Goal: Task Accomplishment & Management: Use online tool/utility

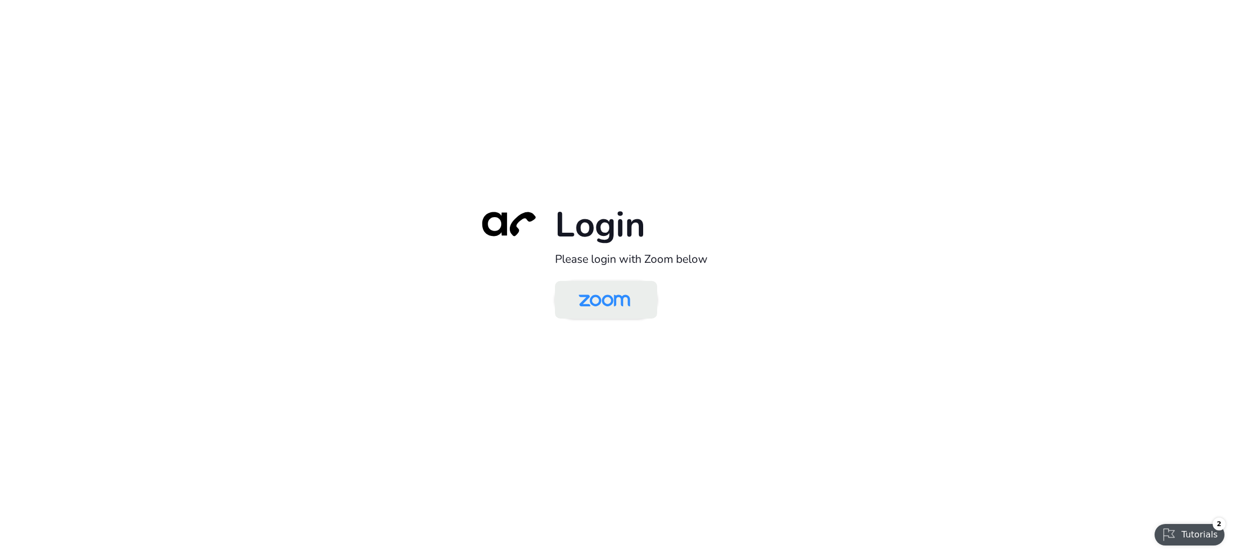
click at [609, 288] on img at bounding box center [604, 300] width 74 height 35
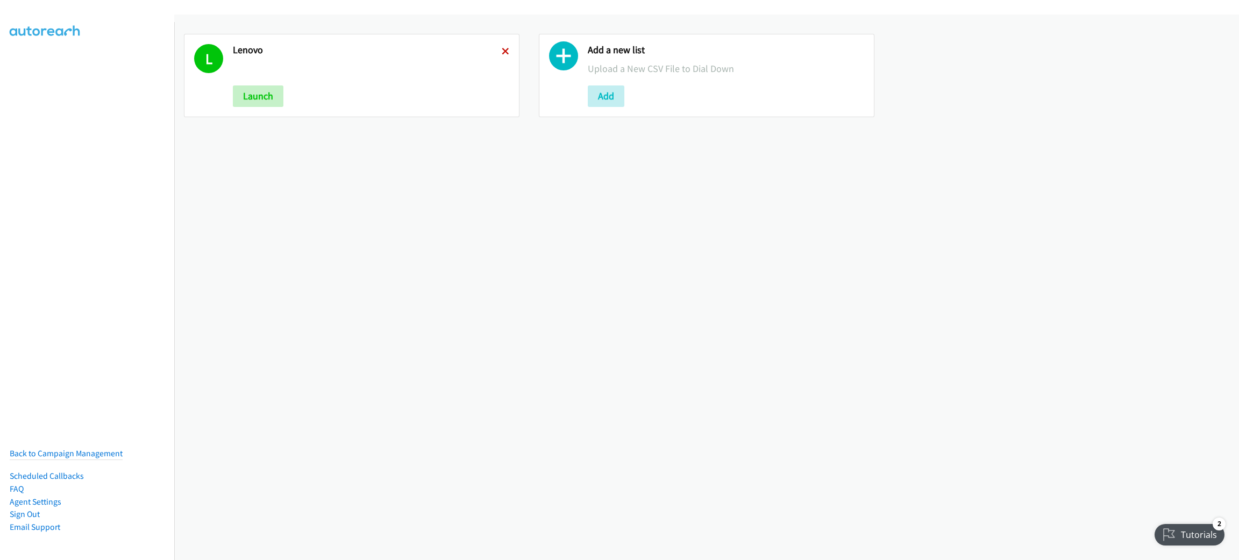
click at [504, 51] on icon at bounding box center [506, 52] width 8 height 8
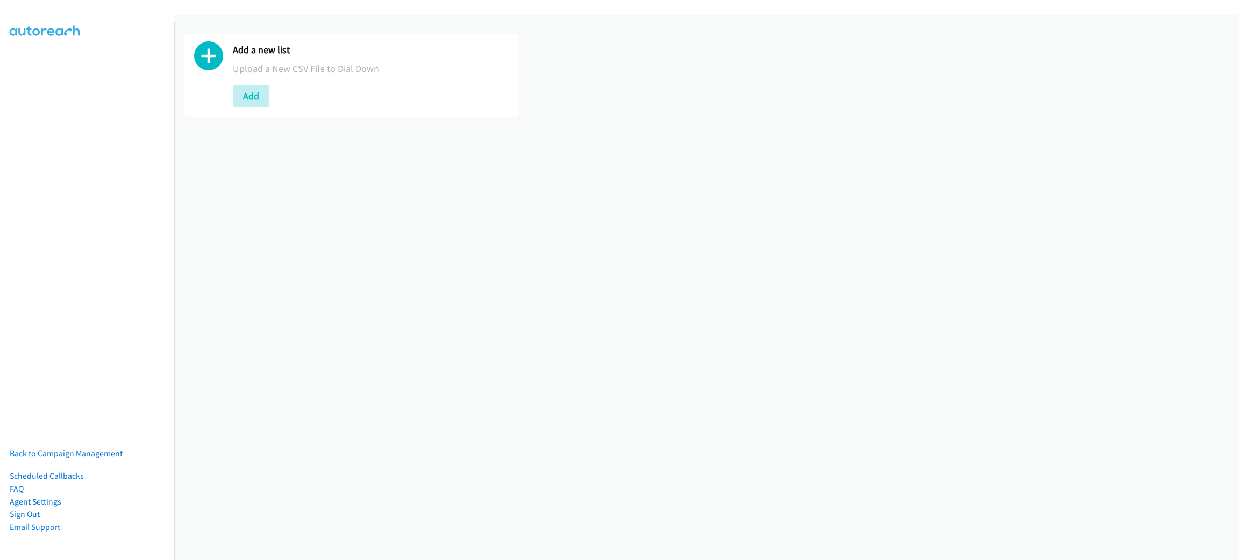
click at [275, 99] on div "Add" at bounding box center [371, 97] width 276 height 22
click at [273, 99] on div "Add" at bounding box center [371, 97] width 276 height 22
click at [262, 99] on button "Add" at bounding box center [251, 97] width 37 height 22
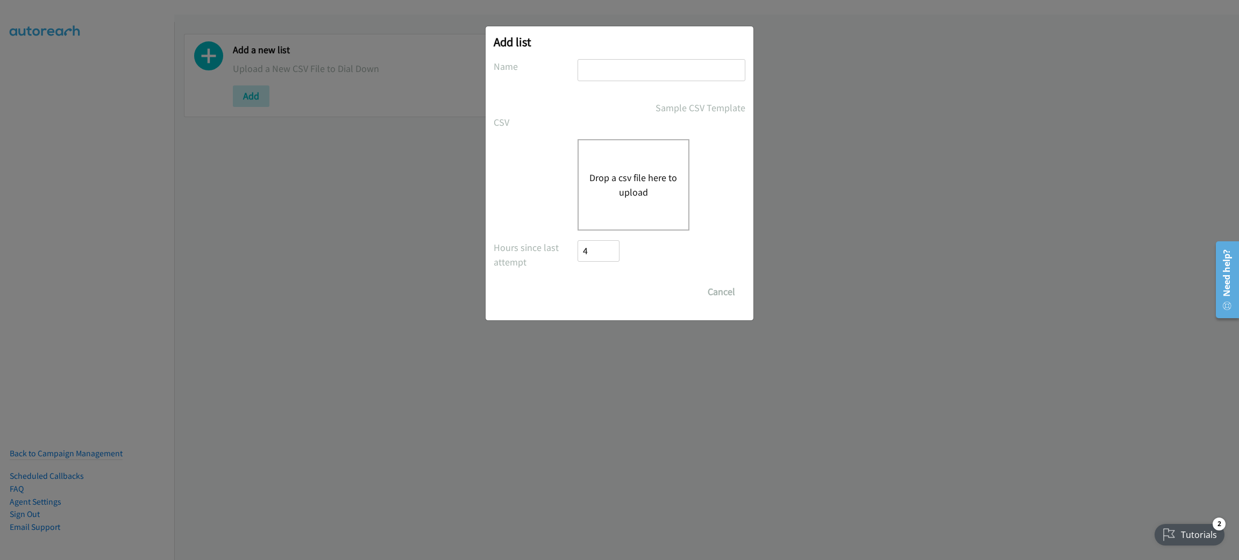
click at [612, 163] on div "Drop a csv file here to upload" at bounding box center [634, 184] width 112 height 91
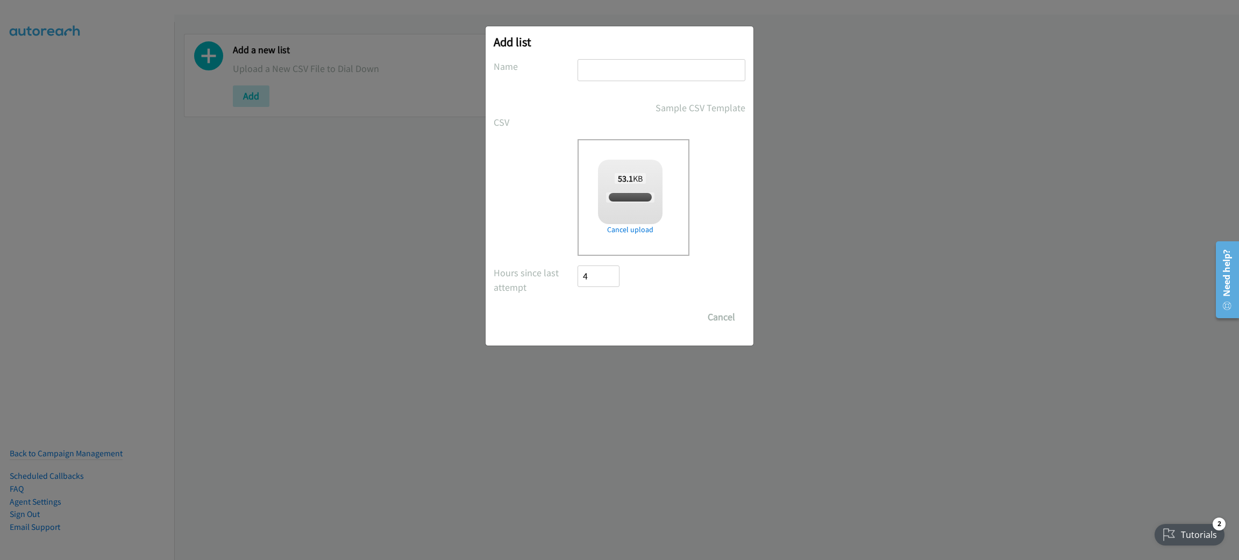
click at [641, 70] on input "text" at bounding box center [662, 70] width 168 height 22
checkbox input "true"
type input "Netapp"
click at [624, 309] on input "Save List" at bounding box center [606, 318] width 56 height 22
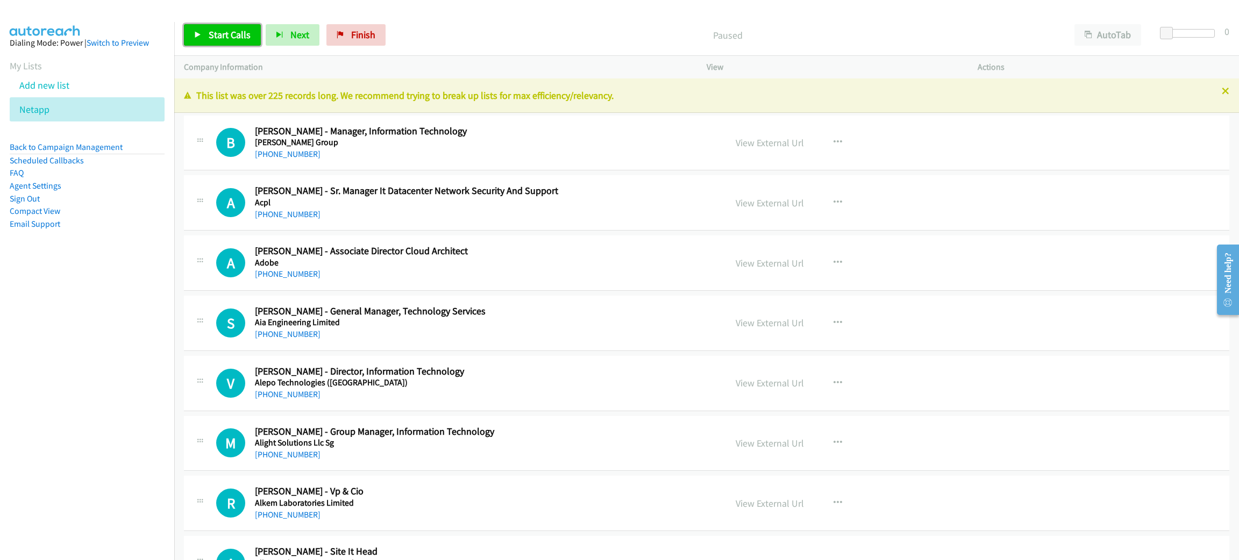
click at [238, 35] on span "Start Calls" at bounding box center [230, 35] width 42 height 12
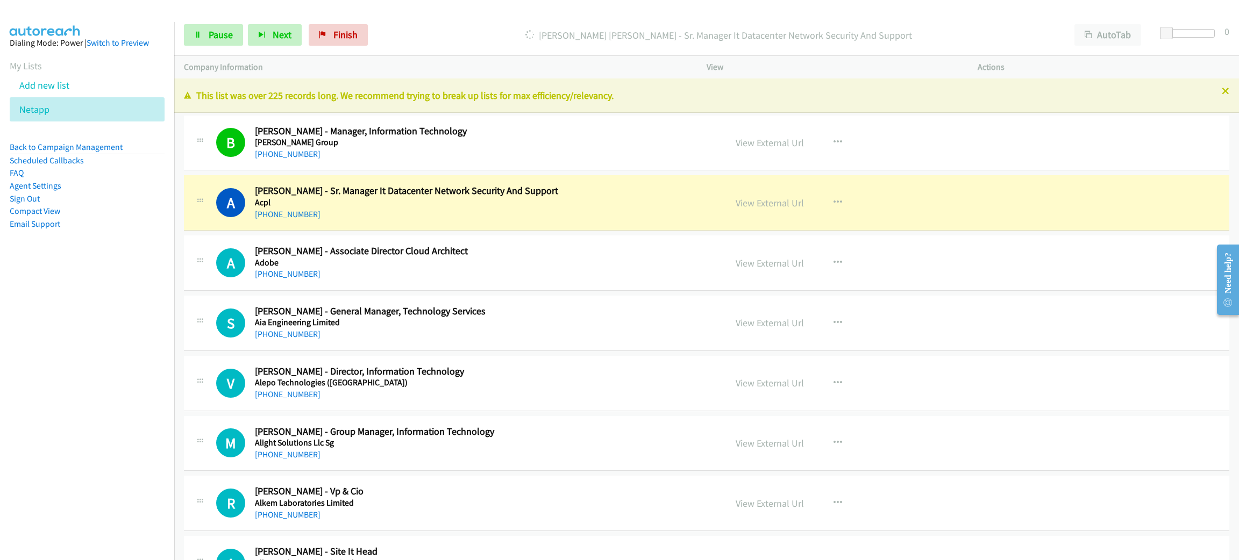
click at [361, 203] on h5 "Acpl" at bounding box center [483, 202] width 456 height 11
click at [214, 37] on span "Pause" at bounding box center [221, 35] width 24 height 12
click at [776, 203] on link "View External Url" at bounding box center [770, 203] width 68 height 12
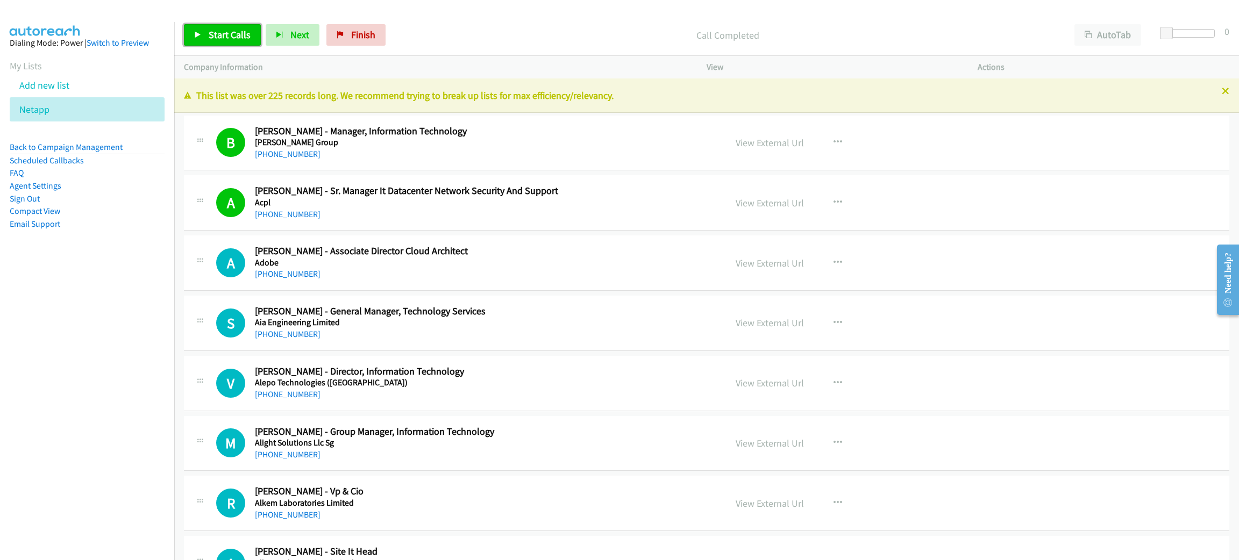
click at [203, 30] on link "Start Calls" at bounding box center [222, 35] width 77 height 22
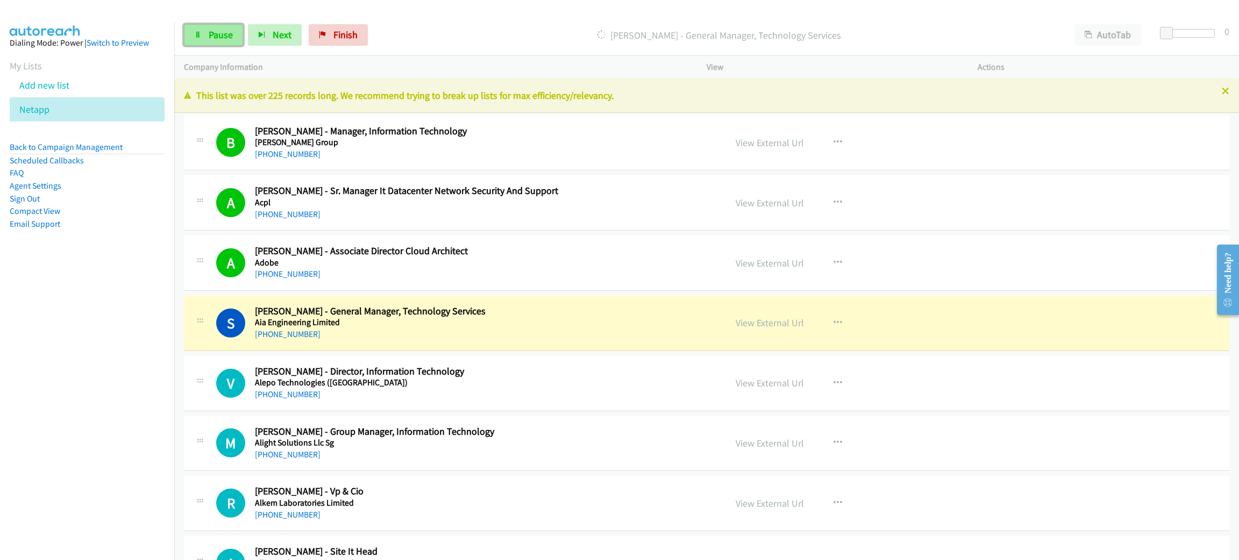
click at [221, 31] on span "Pause" at bounding box center [221, 35] width 24 height 12
click at [815, 335] on div "View External Url View External Url Schedule/Manage Callback Start Calls Here R…" at bounding box center [866, 322] width 281 height 35
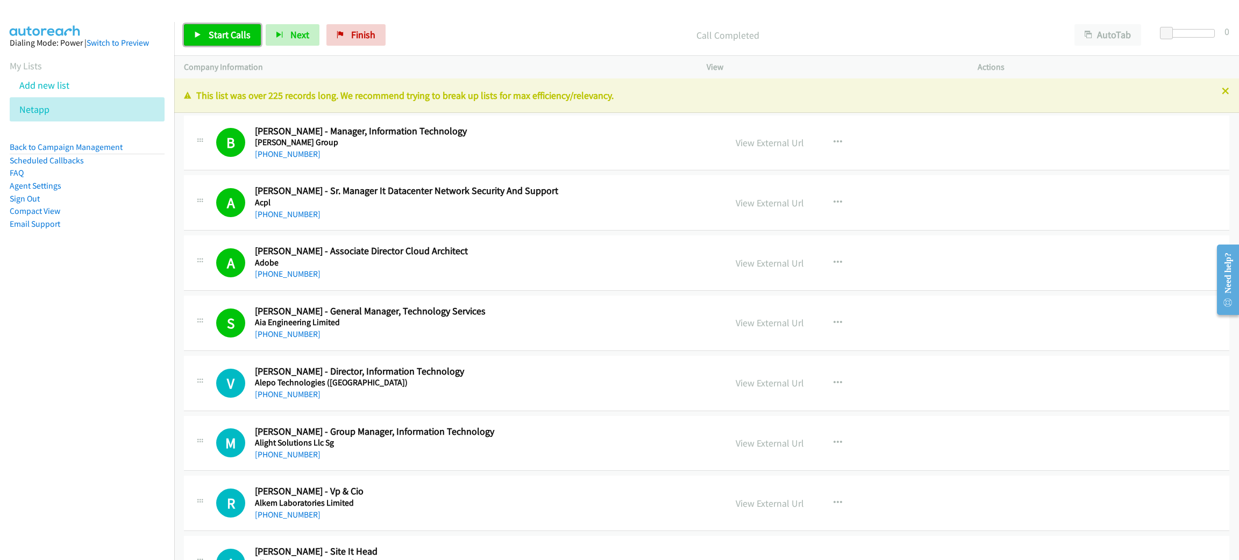
click at [246, 27] on link "Start Calls" at bounding box center [222, 35] width 77 height 22
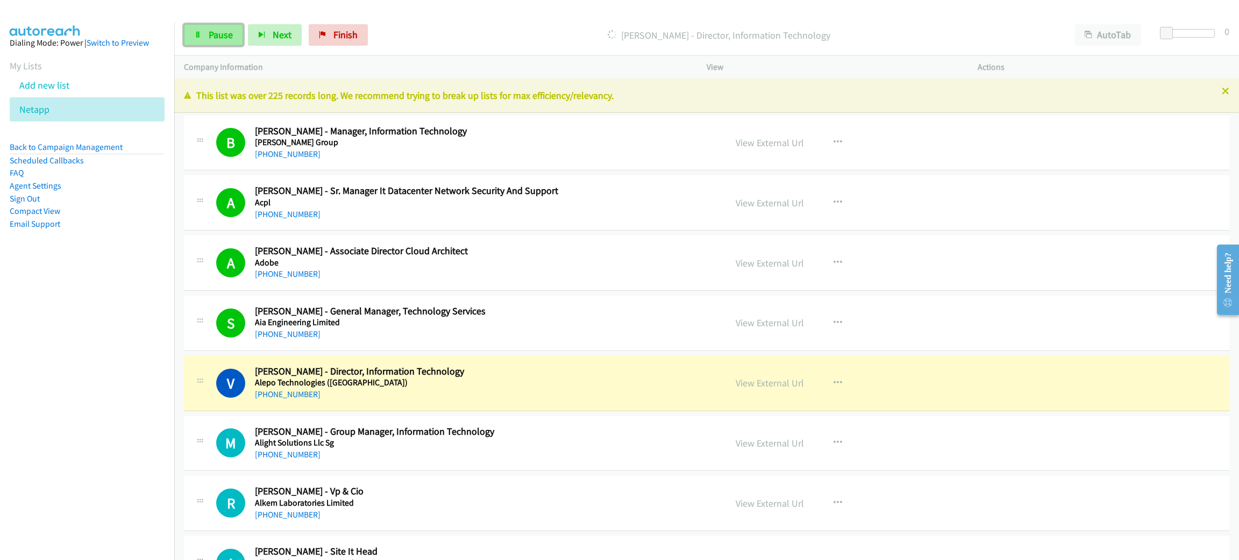
click at [209, 32] on span "Pause" at bounding box center [221, 35] width 24 height 12
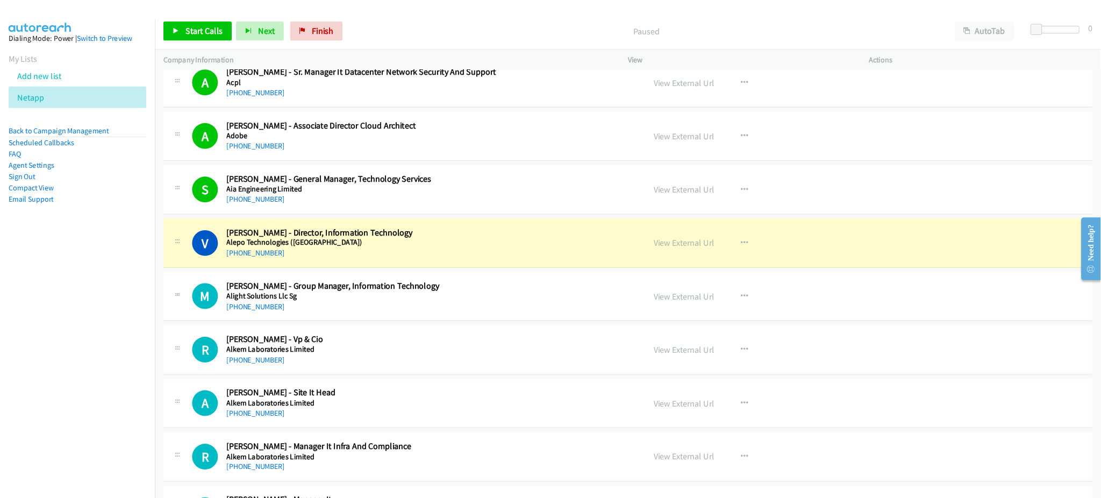
scroll to position [161, 0]
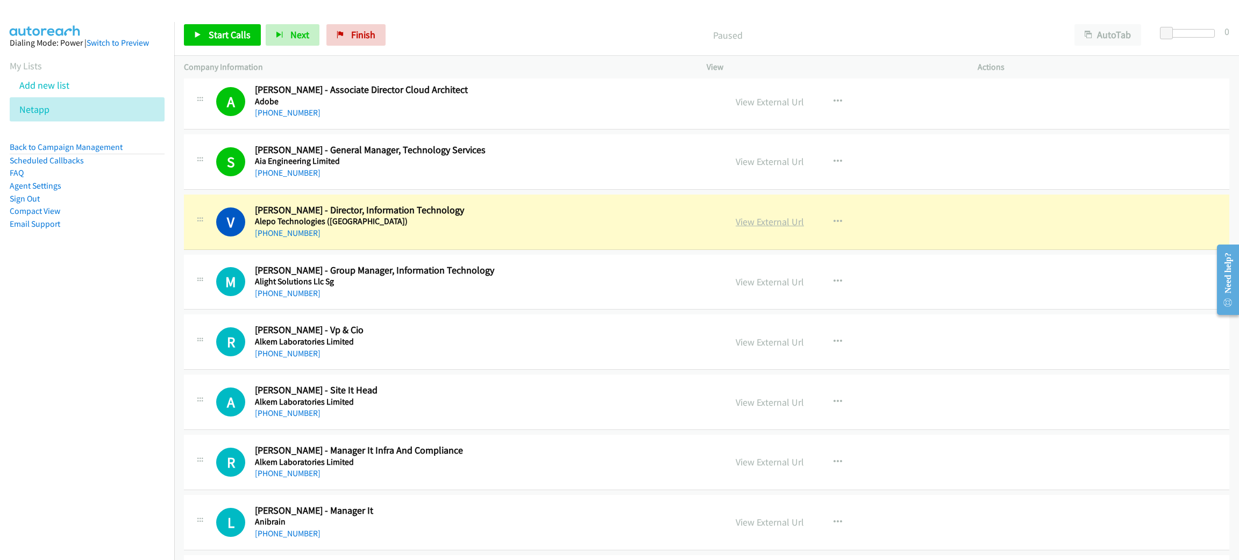
click at [736, 222] on link "View External Url" at bounding box center [770, 222] width 68 height 12
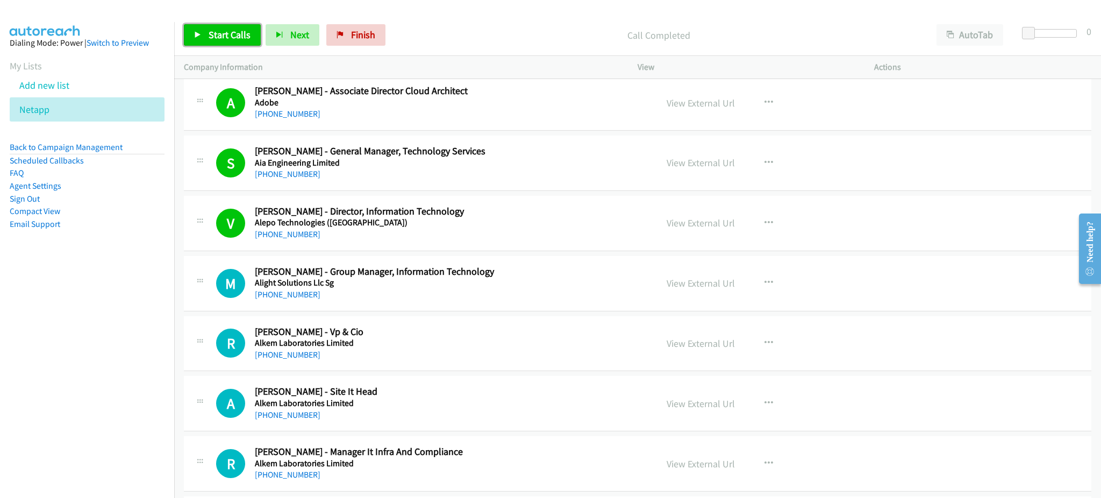
click at [212, 38] on span "Start Calls" at bounding box center [230, 35] width 42 height 12
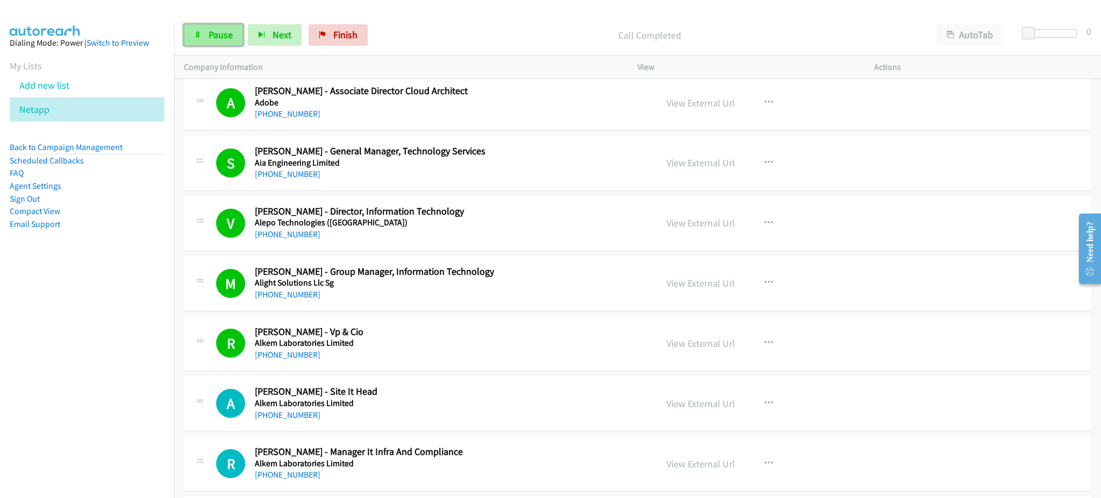
click at [222, 33] on span "Pause" at bounding box center [221, 35] width 24 height 12
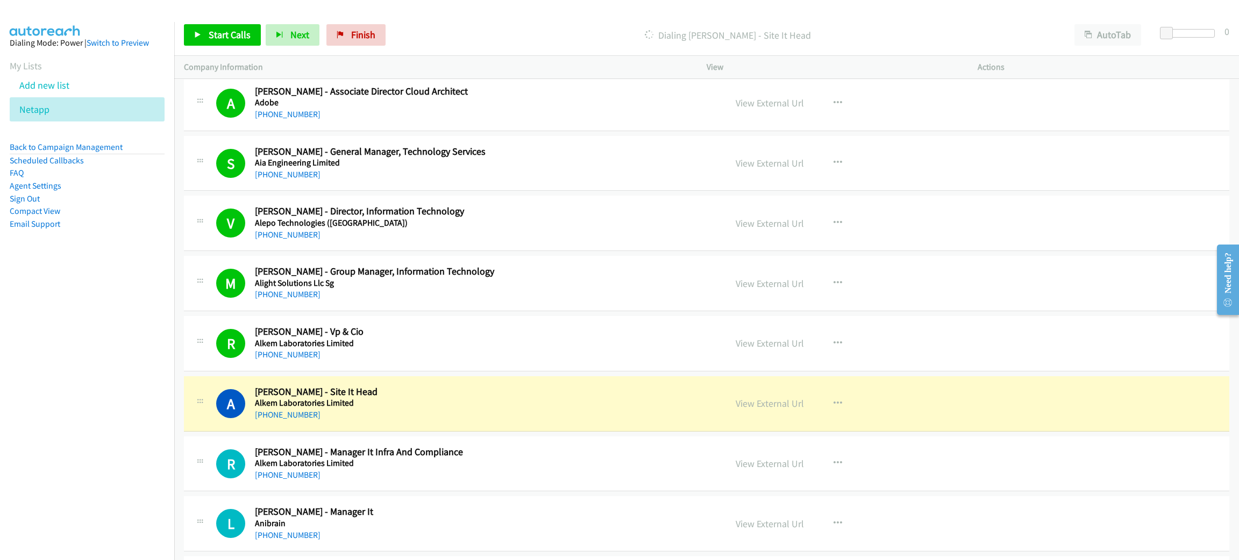
scroll to position [161, 0]
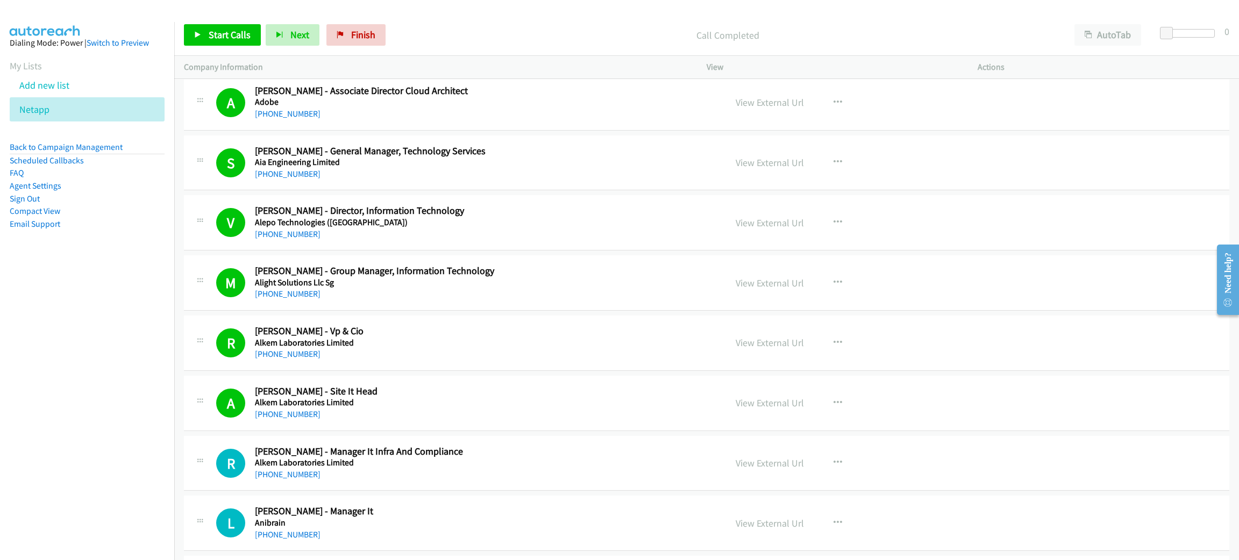
click at [577, 29] on p "Call Completed" at bounding box center [727, 35] width 655 height 15
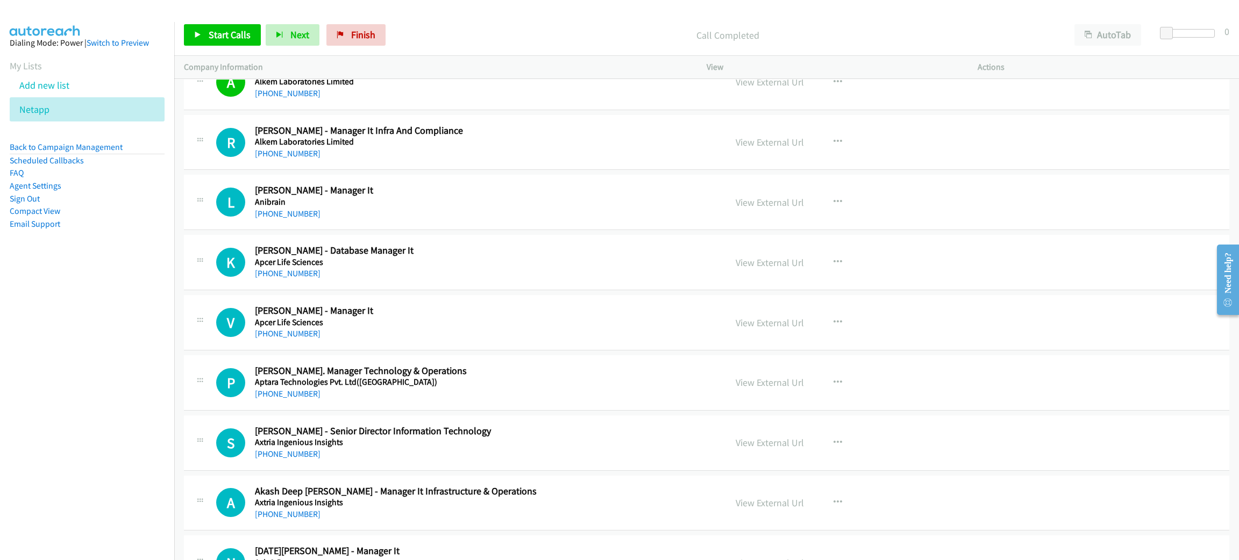
scroll to position [484, 0]
click at [231, 34] on span "Start Calls" at bounding box center [230, 35] width 42 height 12
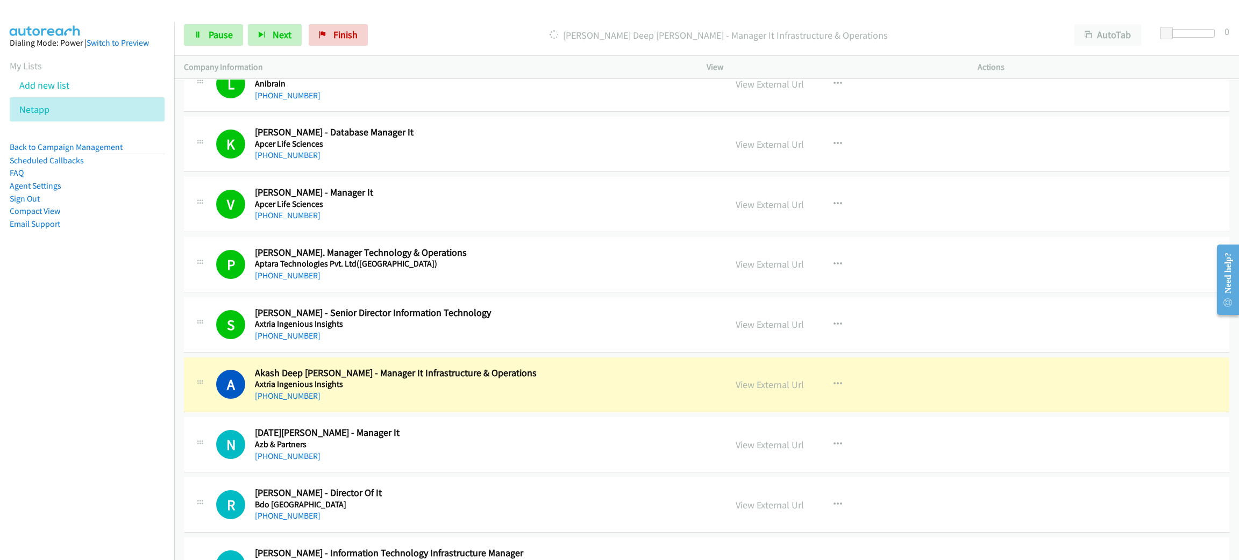
scroll to position [726, 0]
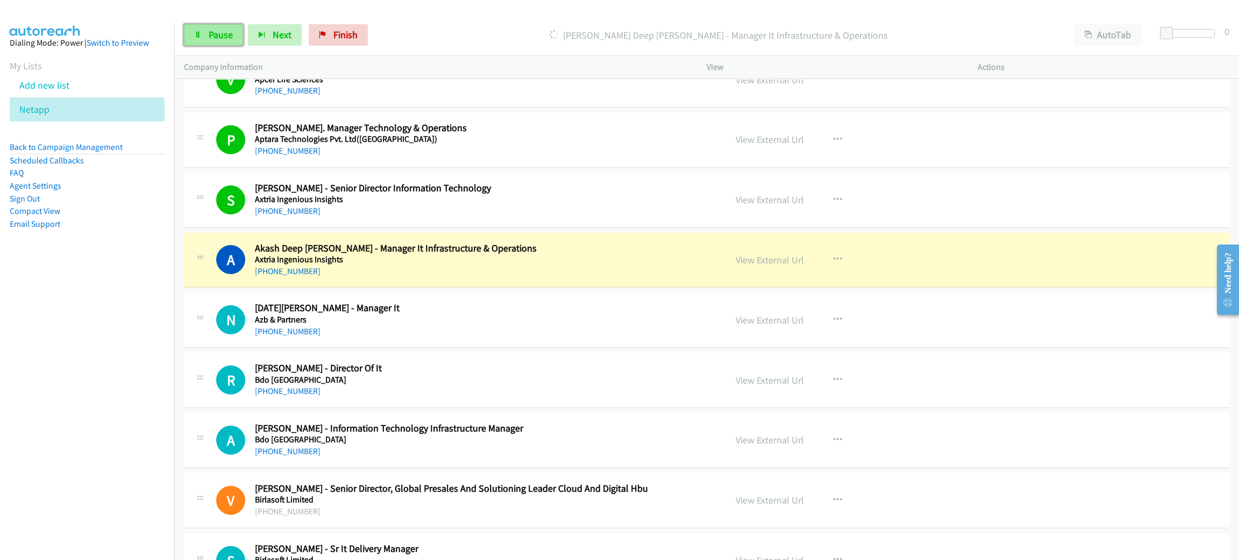
click at [237, 41] on link "Pause" at bounding box center [213, 35] width 59 height 22
click at [470, 271] on div "[PHONE_NUMBER]" at bounding box center [483, 271] width 456 height 13
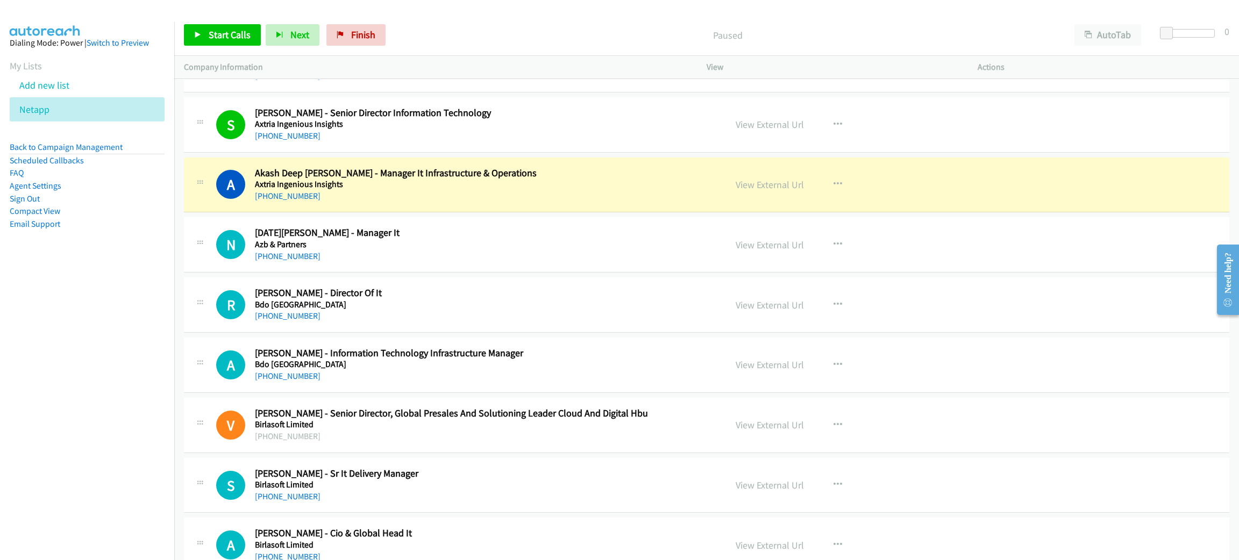
scroll to position [806, 0]
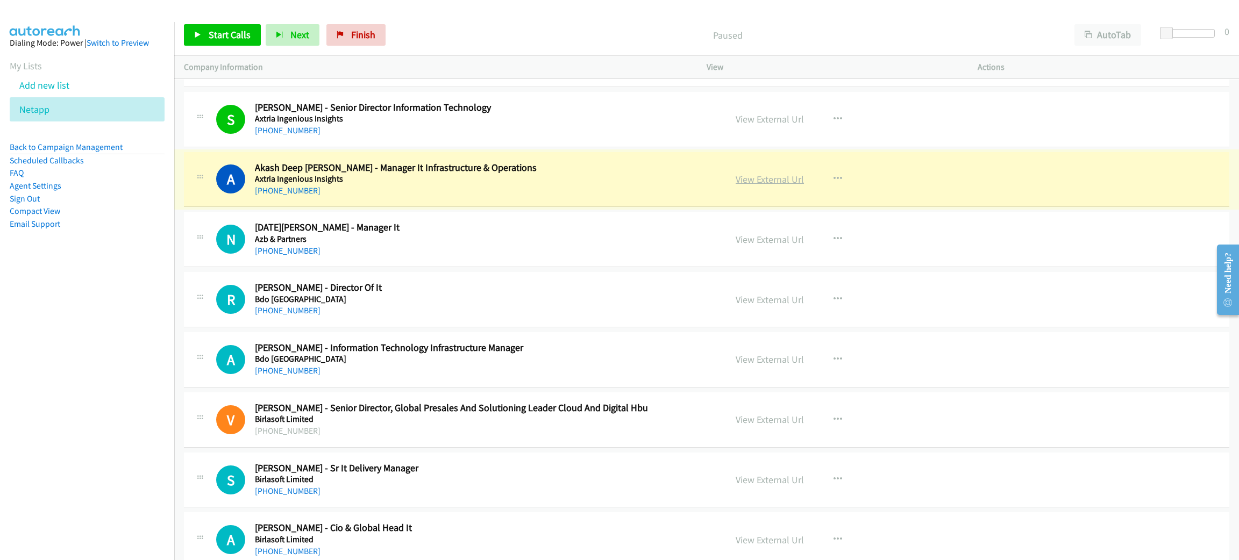
click at [780, 179] on link "View External Url" at bounding box center [770, 179] width 68 height 12
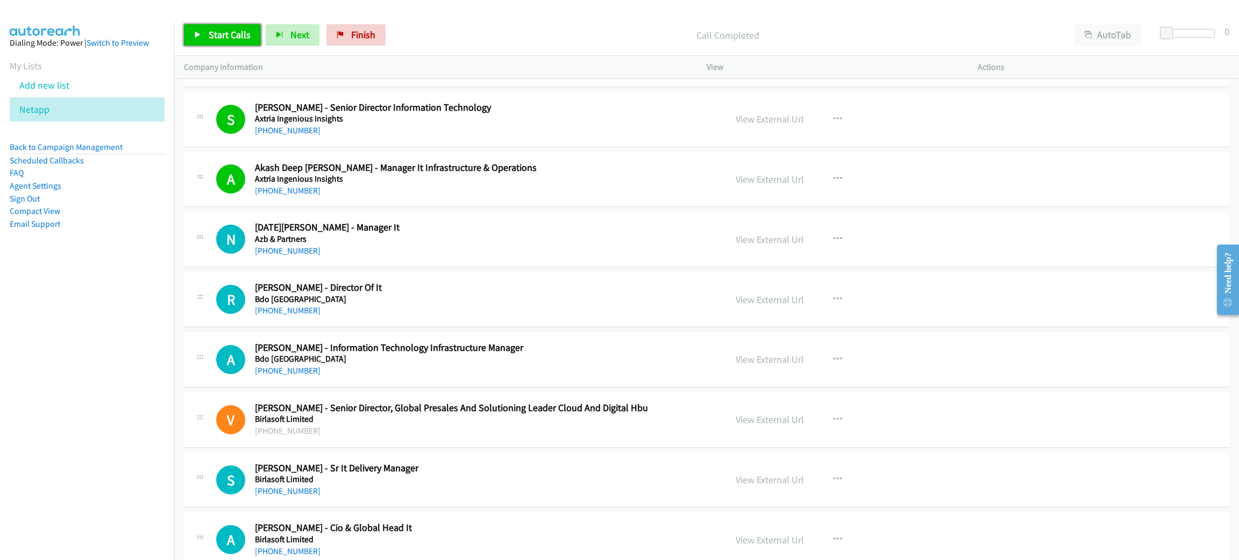
click at [238, 40] on span "Start Calls" at bounding box center [230, 35] width 42 height 12
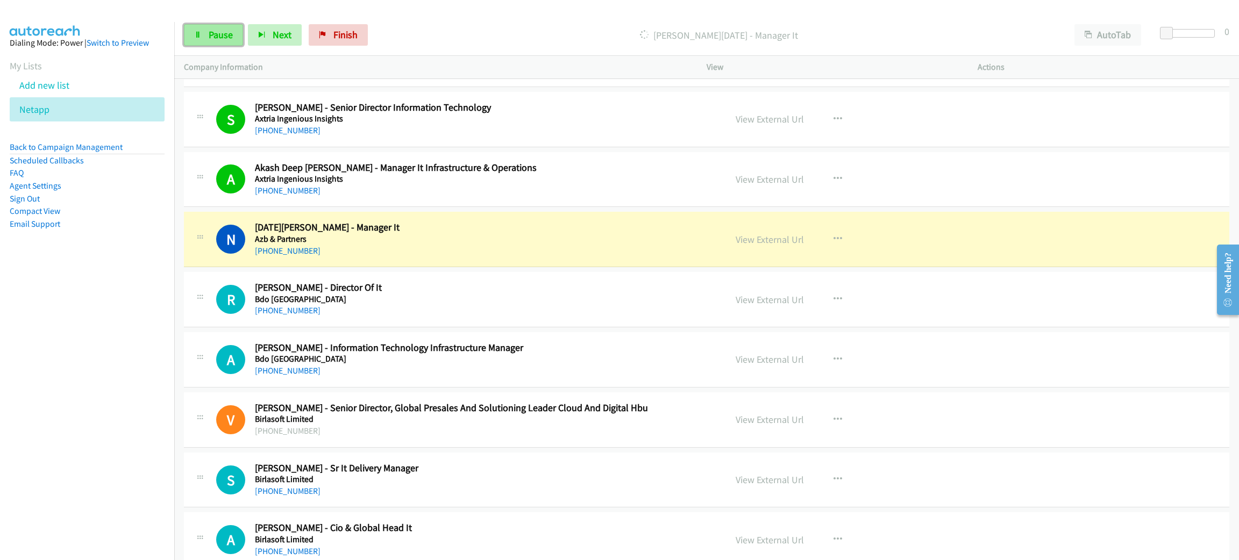
click at [238, 40] on link "Pause" at bounding box center [213, 35] width 59 height 22
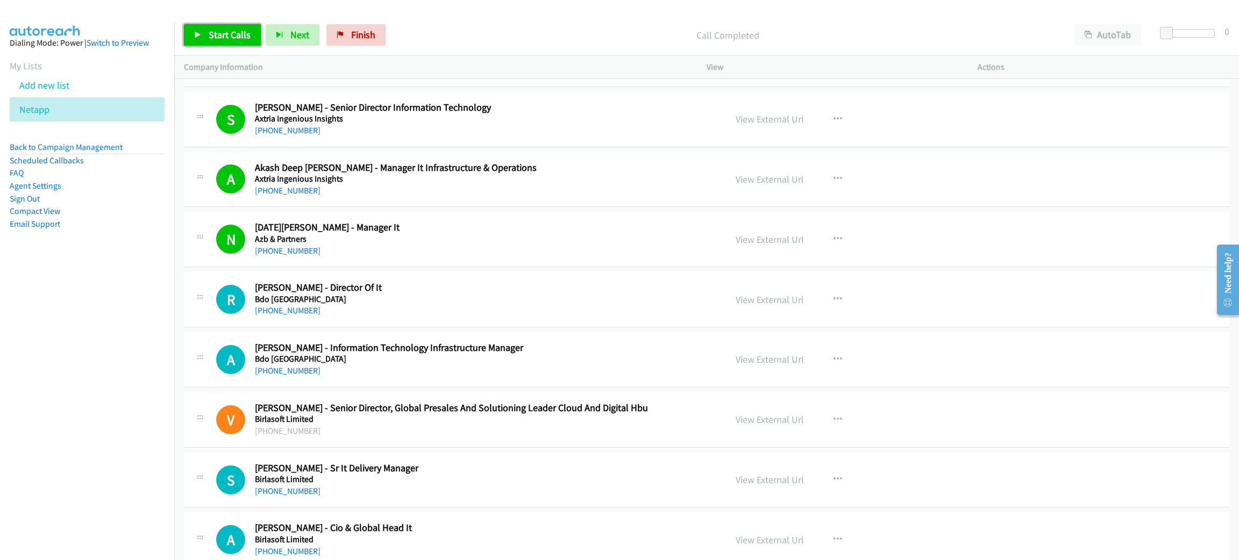
click at [233, 32] on span "Start Calls" at bounding box center [230, 35] width 42 height 12
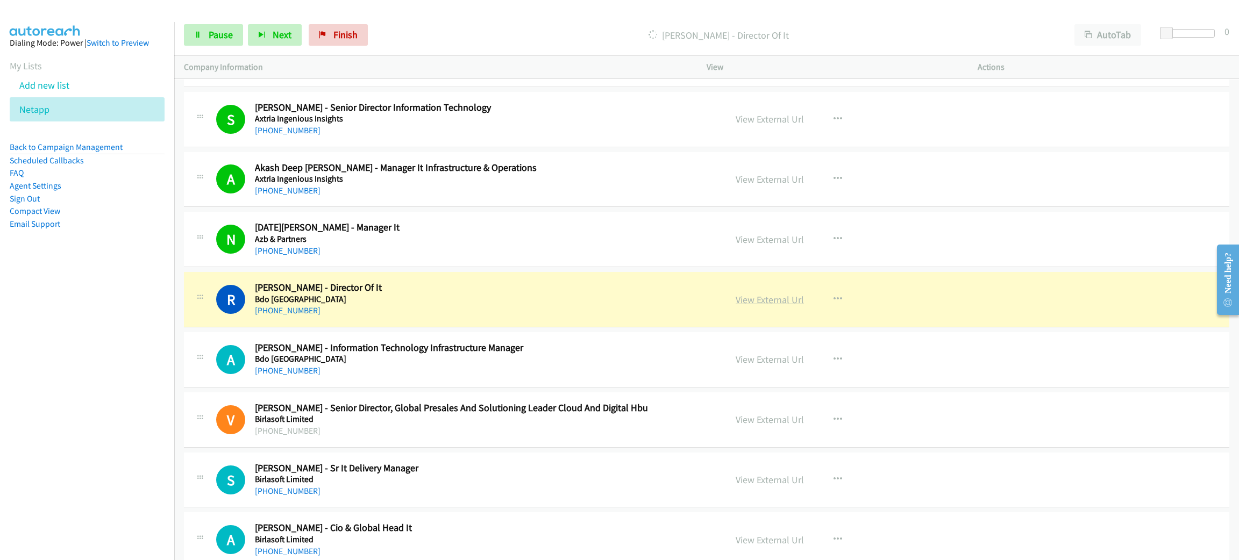
click at [749, 300] on link "View External Url" at bounding box center [770, 300] width 68 height 12
click at [218, 32] on span "Pause" at bounding box center [221, 35] width 24 height 12
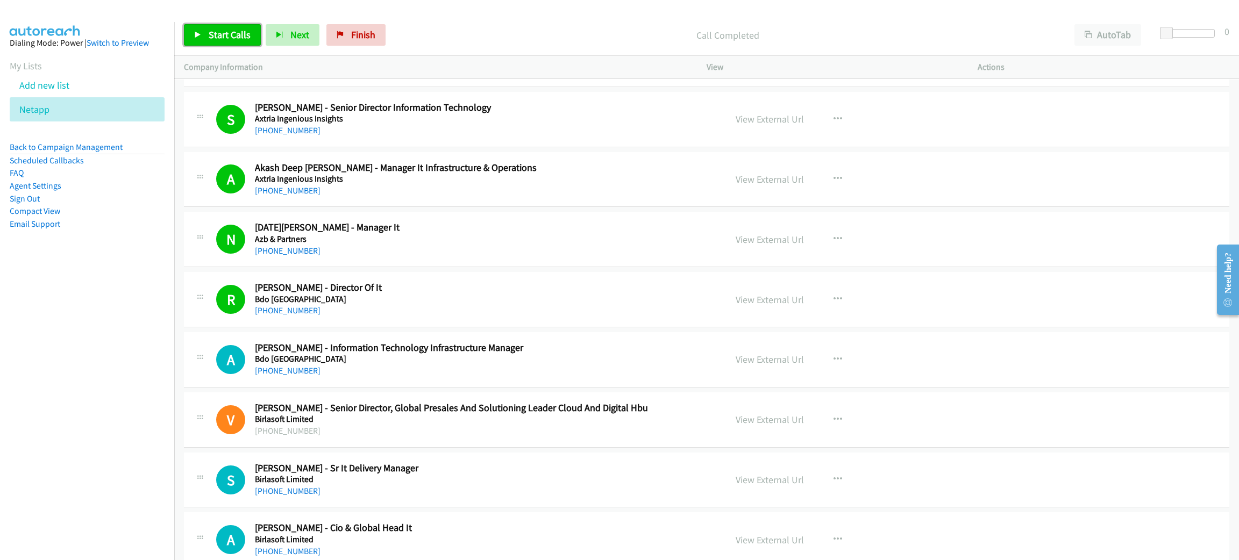
click at [211, 40] on span "Start Calls" at bounding box center [230, 35] width 42 height 12
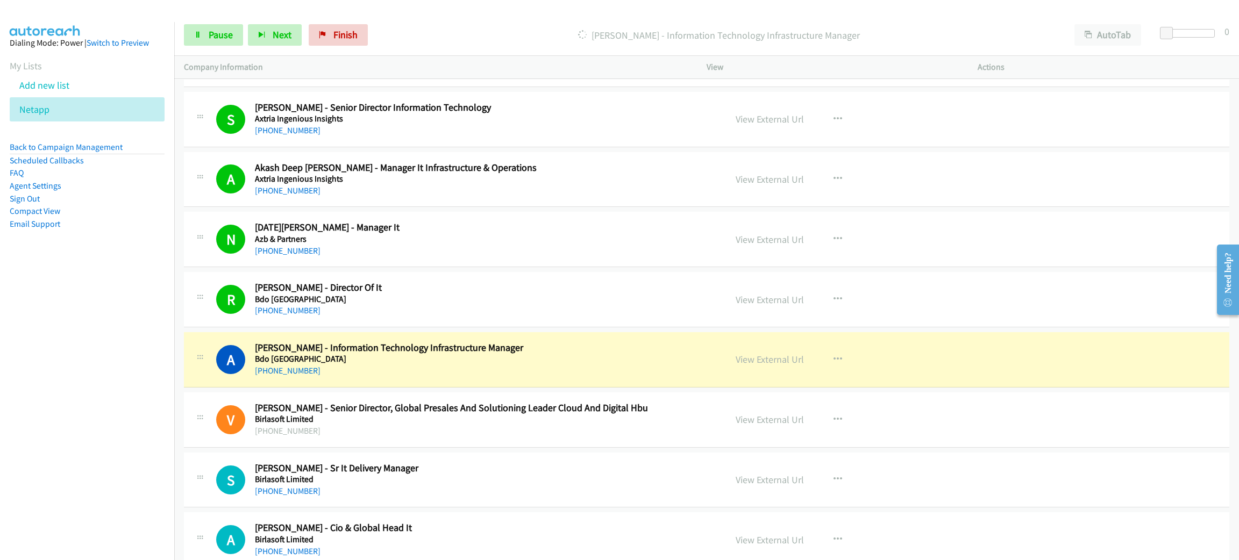
click at [389, 362] on h5 "Bdo [GEOGRAPHIC_DATA]" at bounding box center [483, 359] width 456 height 11
click at [225, 40] on link "Pause" at bounding box center [213, 35] width 59 height 22
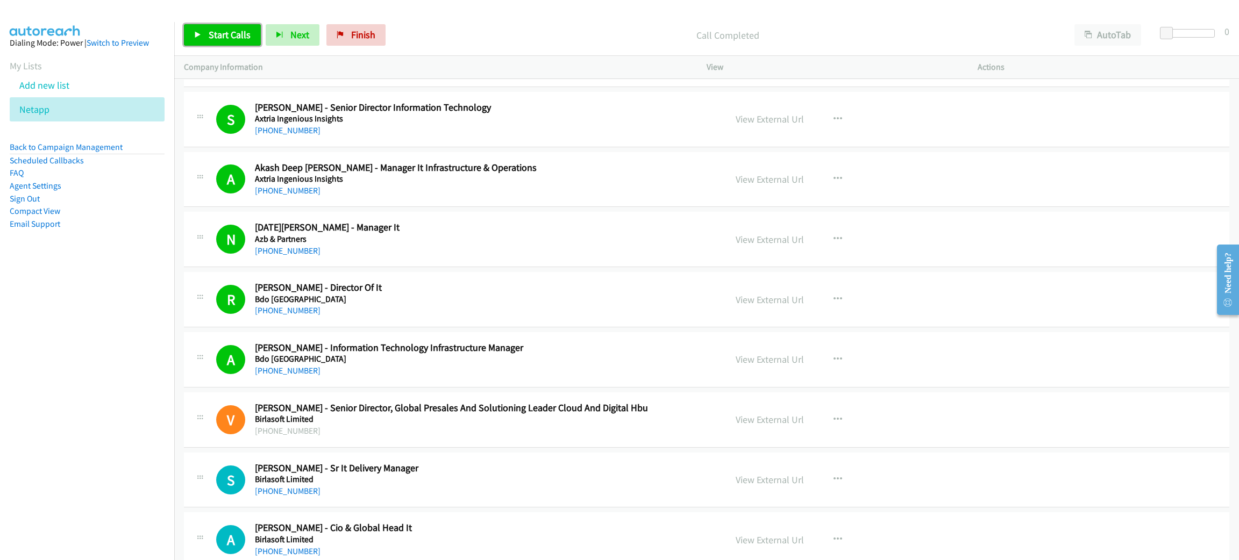
click at [222, 37] on span "Start Calls" at bounding box center [230, 35] width 42 height 12
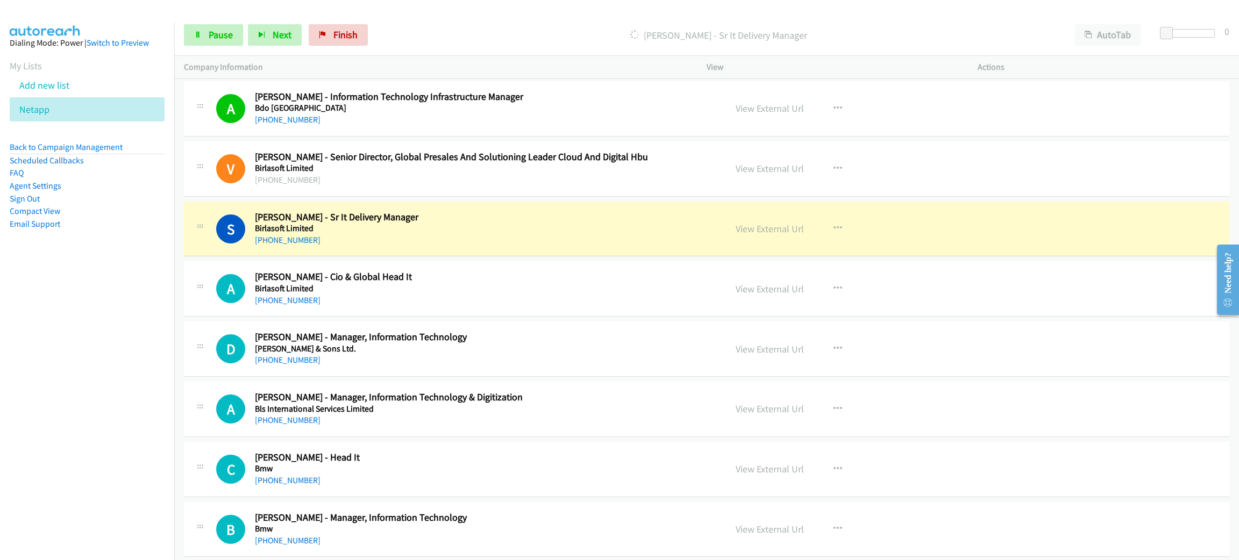
scroll to position [1048, 0]
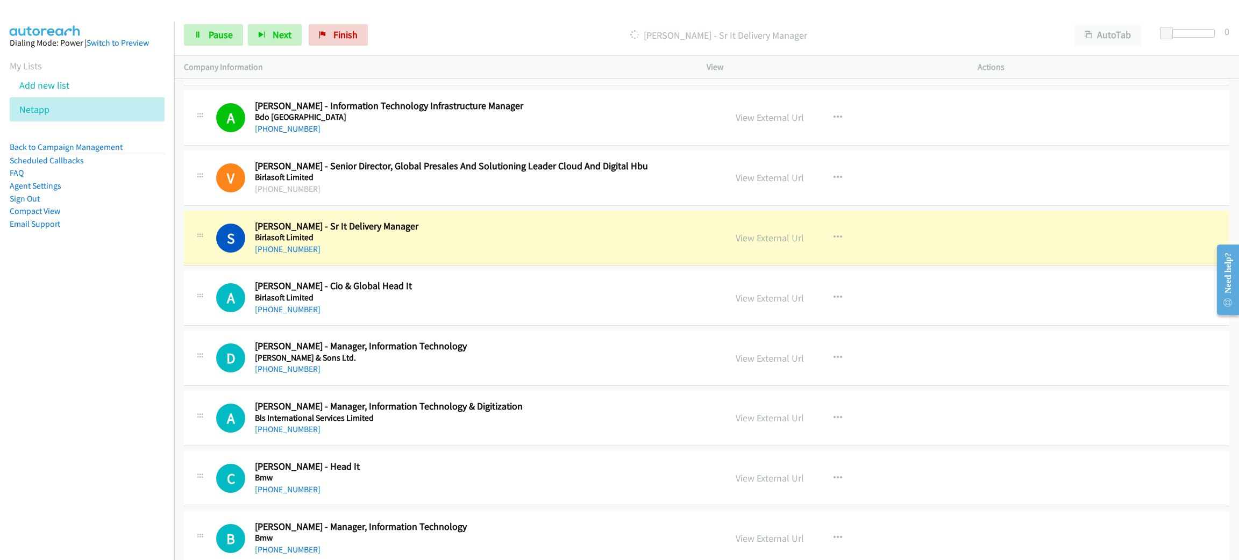
drag, startPoint x: 401, startPoint y: 241, endPoint x: 744, endPoint y: 306, distance: 349.8
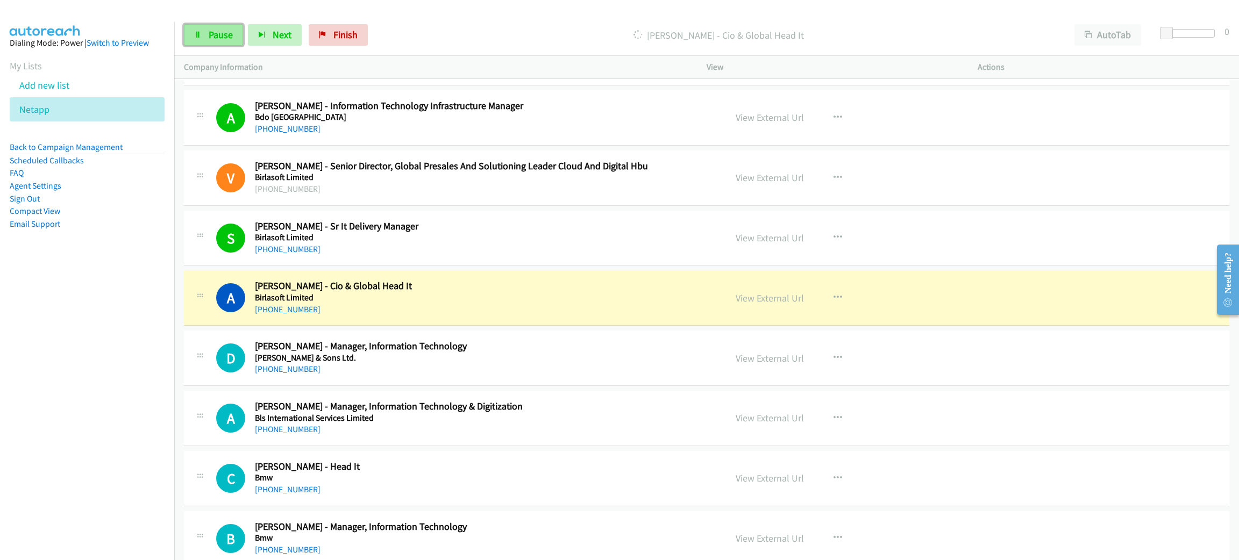
click at [230, 39] on span "Pause" at bounding box center [221, 35] width 24 height 12
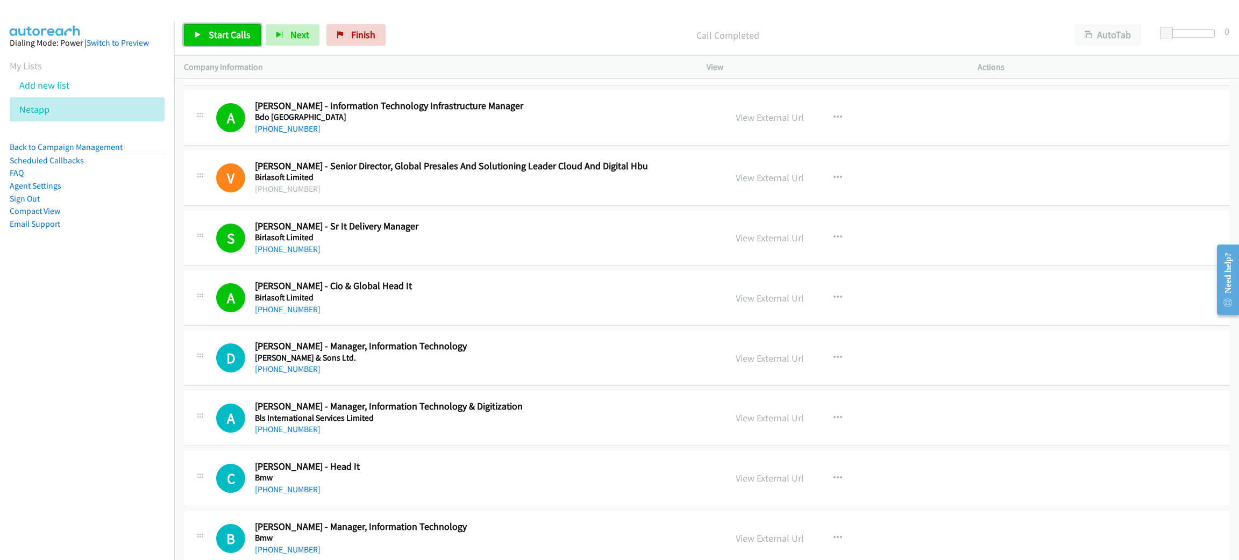
click at [254, 32] on link "Start Calls" at bounding box center [222, 35] width 77 height 22
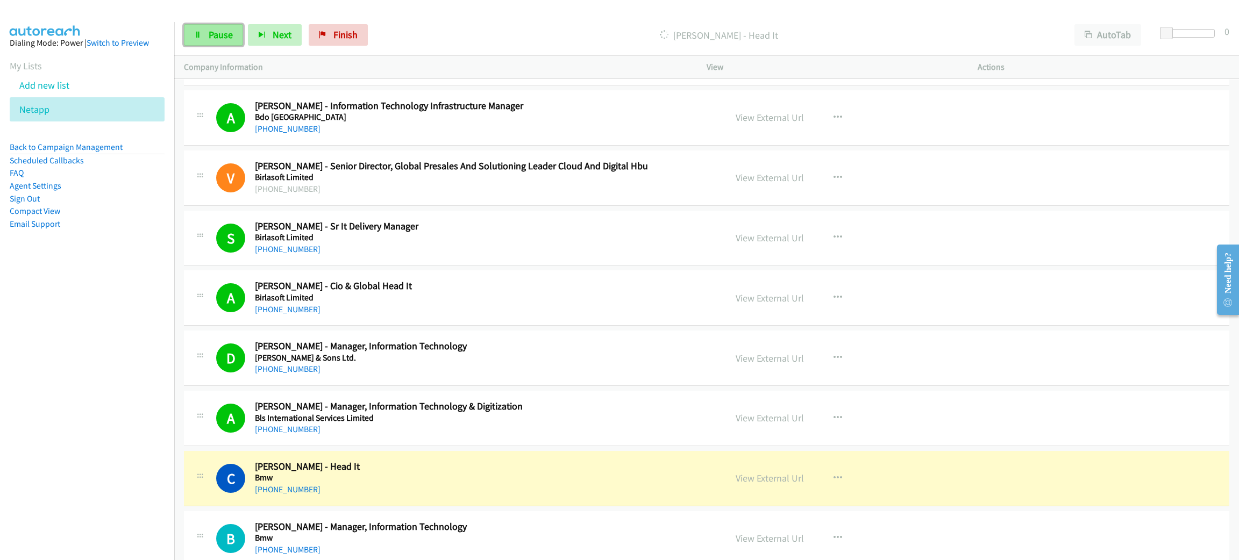
click at [228, 24] on link "Pause" at bounding box center [213, 35] width 59 height 22
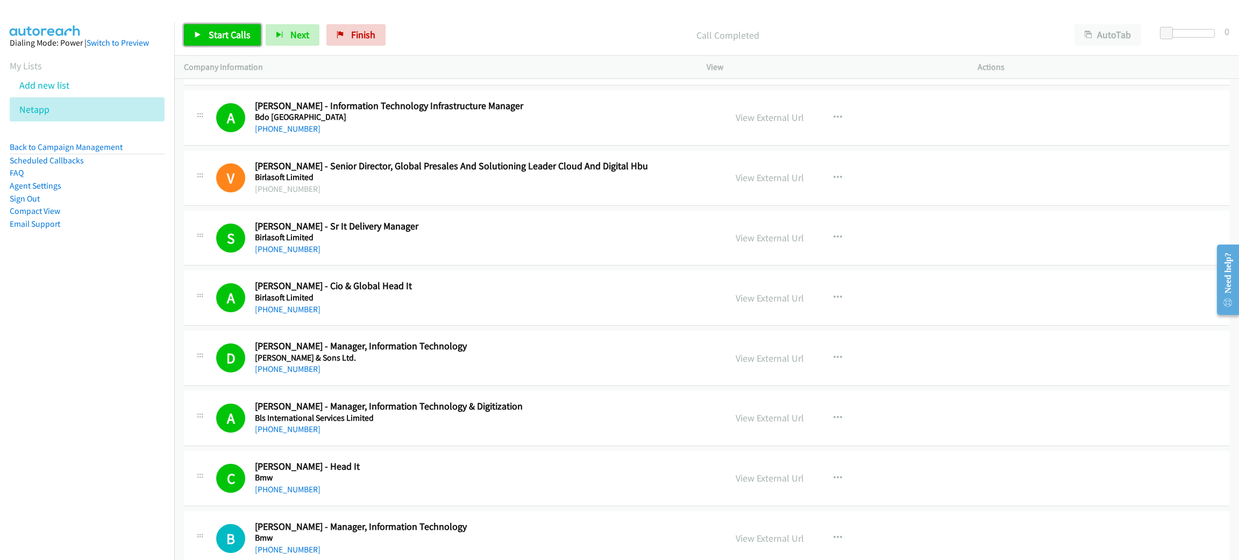
click at [254, 35] on link "Start Calls" at bounding box center [222, 35] width 77 height 22
click at [92, 268] on aside "Dialing Mode: Power | Switch to Preview My Lists Add new list Netapp Back to Ca…" at bounding box center [87, 150] width 174 height 257
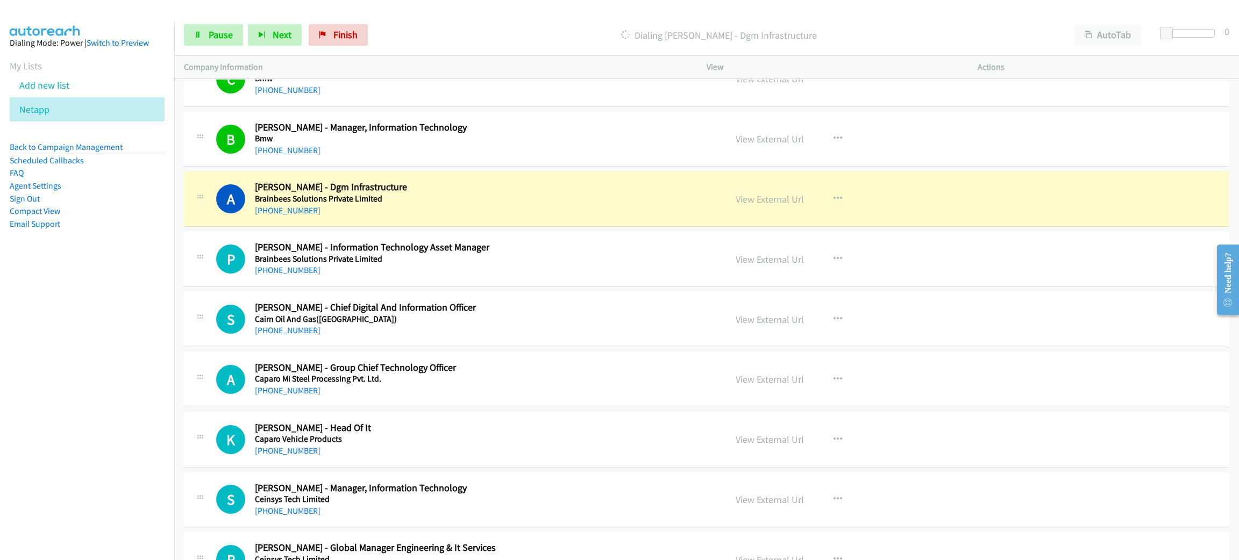
scroll to position [1452, 0]
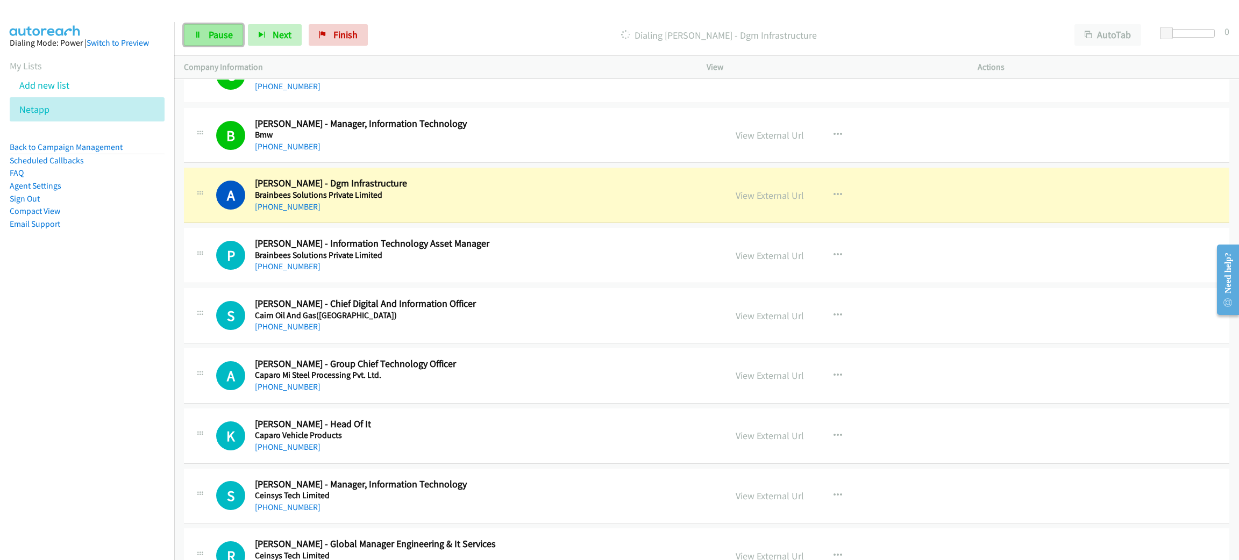
click at [216, 33] on span "Pause" at bounding box center [221, 35] width 24 height 12
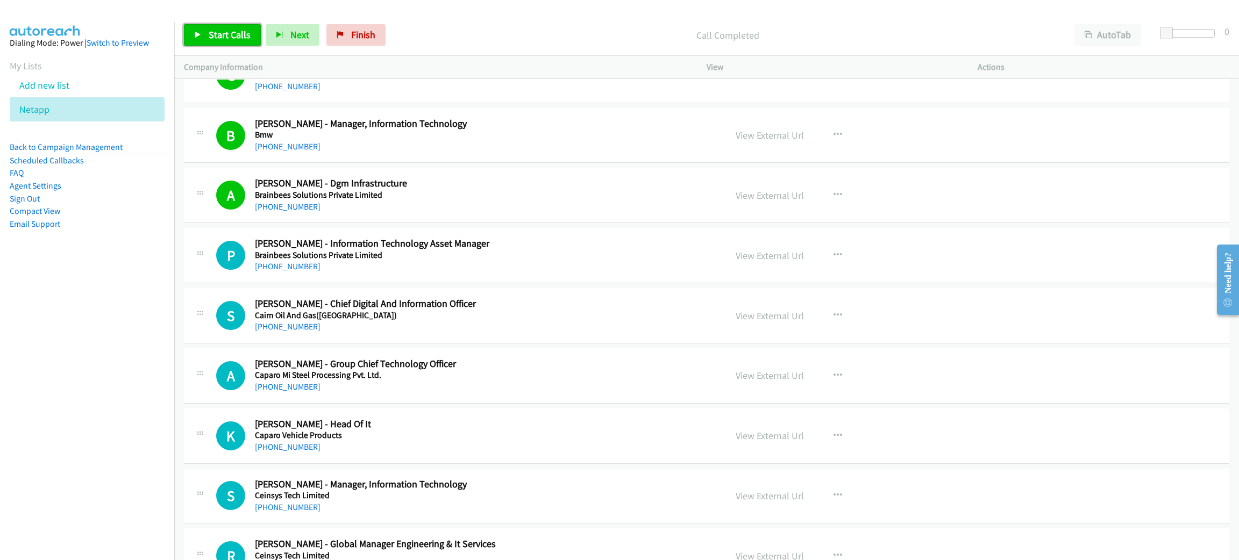
click at [202, 25] on link "Start Calls" at bounding box center [222, 35] width 77 height 22
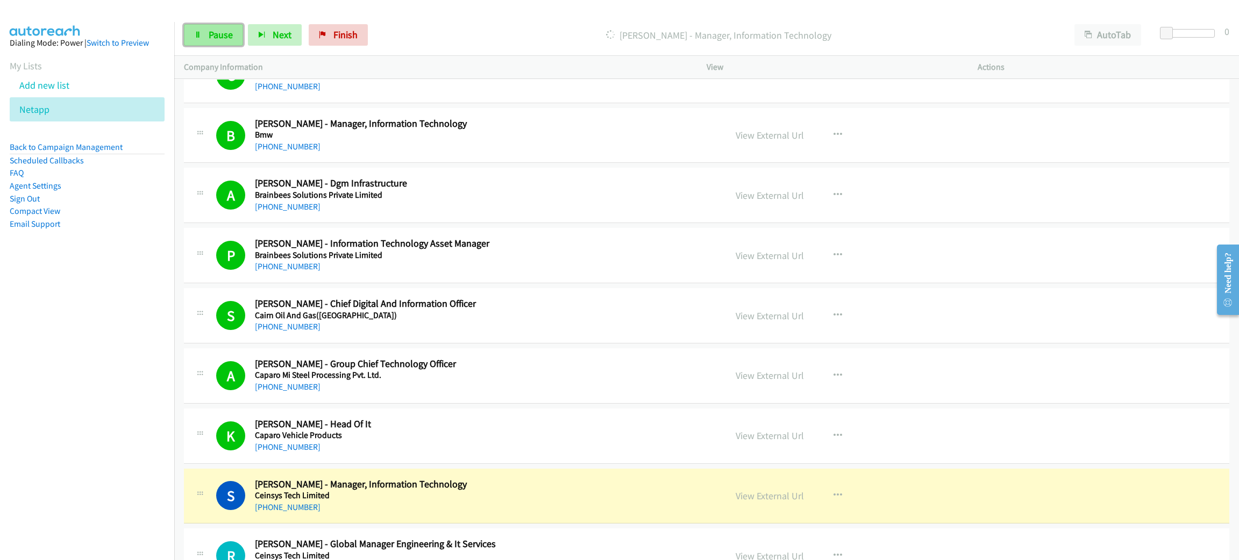
click at [205, 24] on link "Pause" at bounding box center [213, 35] width 59 height 22
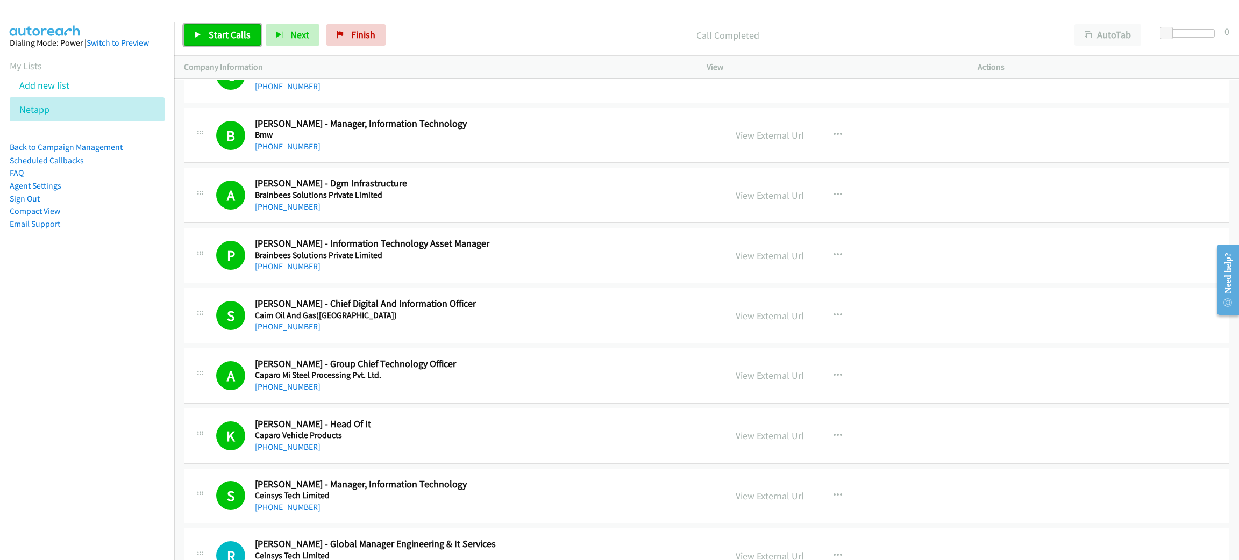
click at [233, 32] on span "Start Calls" at bounding box center [230, 35] width 42 height 12
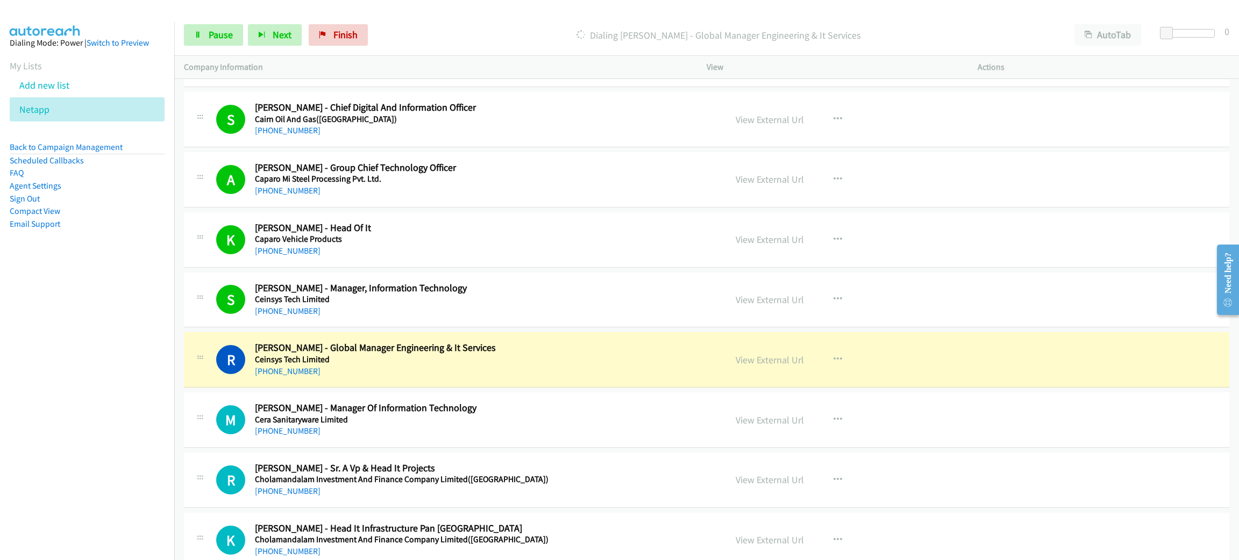
scroll to position [1694, 0]
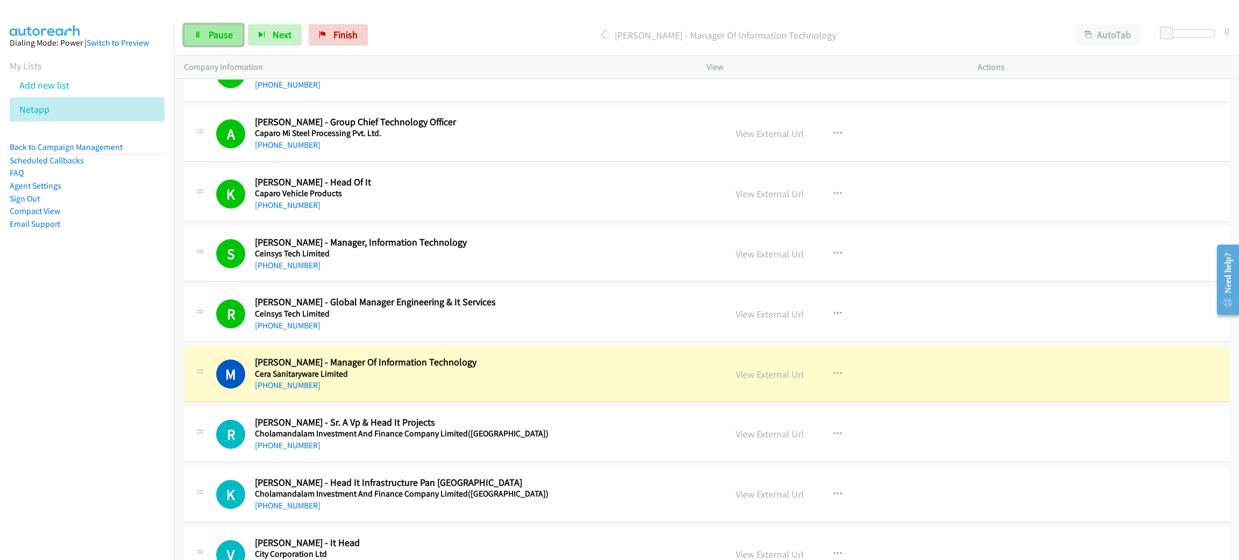
click at [237, 25] on link "Pause" at bounding box center [213, 35] width 59 height 22
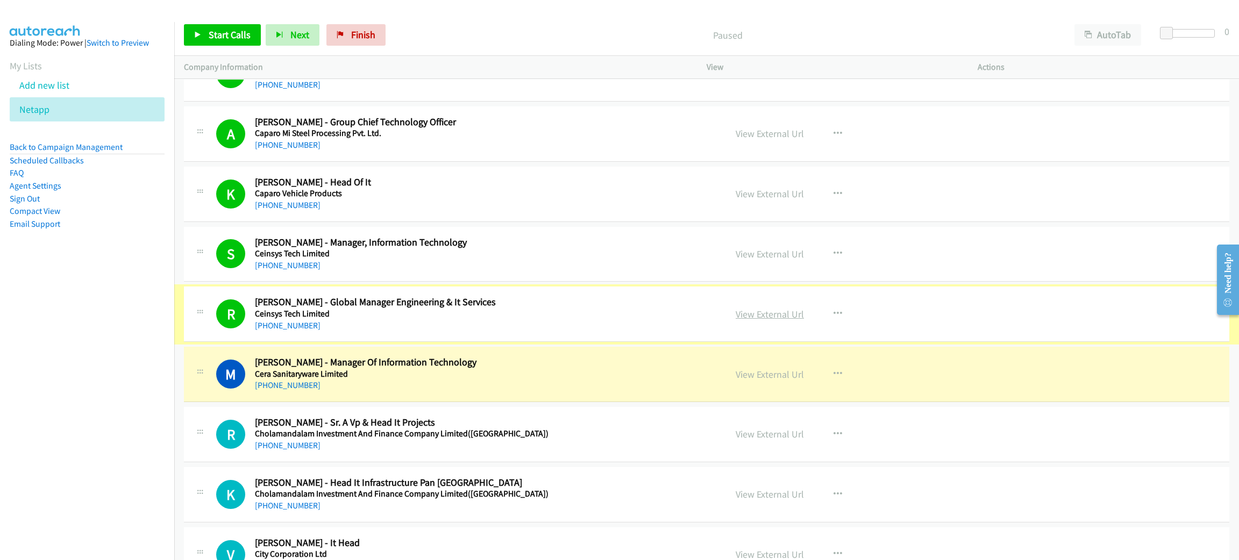
click at [773, 321] on link "View External Url" at bounding box center [770, 314] width 68 height 12
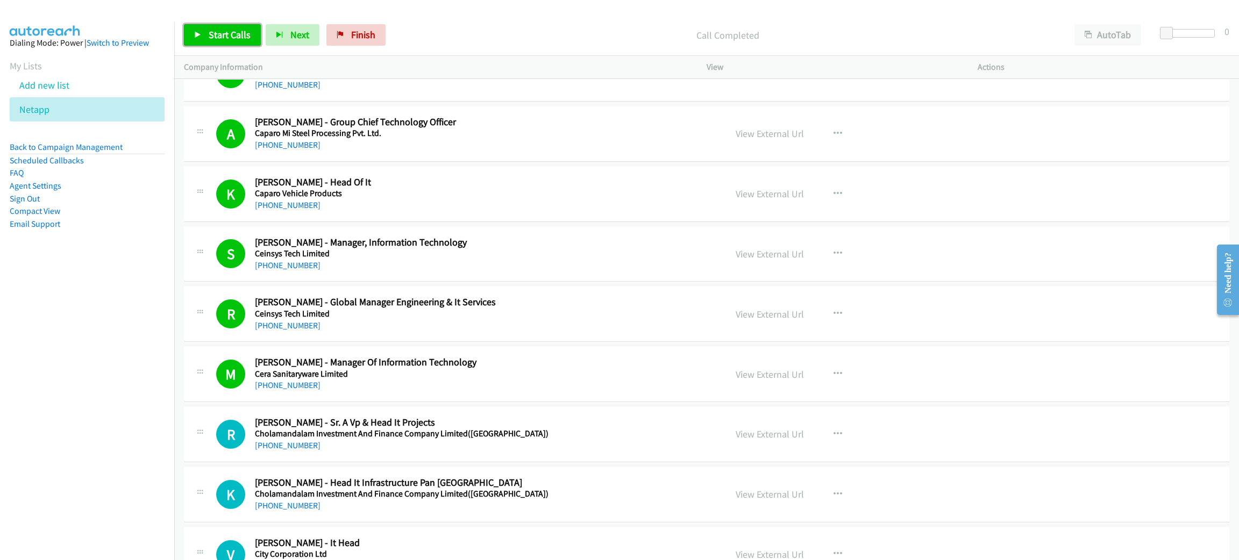
click at [235, 29] on span "Start Calls" at bounding box center [230, 35] width 42 height 12
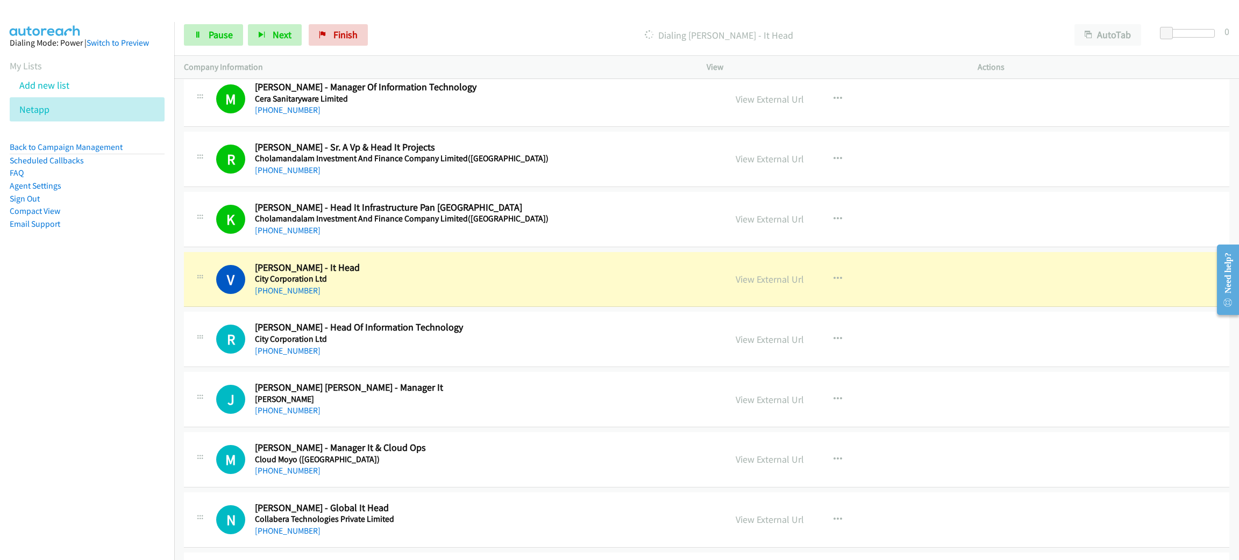
scroll to position [2016, 0]
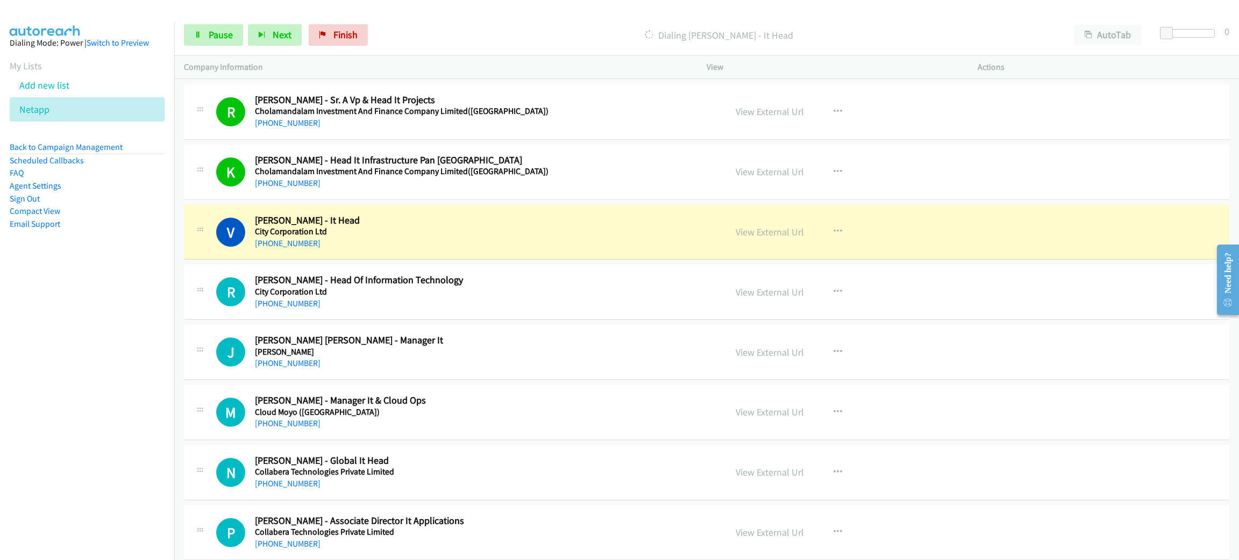
click at [404, 243] on div "[PHONE_NUMBER]" at bounding box center [483, 243] width 456 height 13
click at [225, 34] on span "Pause" at bounding box center [221, 35] width 24 height 12
click at [760, 237] on link "View External Url" at bounding box center [770, 232] width 68 height 12
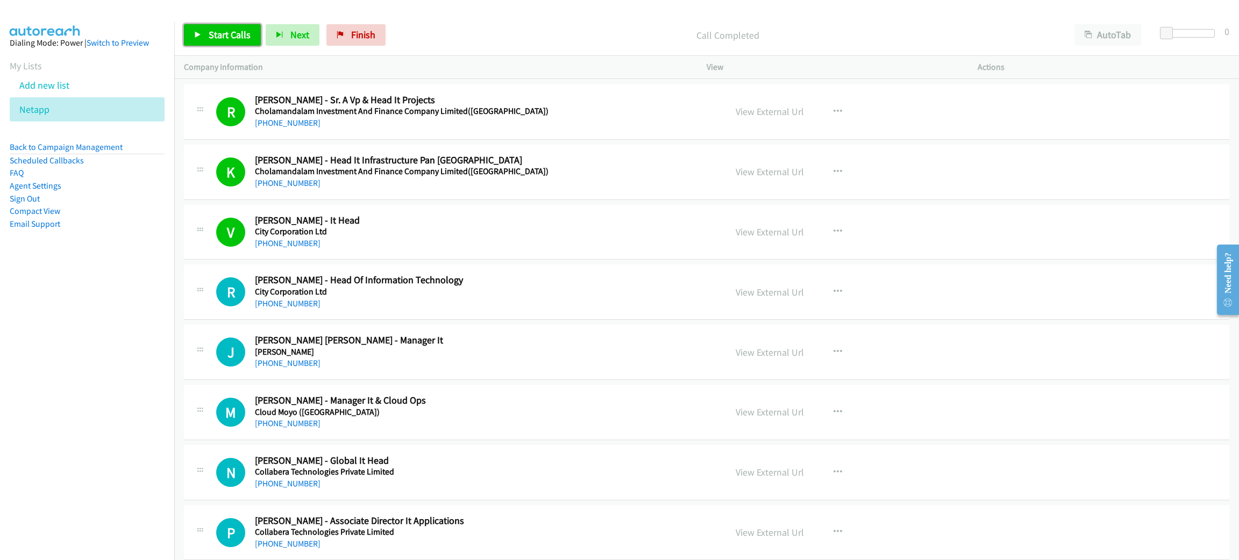
click at [238, 32] on span "Start Calls" at bounding box center [230, 35] width 42 height 12
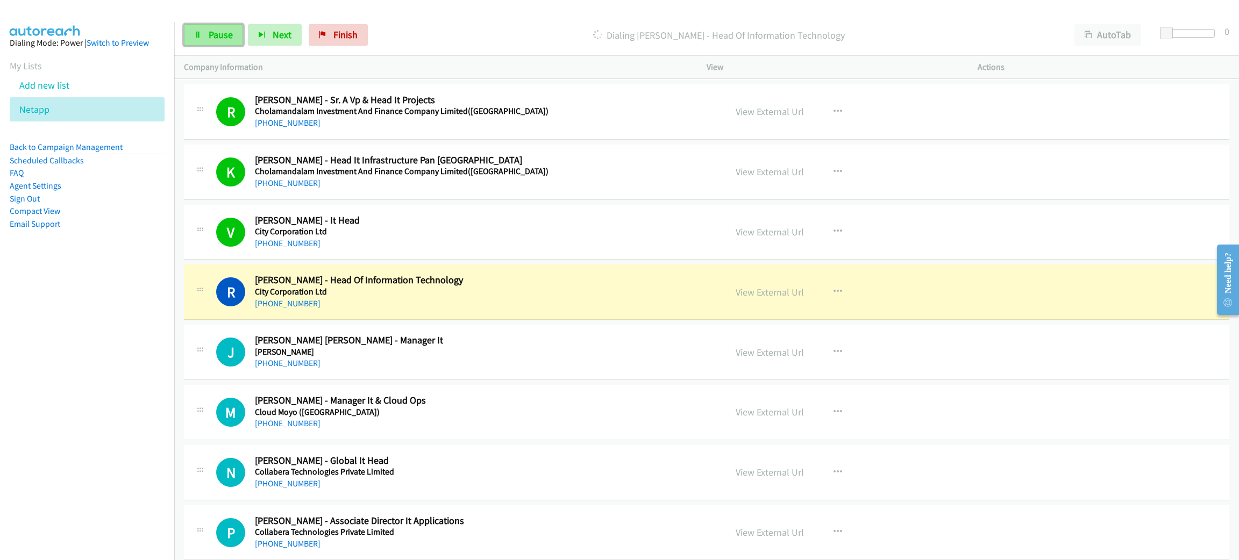
click at [228, 37] on span "Pause" at bounding box center [221, 35] width 24 height 12
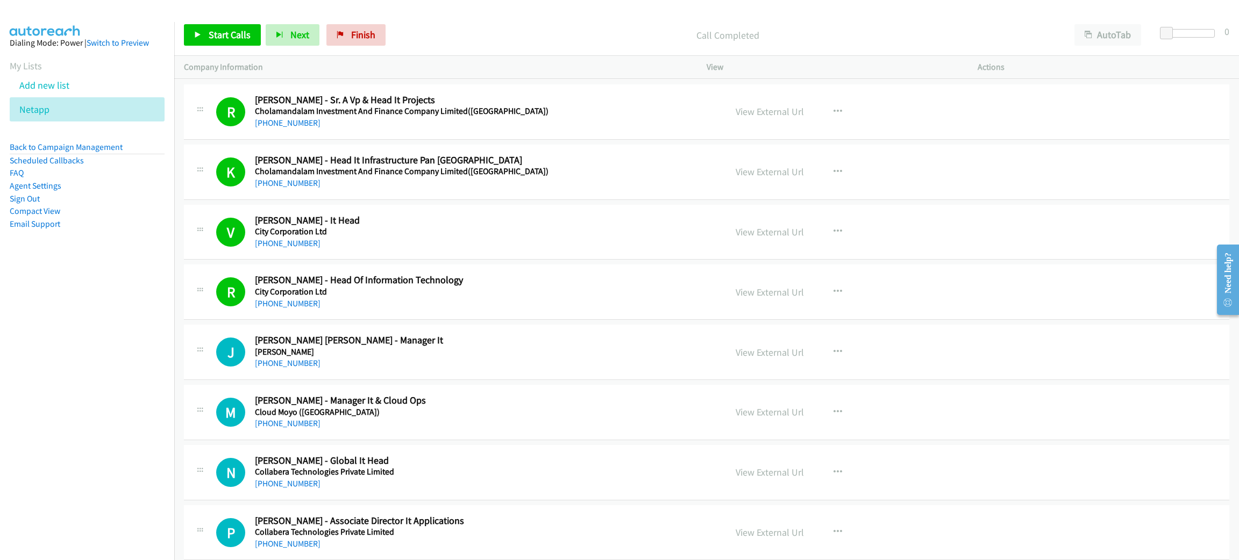
click at [772, 295] on link "View External Url" at bounding box center [770, 292] width 68 height 12
click at [243, 31] on span "Start Calls" at bounding box center [230, 35] width 42 height 12
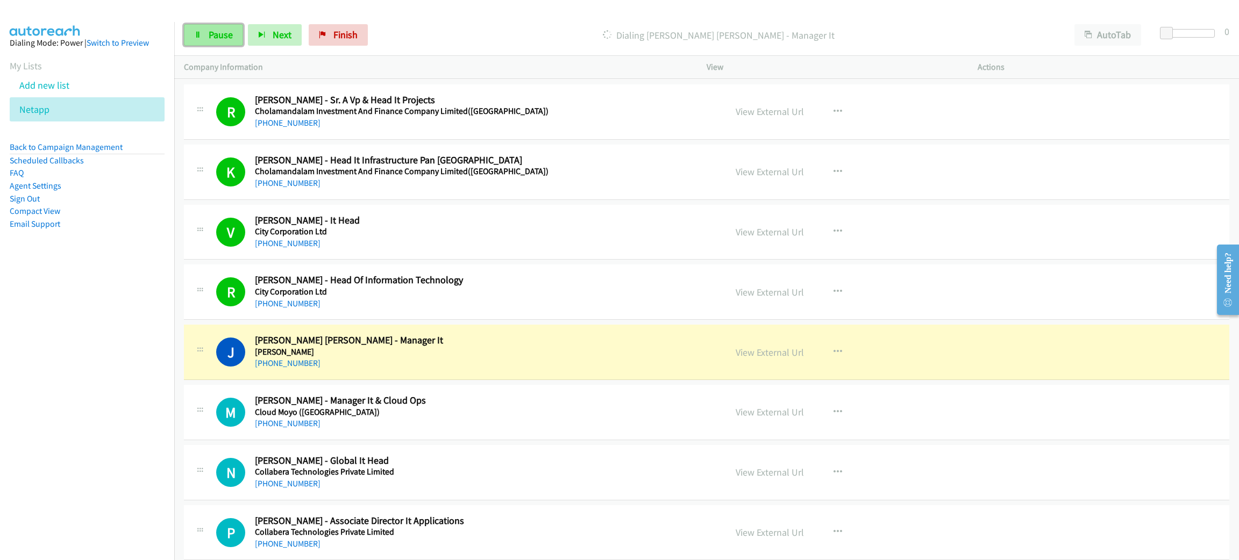
click at [218, 37] on span "Pause" at bounding box center [221, 35] width 24 height 12
click at [769, 359] on link "View External Url" at bounding box center [770, 352] width 68 height 12
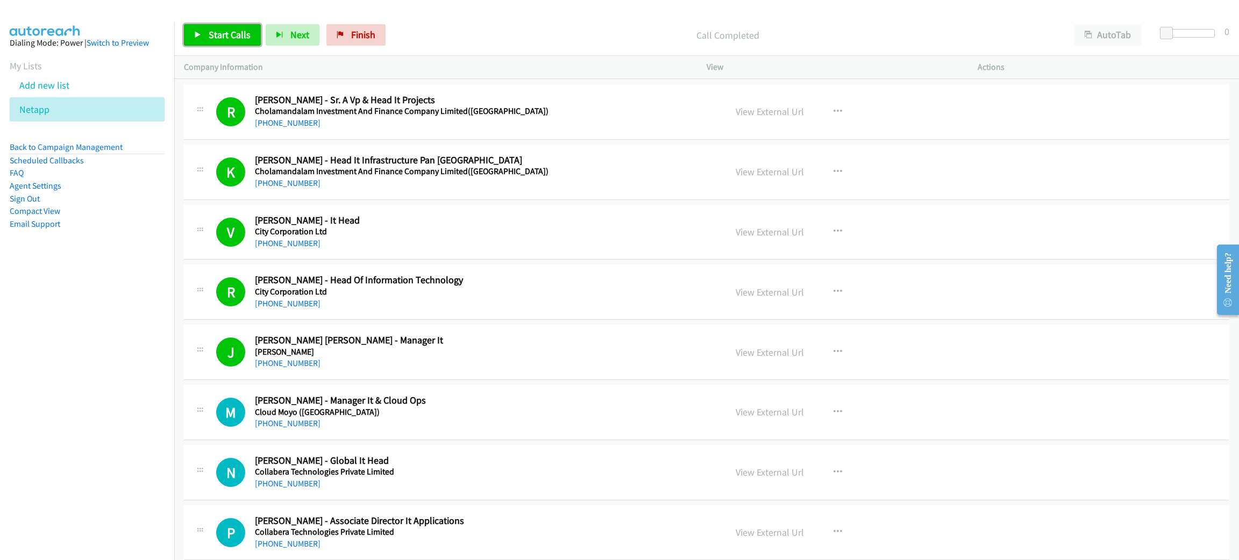
click at [237, 34] on span "Start Calls" at bounding box center [230, 35] width 42 height 12
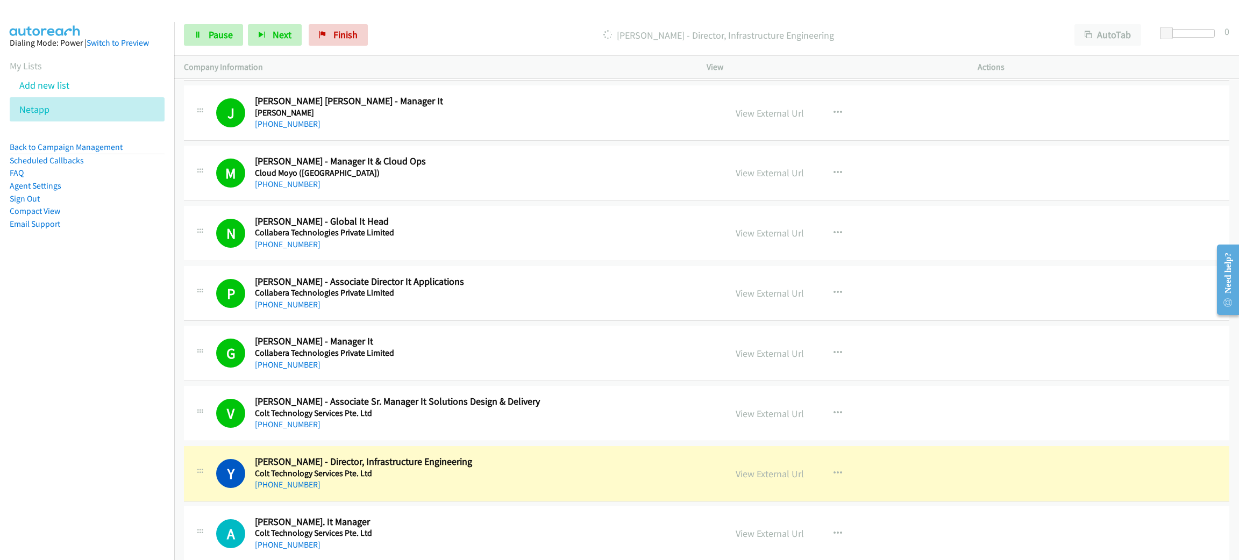
scroll to position [2259, 0]
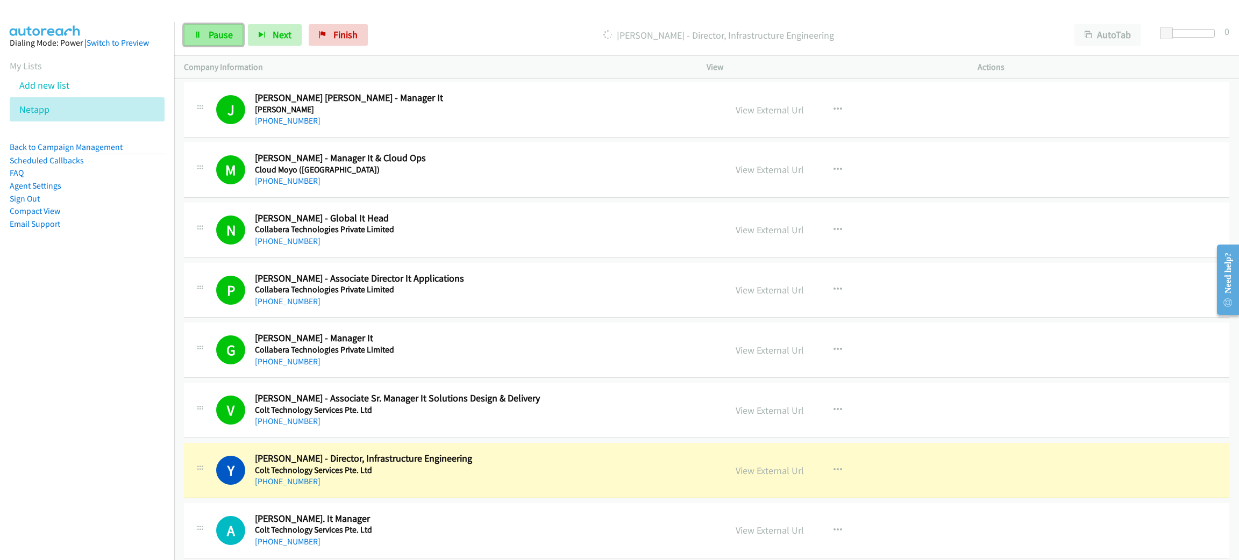
click at [209, 38] on span "Pause" at bounding box center [221, 35] width 24 height 12
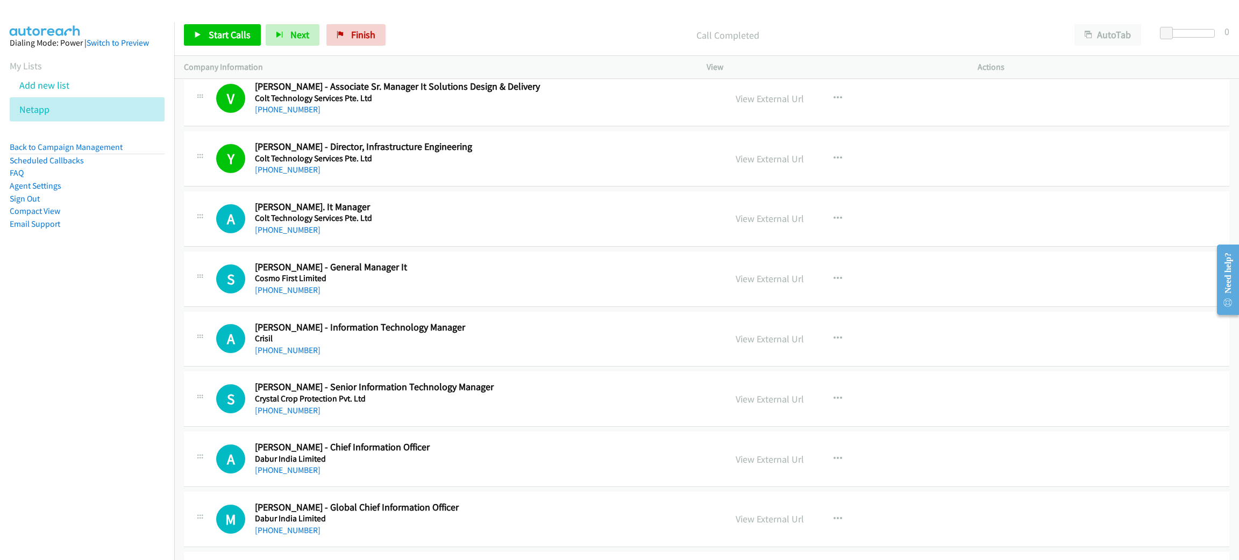
scroll to position [2582, 0]
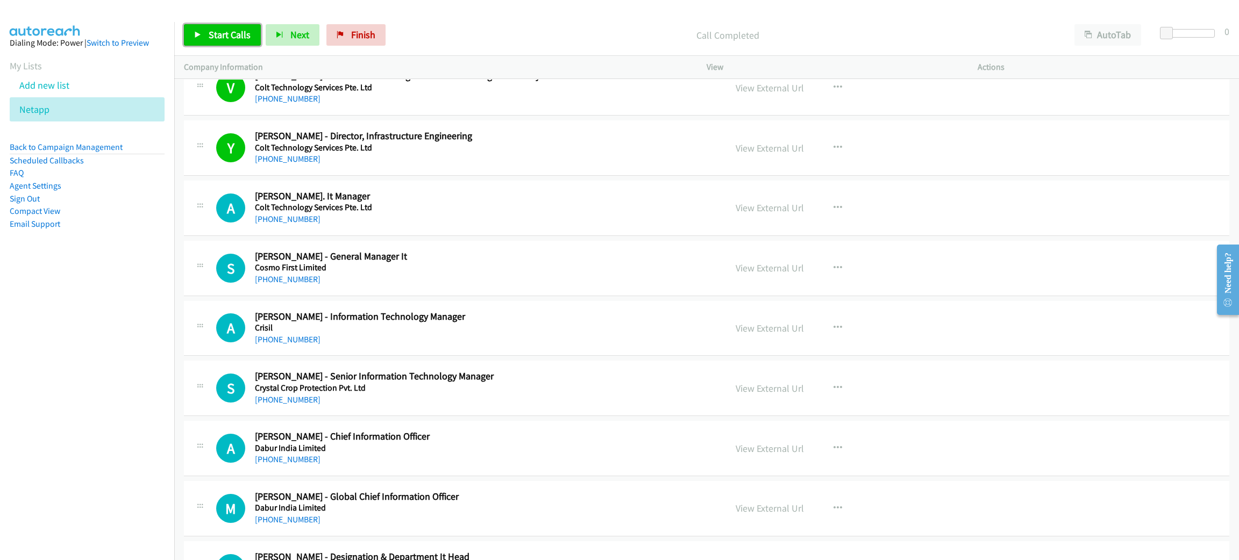
click at [220, 42] on link "Start Calls" at bounding box center [222, 35] width 77 height 22
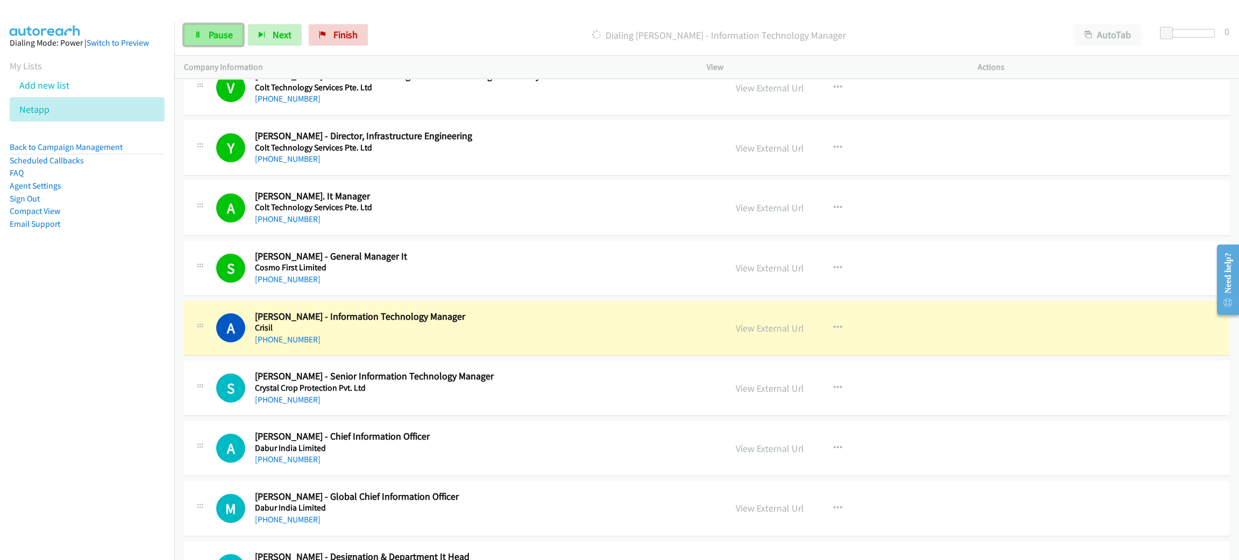
click at [226, 29] on span "Pause" at bounding box center [221, 35] width 24 height 12
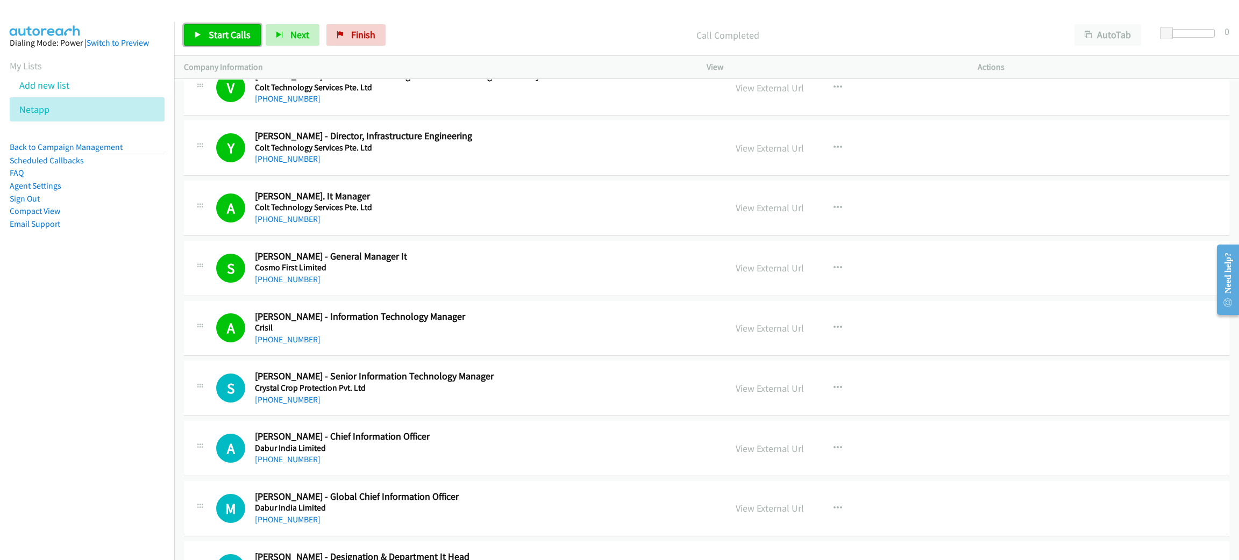
click at [238, 29] on span "Start Calls" at bounding box center [230, 35] width 42 height 12
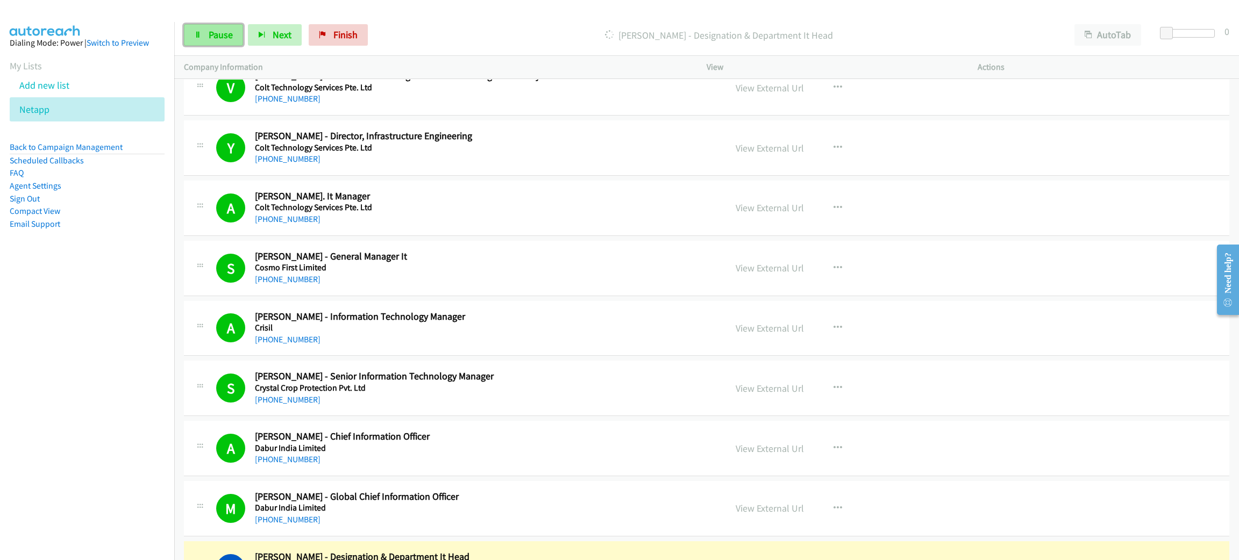
click at [207, 35] on link "Pause" at bounding box center [213, 35] width 59 height 22
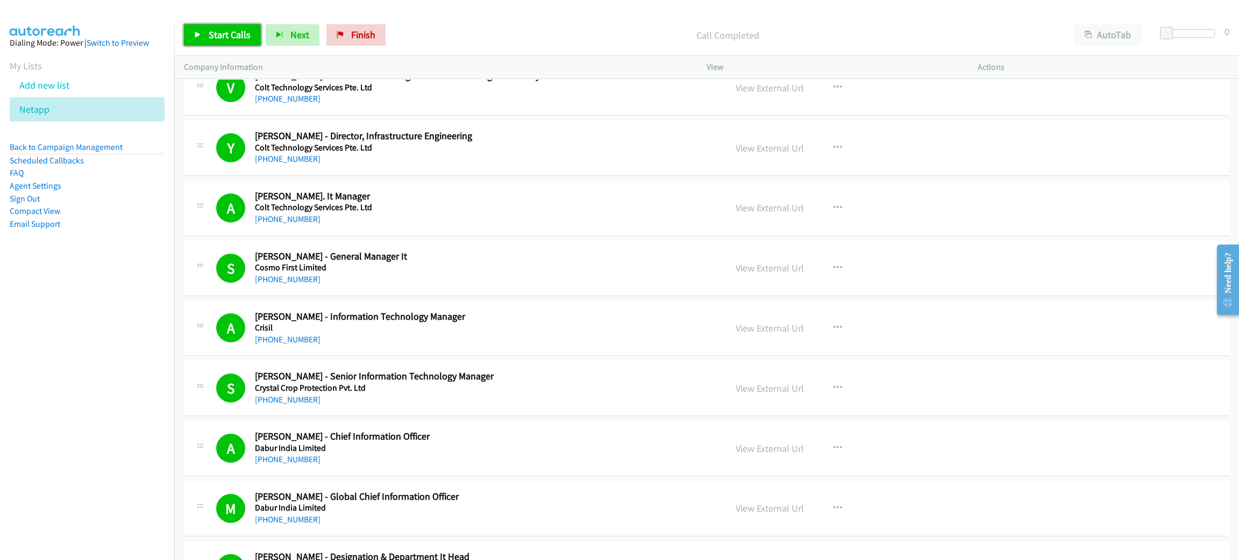
click at [246, 35] on span "Start Calls" at bounding box center [230, 35] width 42 height 12
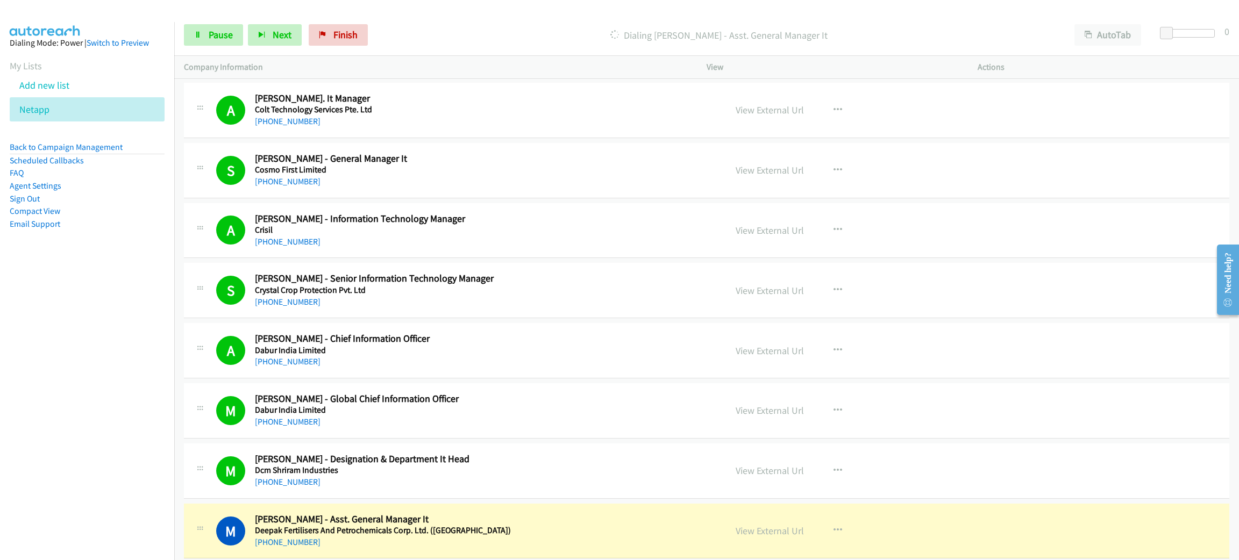
scroll to position [2984, 0]
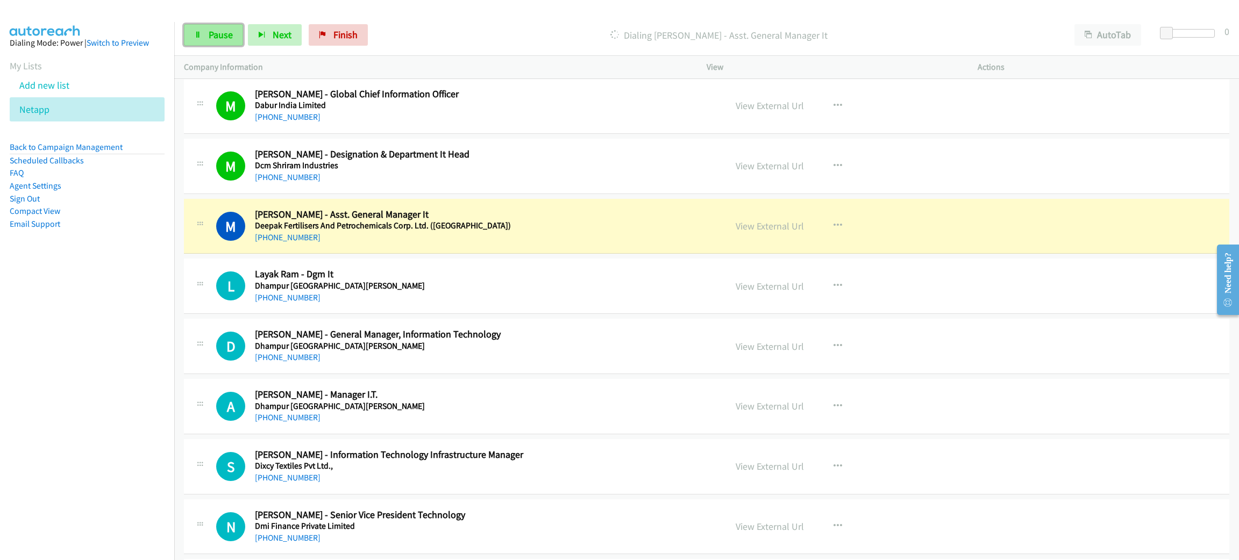
click at [221, 33] on span "Pause" at bounding box center [221, 35] width 24 height 12
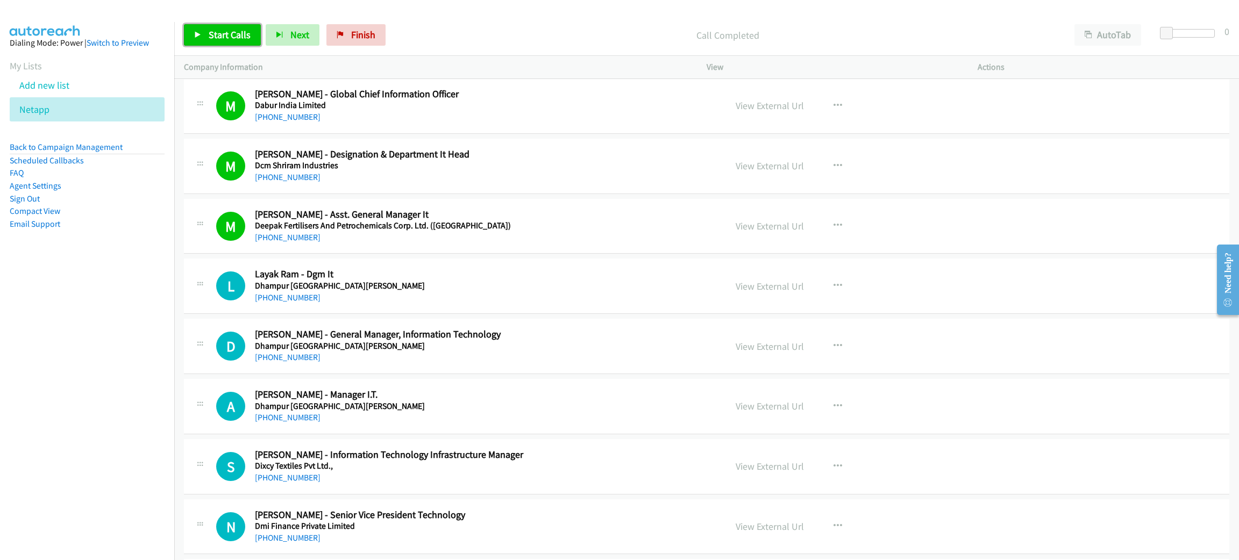
click at [221, 33] on span "Start Calls" at bounding box center [230, 35] width 42 height 12
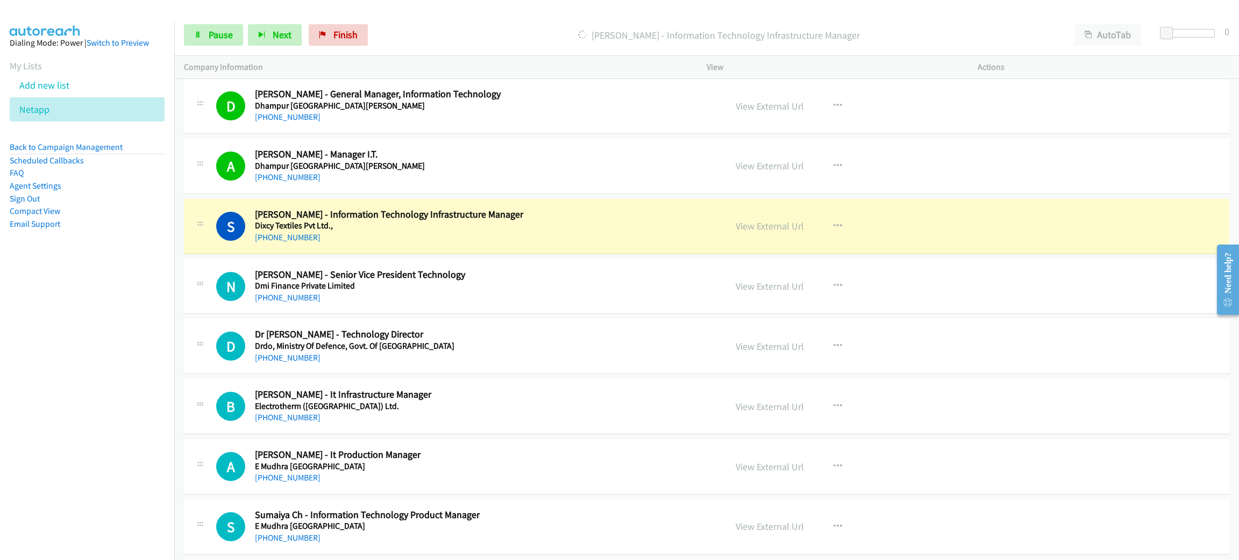
scroll to position [3226, 0]
click at [368, 230] on h5 "Dixcy Textiles Pvt Ltd.," at bounding box center [483, 224] width 456 height 11
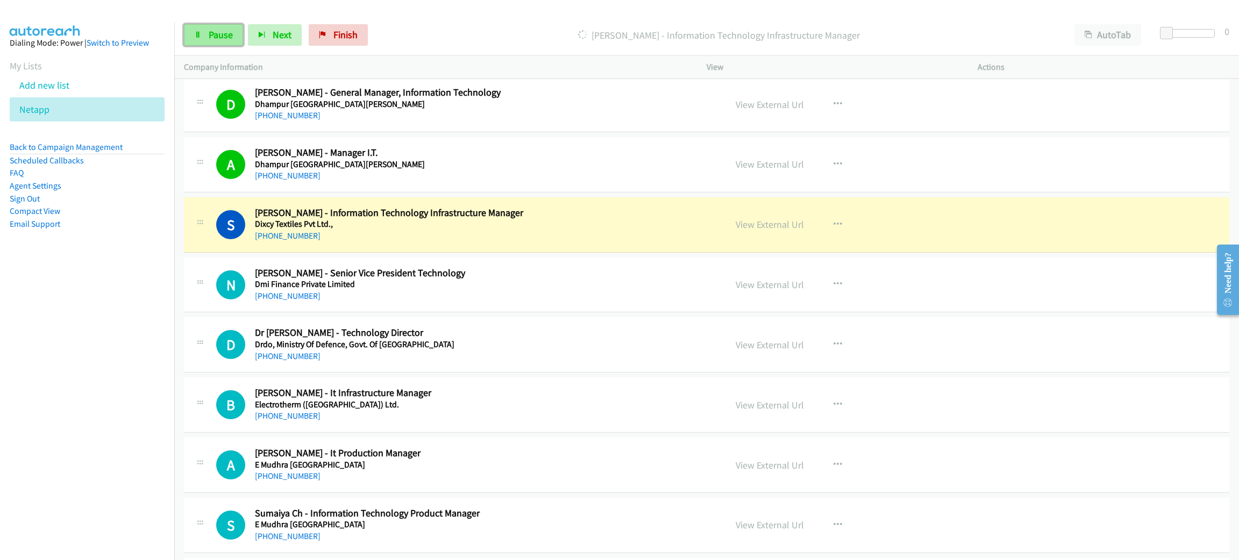
click at [234, 34] on link "Pause" at bounding box center [213, 35] width 59 height 22
click at [354, 251] on div "S Callback Scheduled [PERSON_NAME] - Information Technology Infrastructure Mana…" at bounding box center [707, 224] width 1046 height 55
click at [762, 223] on link "View External Url" at bounding box center [770, 224] width 68 height 12
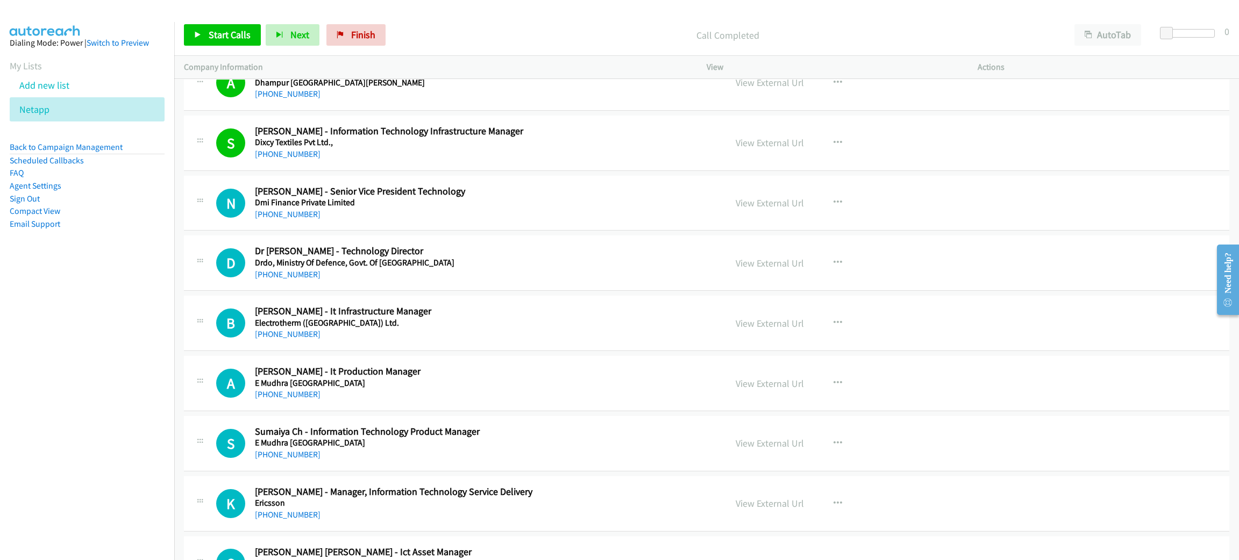
scroll to position [3388, 0]
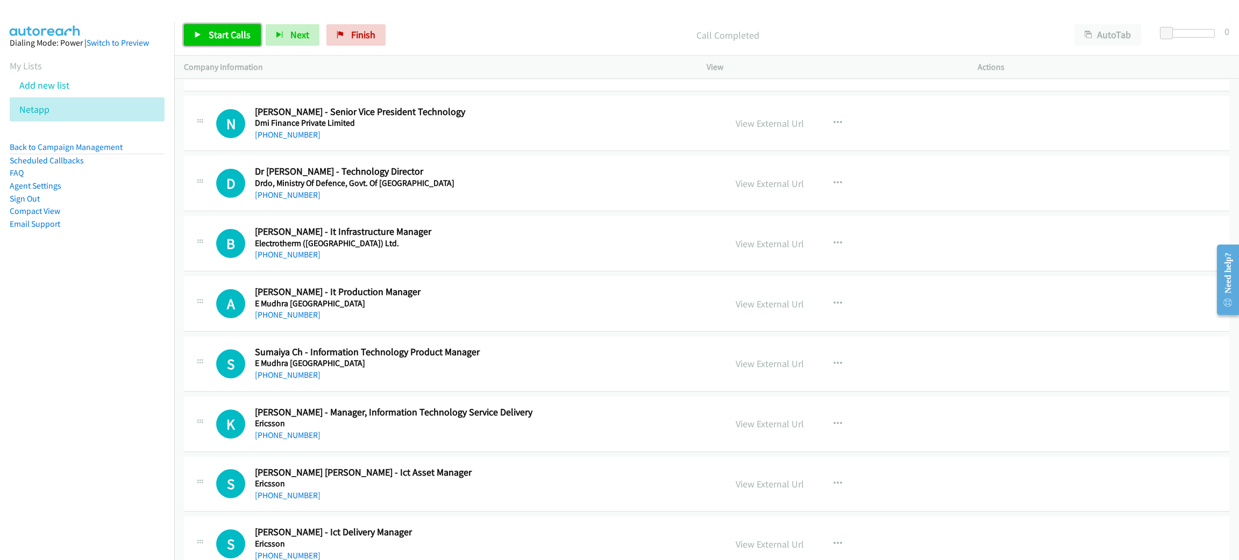
click at [238, 35] on span "Start Calls" at bounding box center [230, 35] width 42 height 12
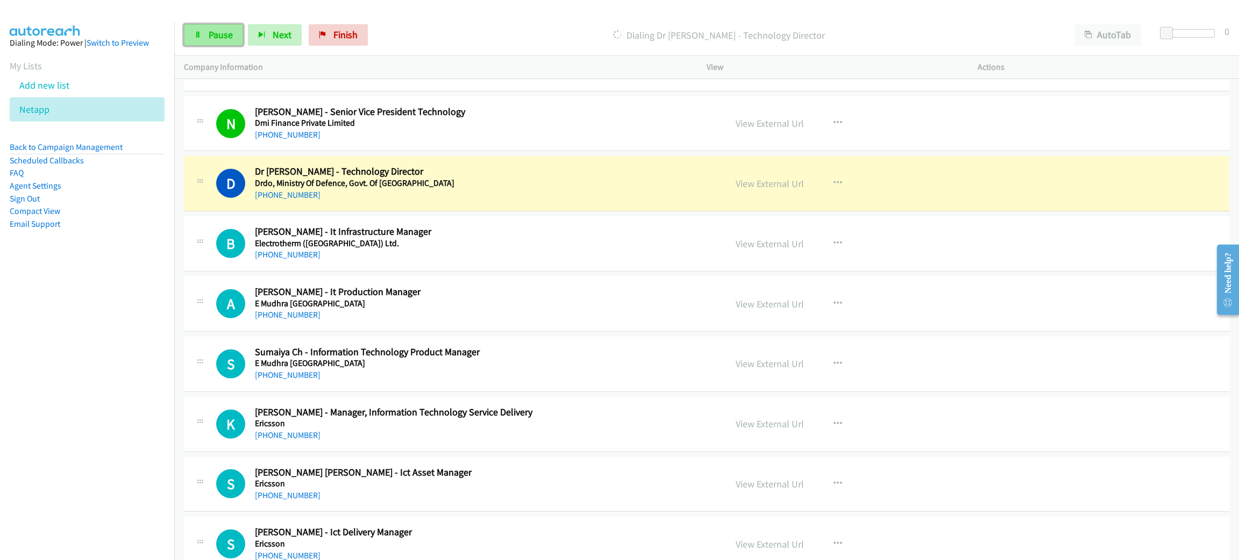
click at [212, 43] on link "Pause" at bounding box center [213, 35] width 59 height 22
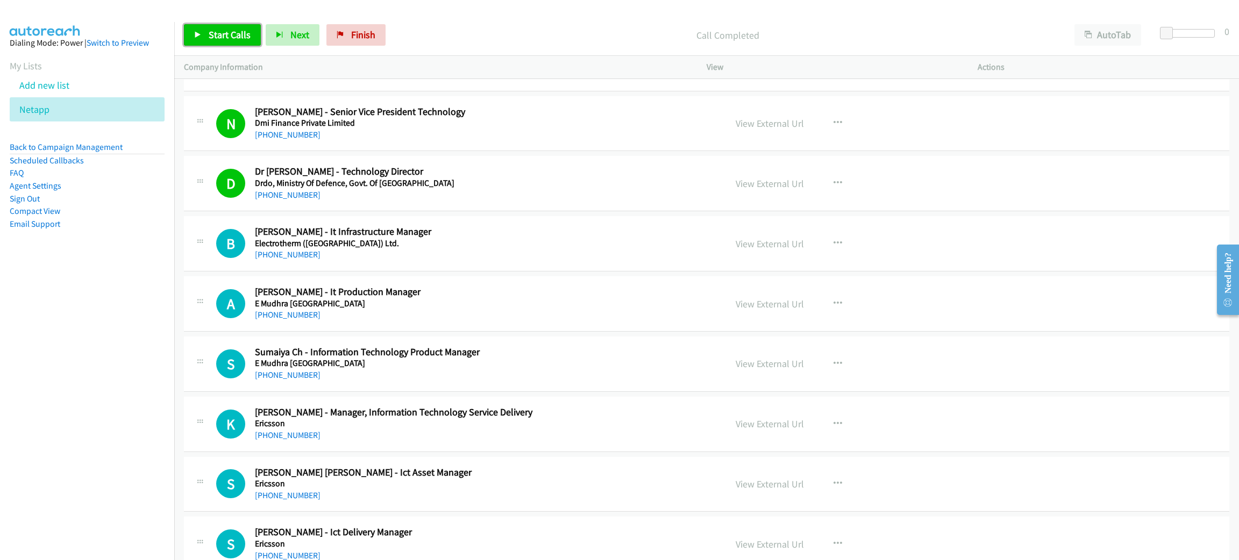
click at [253, 30] on link "Start Calls" at bounding box center [222, 35] width 77 height 22
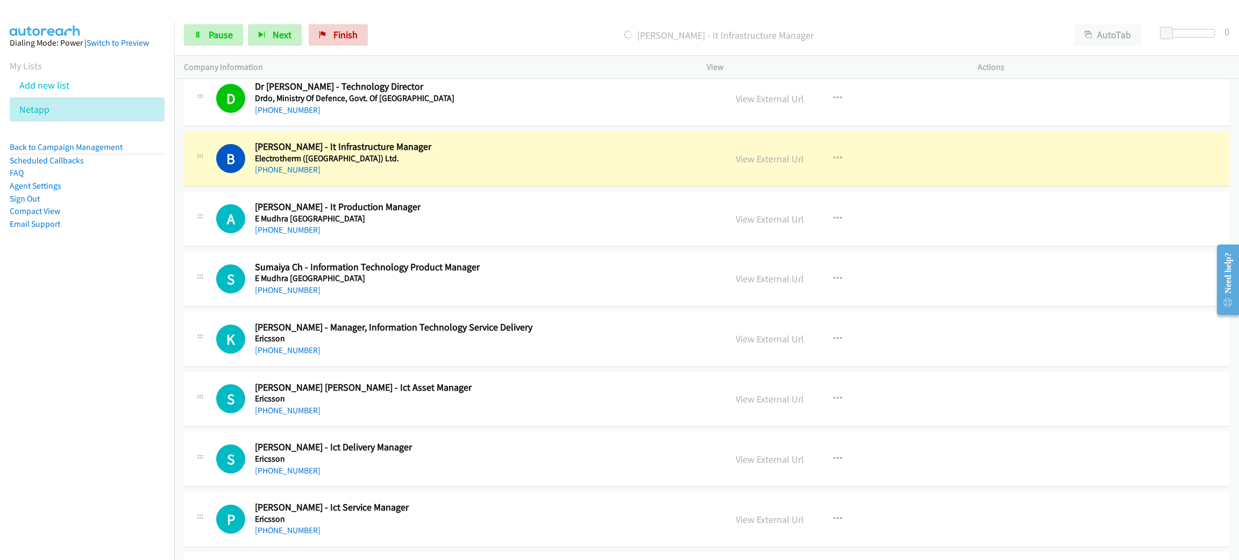
scroll to position [3468, 0]
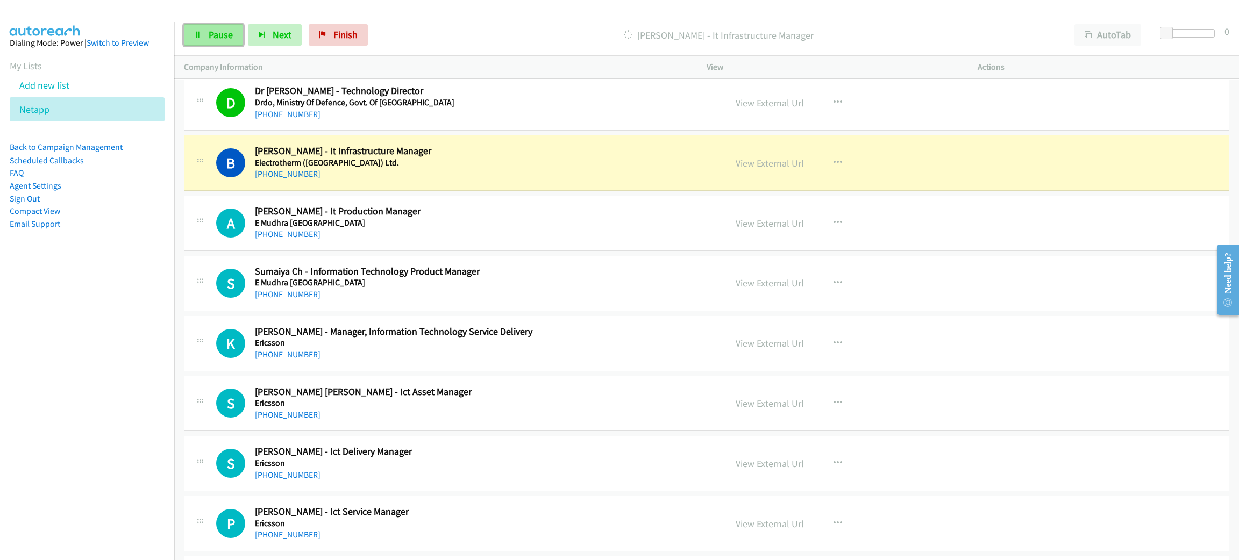
click at [222, 27] on link "Pause" at bounding box center [213, 35] width 59 height 22
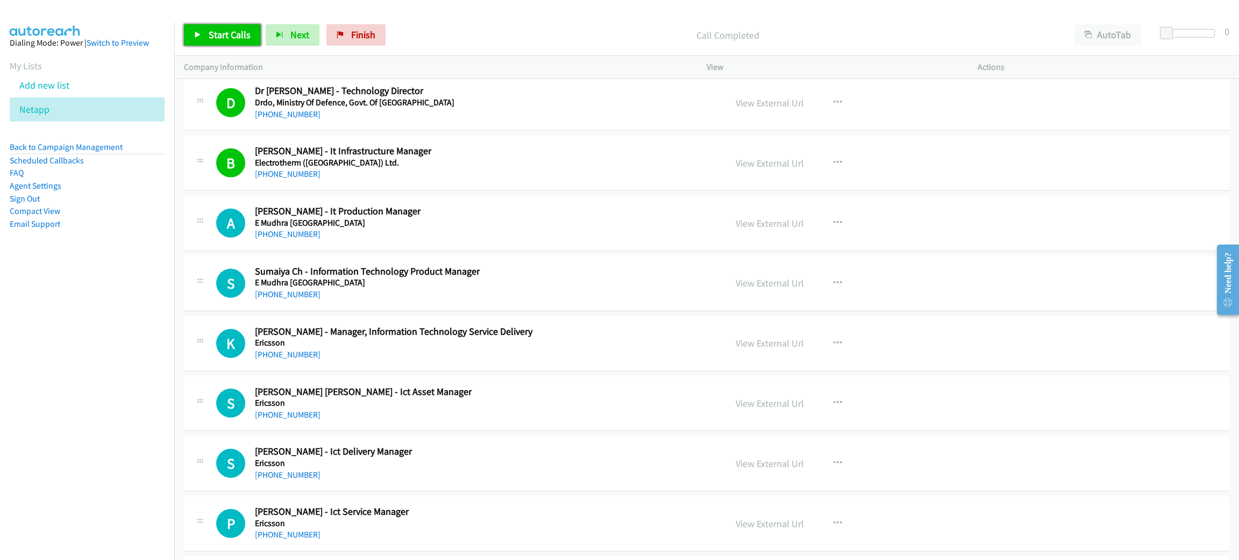
click at [235, 30] on span "Start Calls" at bounding box center [230, 35] width 42 height 12
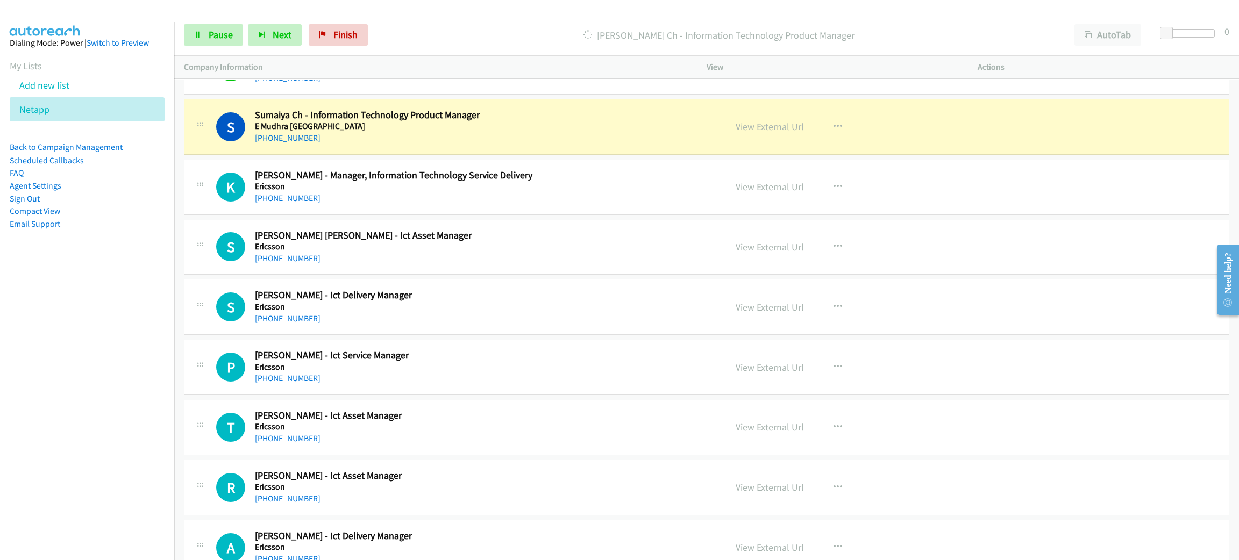
scroll to position [3630, 0]
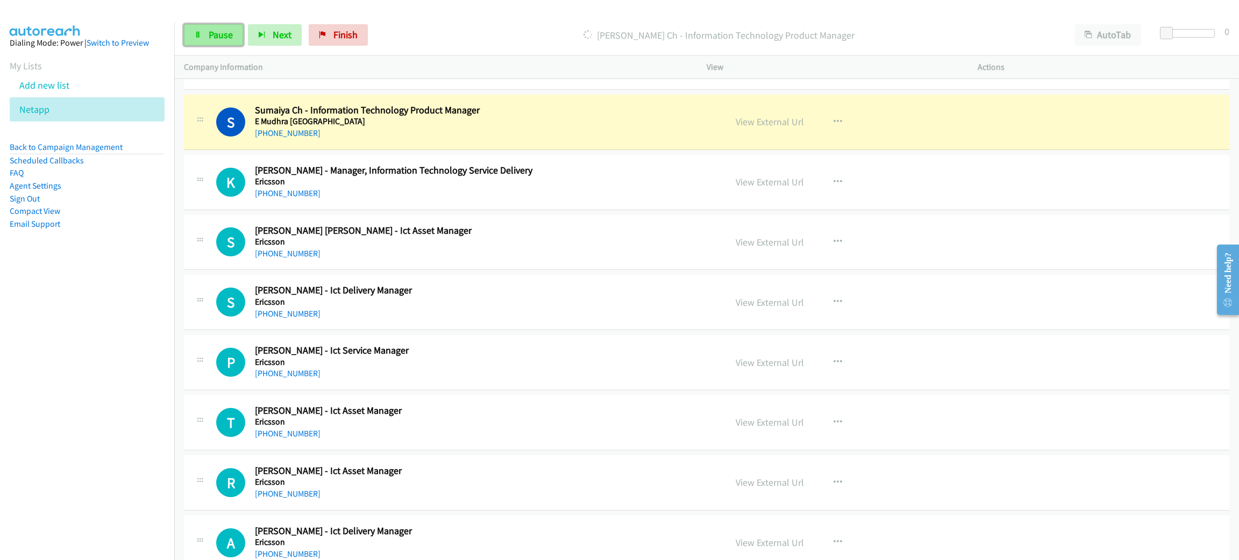
click at [224, 40] on link "Pause" at bounding box center [213, 35] width 59 height 22
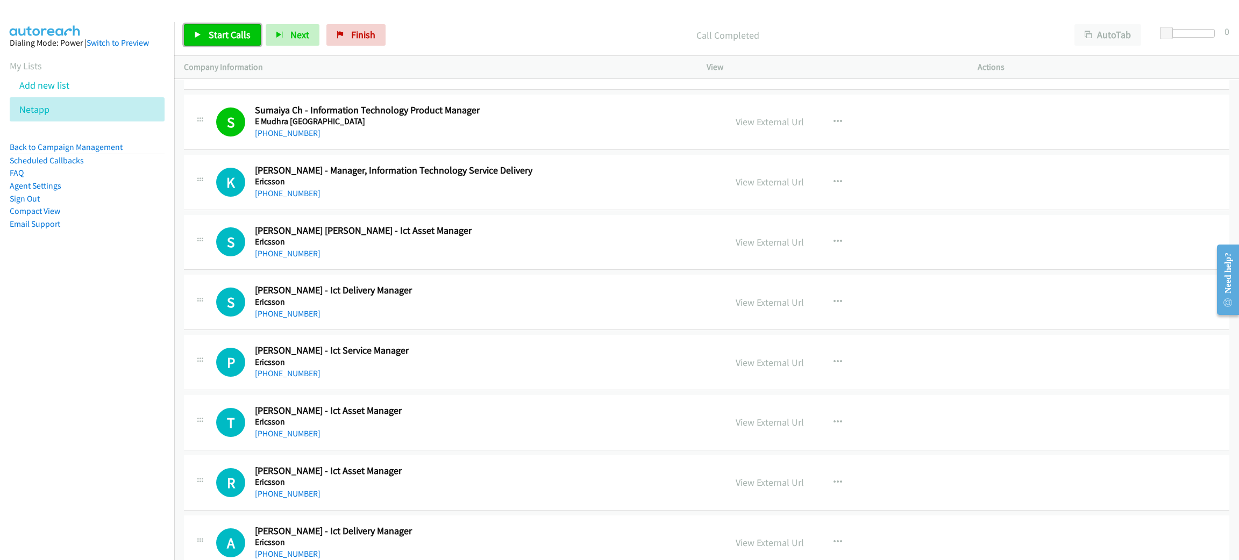
click at [246, 29] on span "Start Calls" at bounding box center [230, 35] width 42 height 12
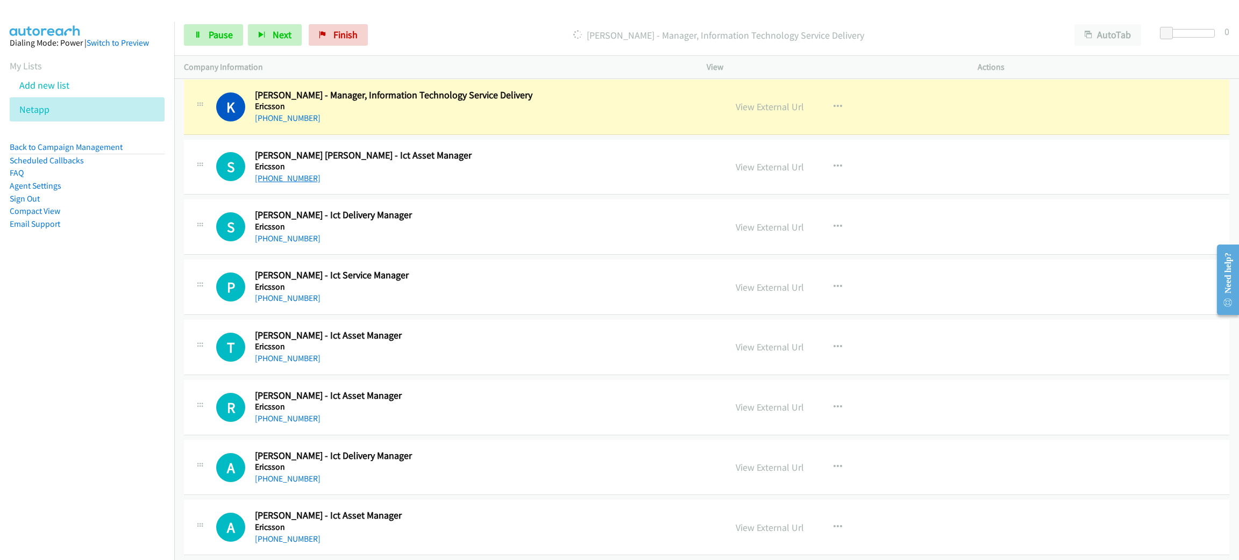
scroll to position [3710, 0]
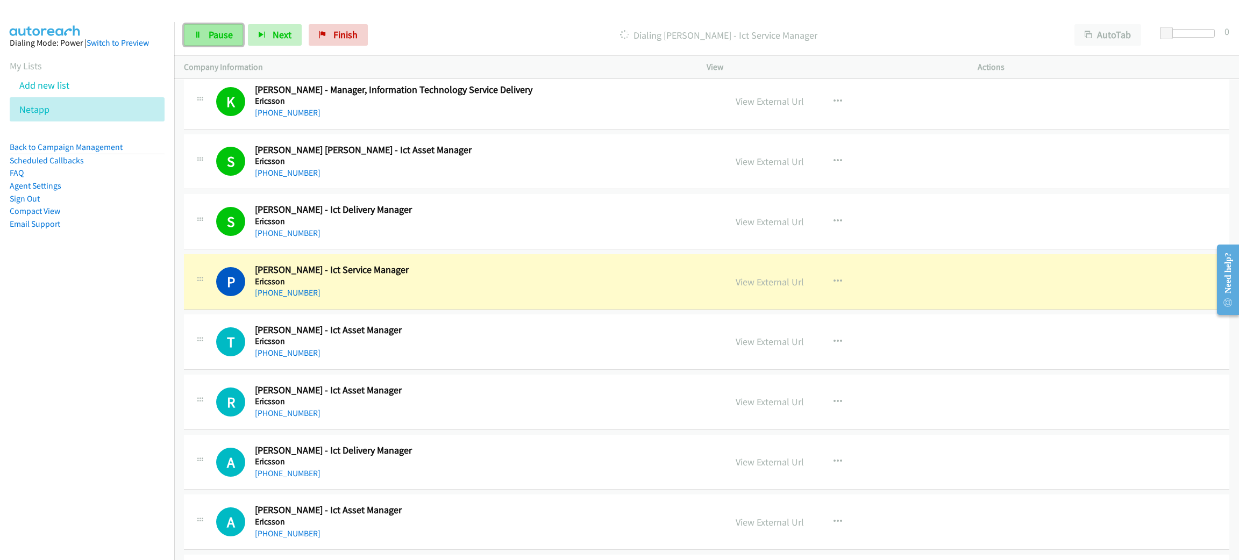
click at [227, 37] on span "Pause" at bounding box center [221, 35] width 24 height 12
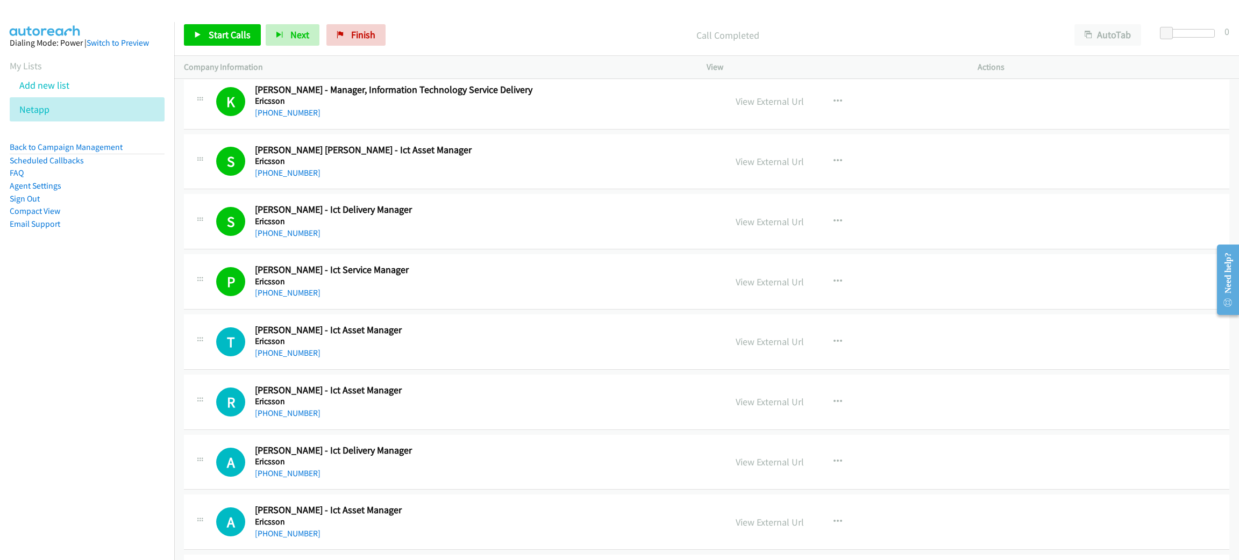
click at [225, 22] on div "Start Calls Pause Next Finish Call Completed AutoTab AutoTab 0" at bounding box center [706, 35] width 1065 height 41
click at [225, 27] on link "Start Calls" at bounding box center [222, 35] width 77 height 22
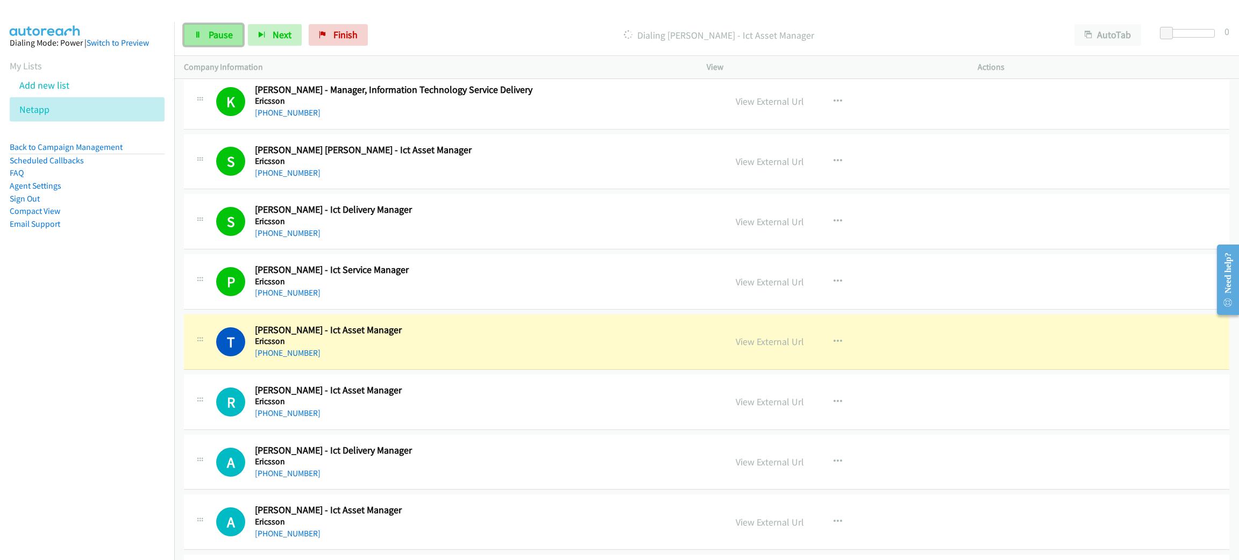
click at [225, 29] on span "Pause" at bounding box center [221, 35] width 24 height 12
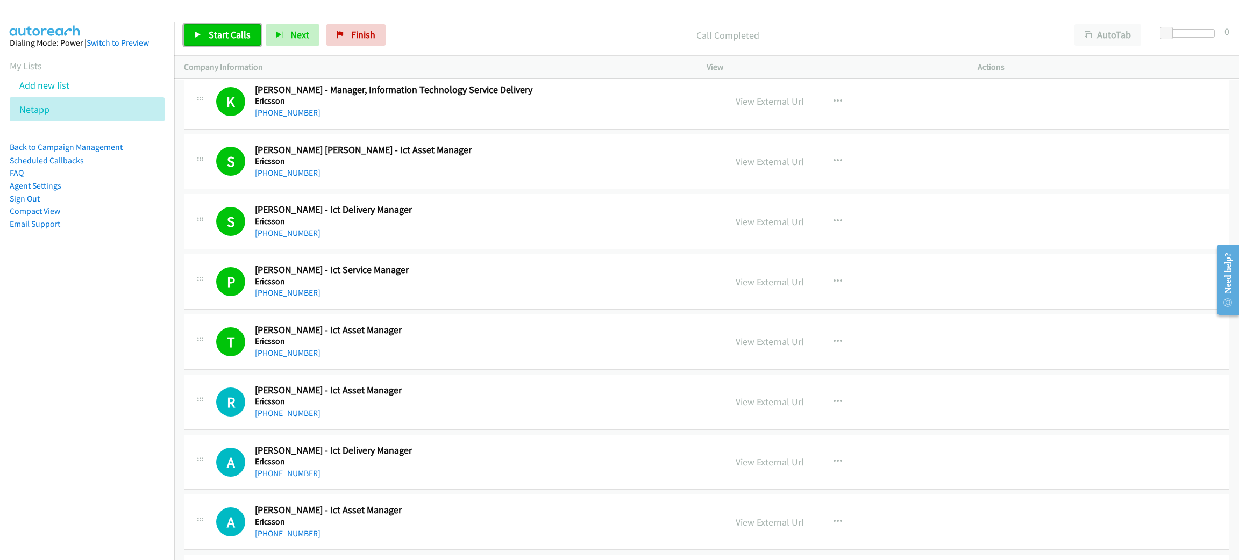
click at [203, 31] on link "Start Calls" at bounding box center [222, 35] width 77 height 22
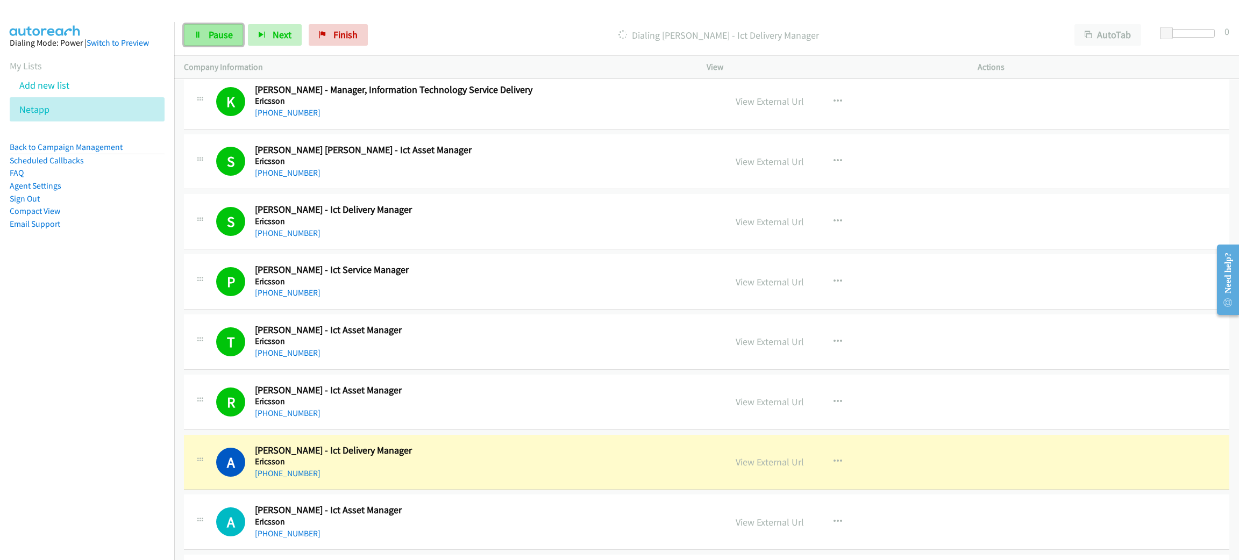
click at [226, 32] on span "Pause" at bounding box center [221, 35] width 24 height 12
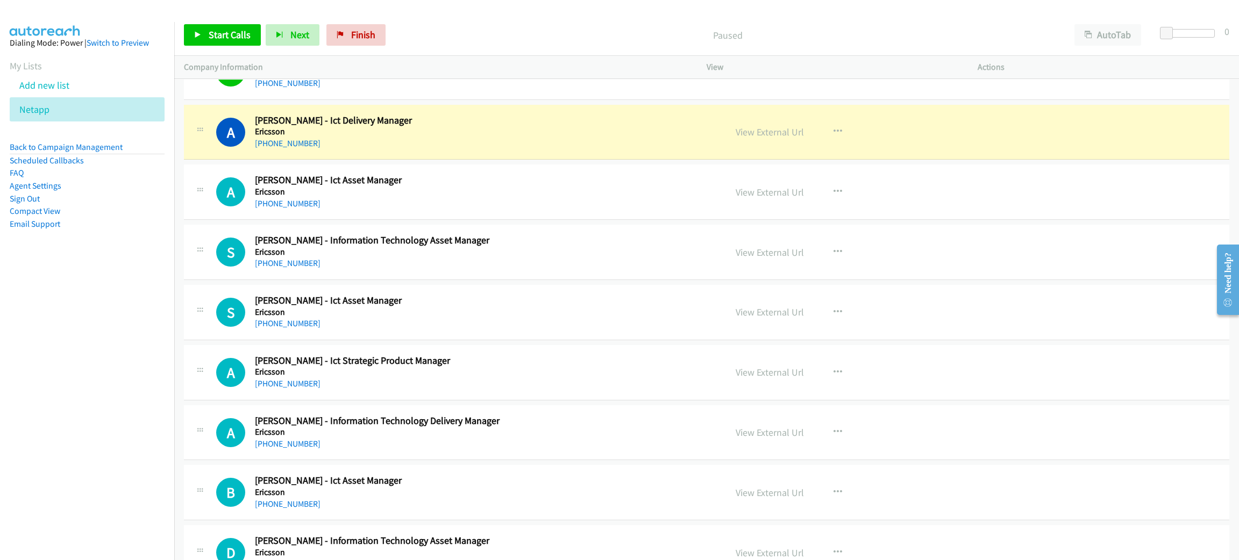
scroll to position [4033, 0]
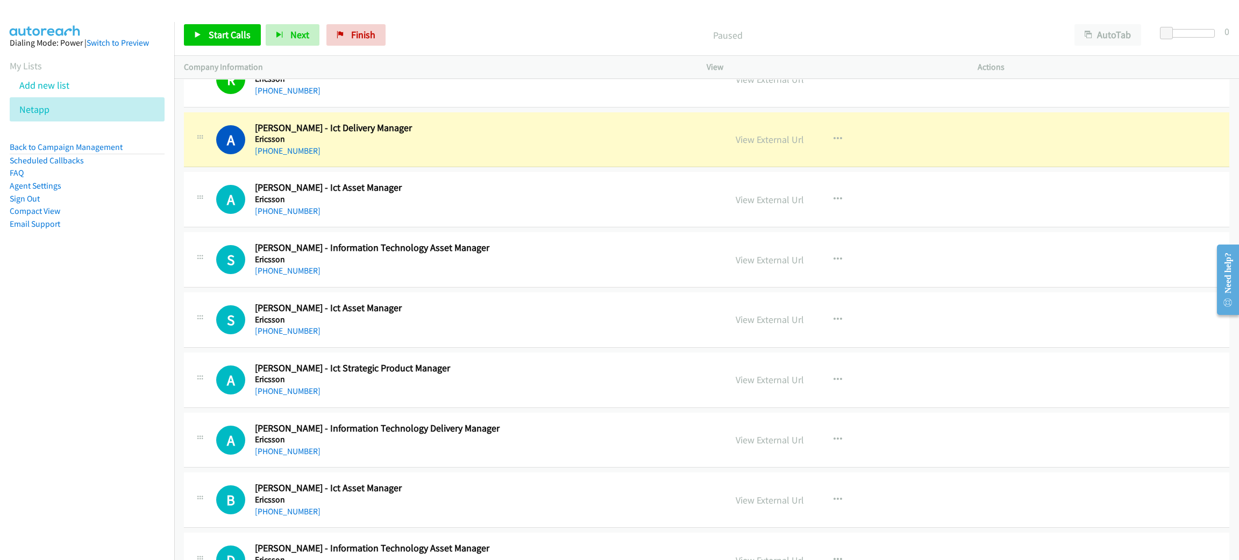
click at [758, 147] on div "View External Url" at bounding box center [770, 139] width 68 height 15
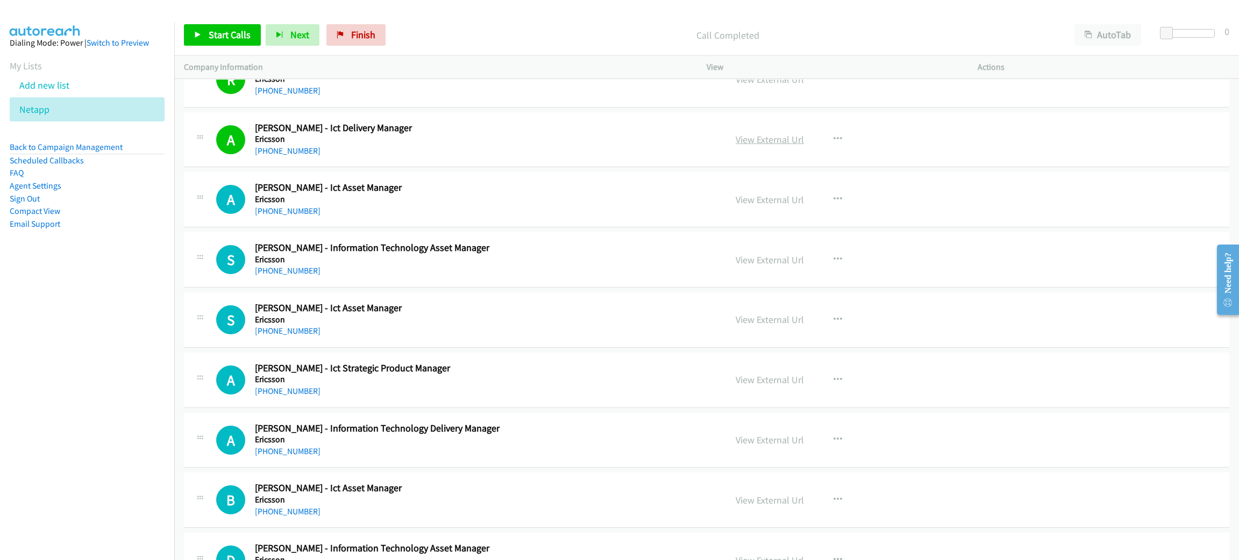
click at [759, 146] on link "View External Url" at bounding box center [770, 139] width 68 height 12
click at [241, 38] on span "Start Calls" at bounding box center [230, 35] width 42 height 12
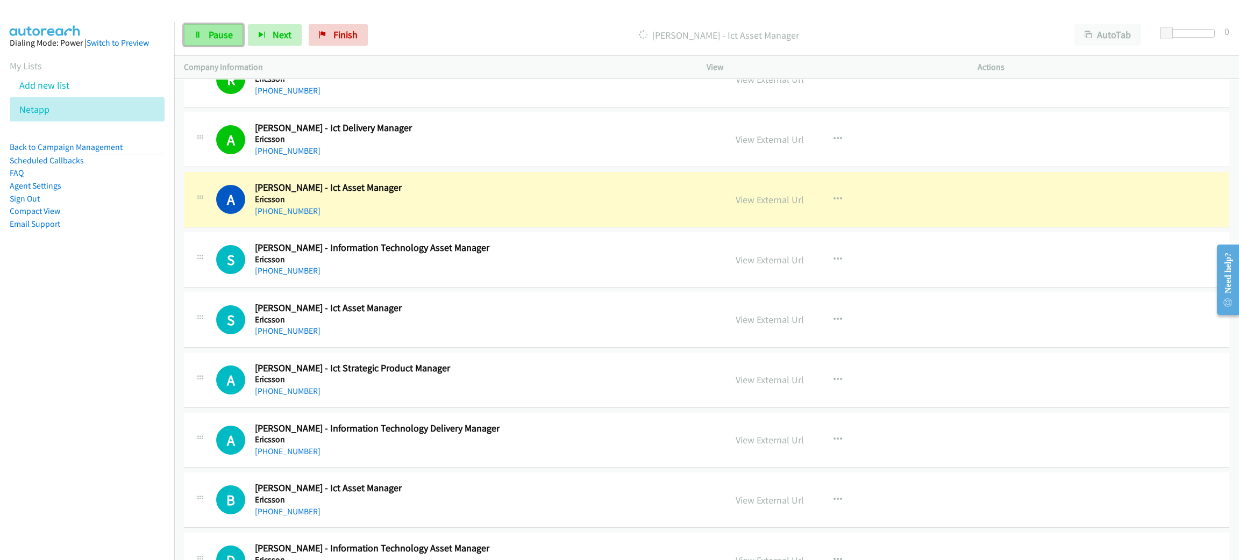
click at [209, 37] on span "Pause" at bounding box center [221, 35] width 24 height 12
click at [788, 205] on link "View External Url" at bounding box center [770, 200] width 68 height 12
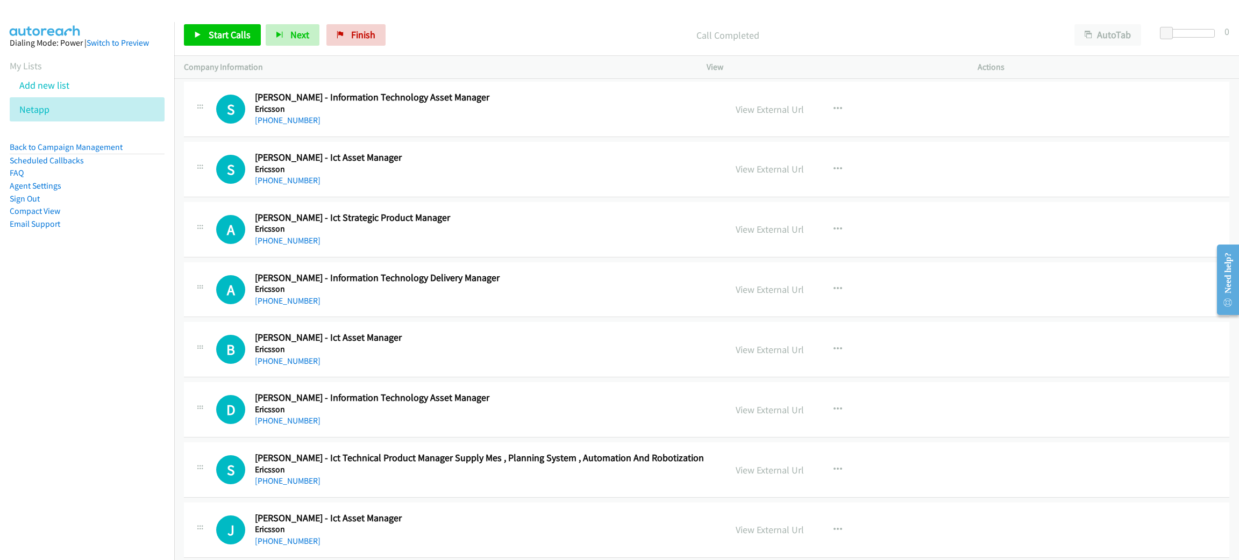
scroll to position [4195, 0]
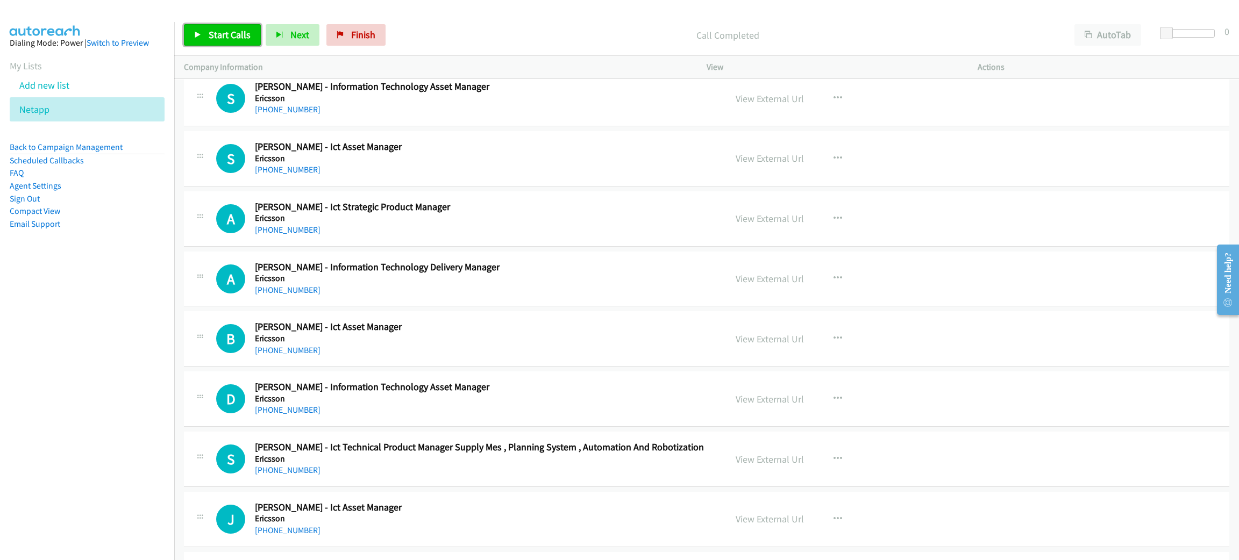
click at [226, 30] on span "Start Calls" at bounding box center [230, 35] width 42 height 12
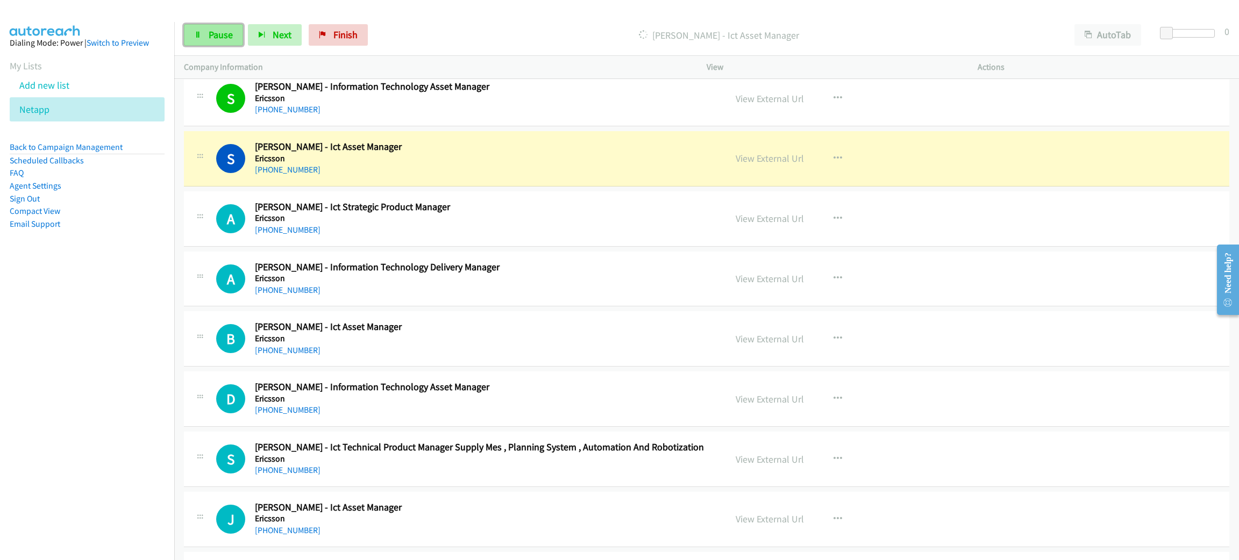
click at [215, 25] on link "Pause" at bounding box center [213, 35] width 59 height 22
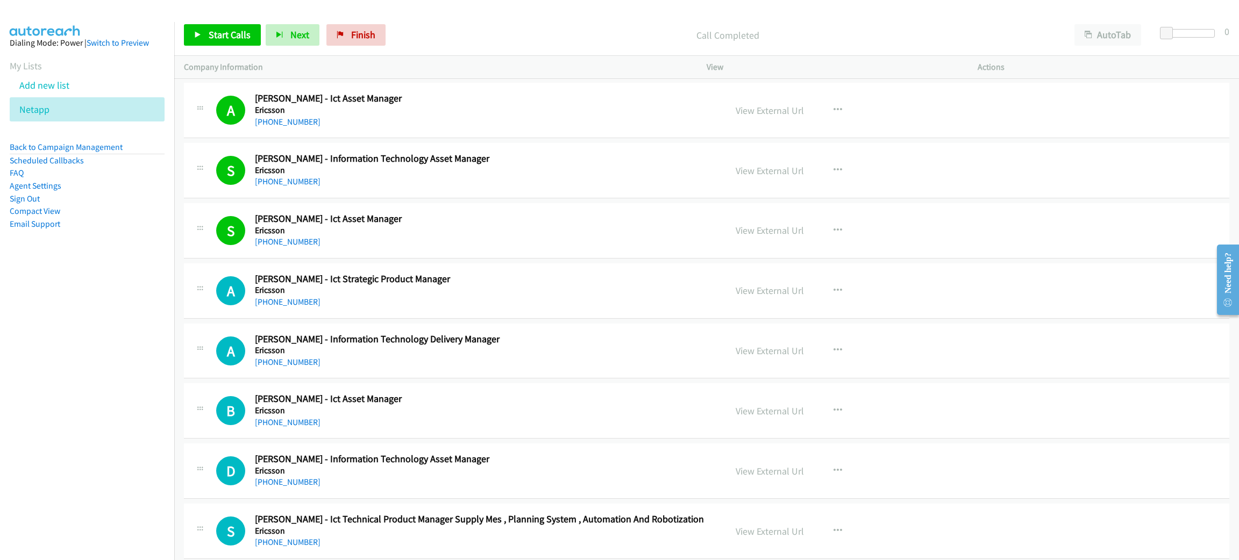
scroll to position [4114, 0]
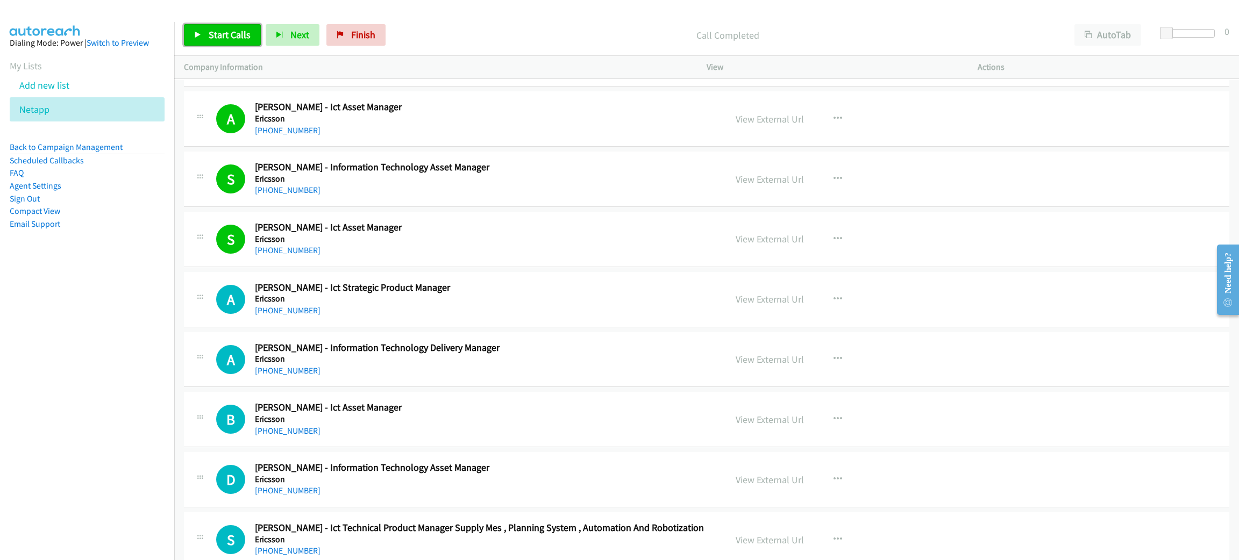
click at [243, 34] on span "Start Calls" at bounding box center [230, 35] width 42 height 12
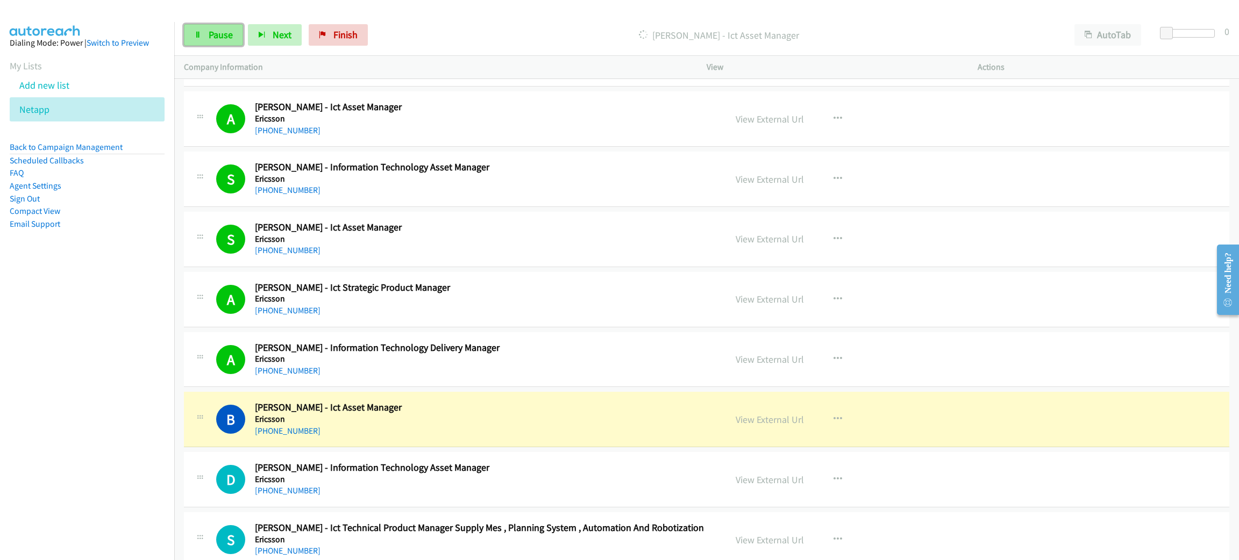
click at [217, 32] on span "Pause" at bounding box center [221, 35] width 24 height 12
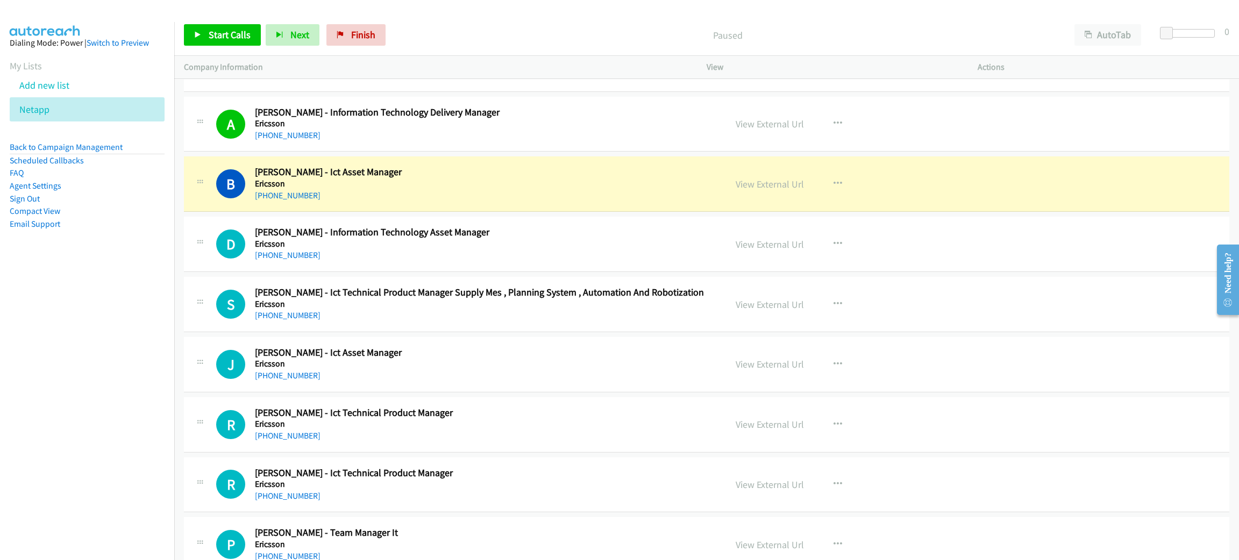
scroll to position [4356, 0]
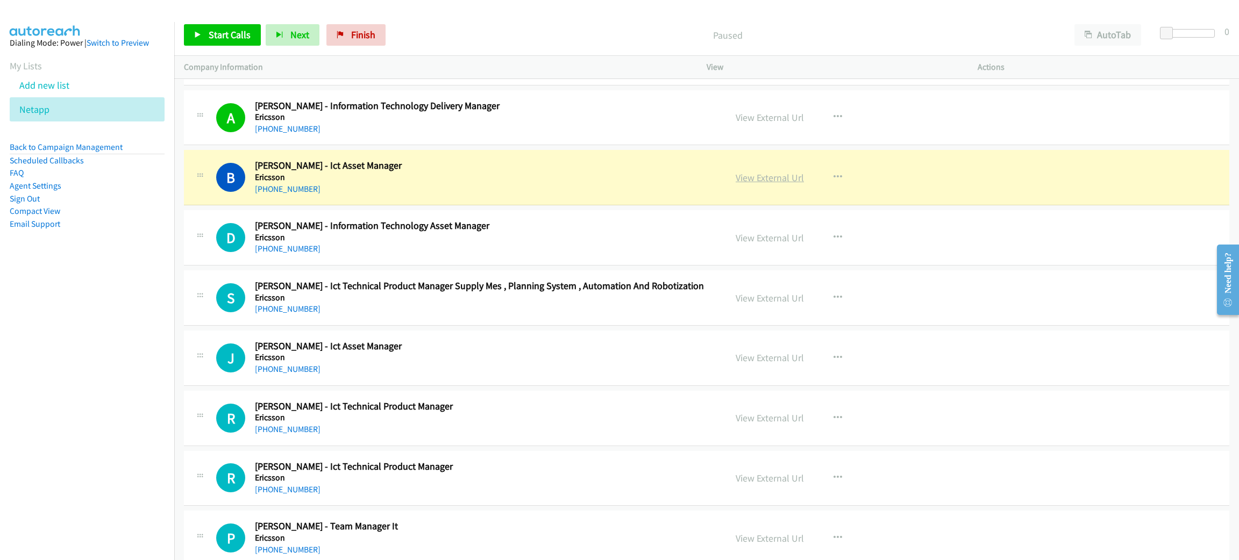
click at [755, 182] on link "View External Url" at bounding box center [770, 178] width 68 height 12
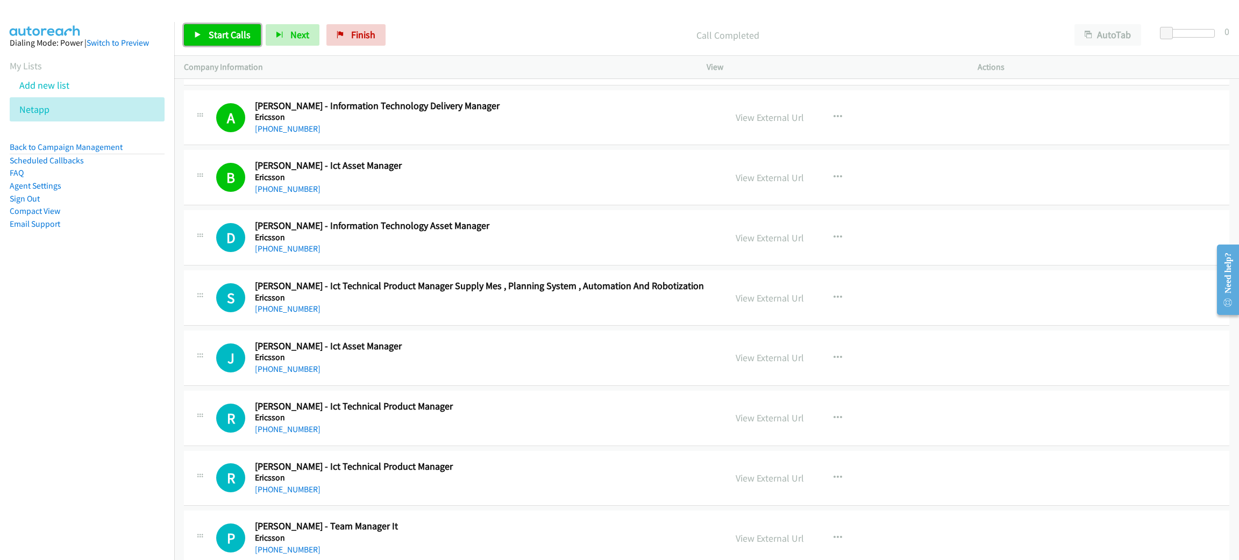
click at [219, 27] on link "Start Calls" at bounding box center [222, 35] width 77 height 22
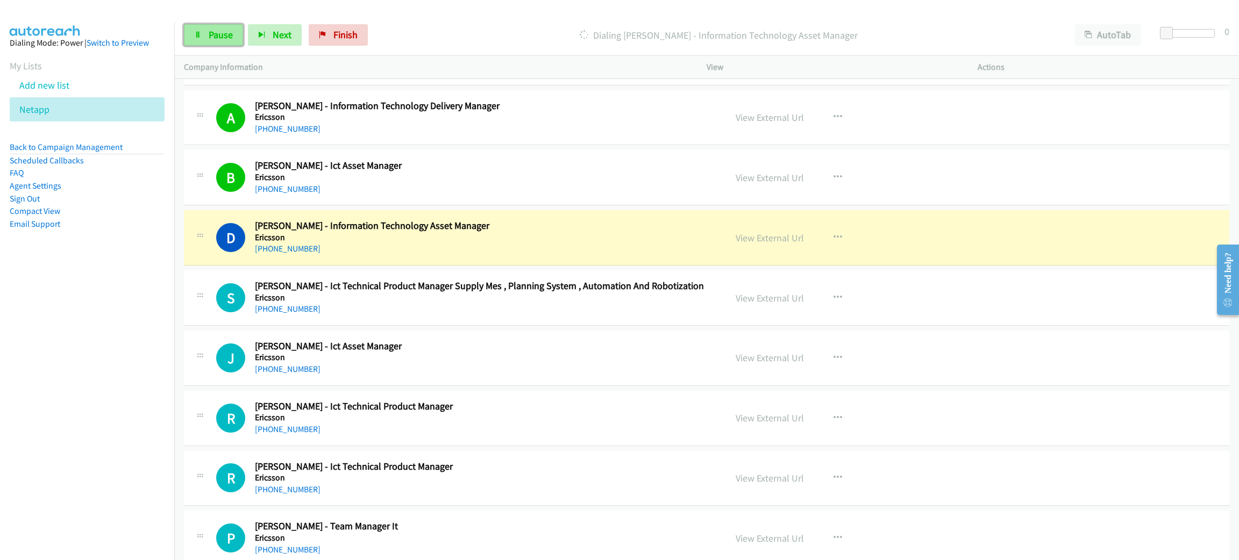
click at [237, 34] on link "Pause" at bounding box center [213, 35] width 59 height 22
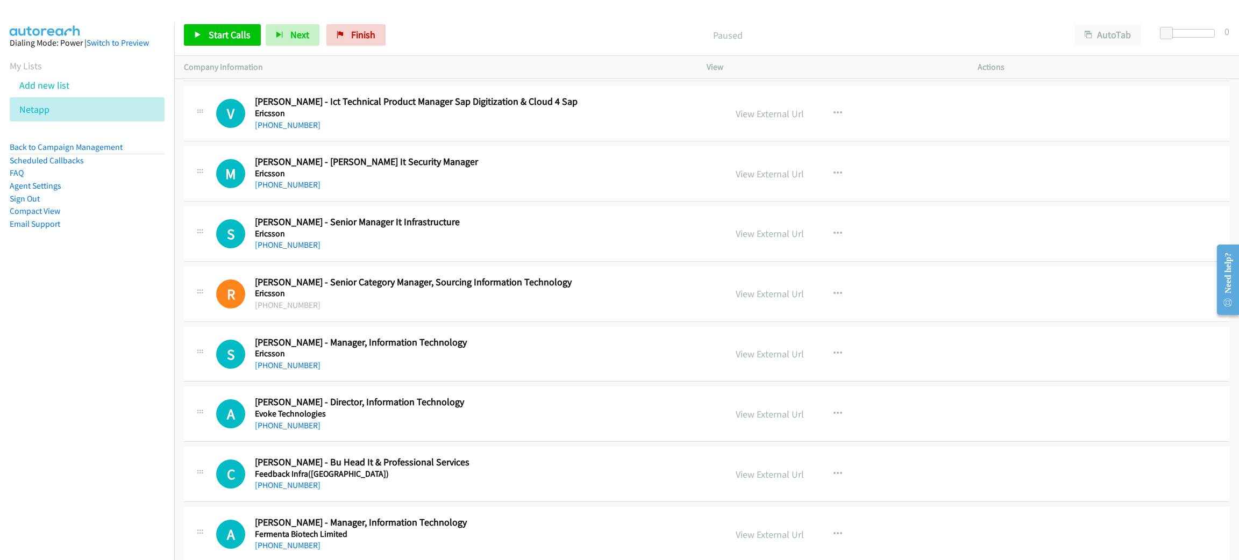
scroll to position [5082, 0]
click at [825, 423] on button "button" at bounding box center [837, 413] width 29 height 22
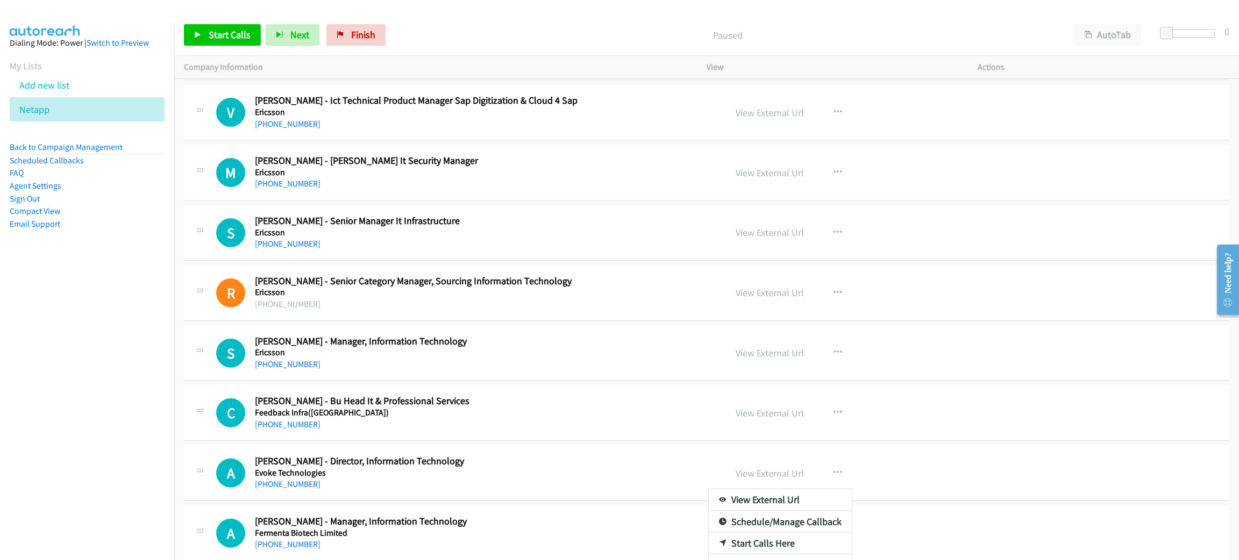
click at [634, 333] on div at bounding box center [619, 280] width 1239 height 560
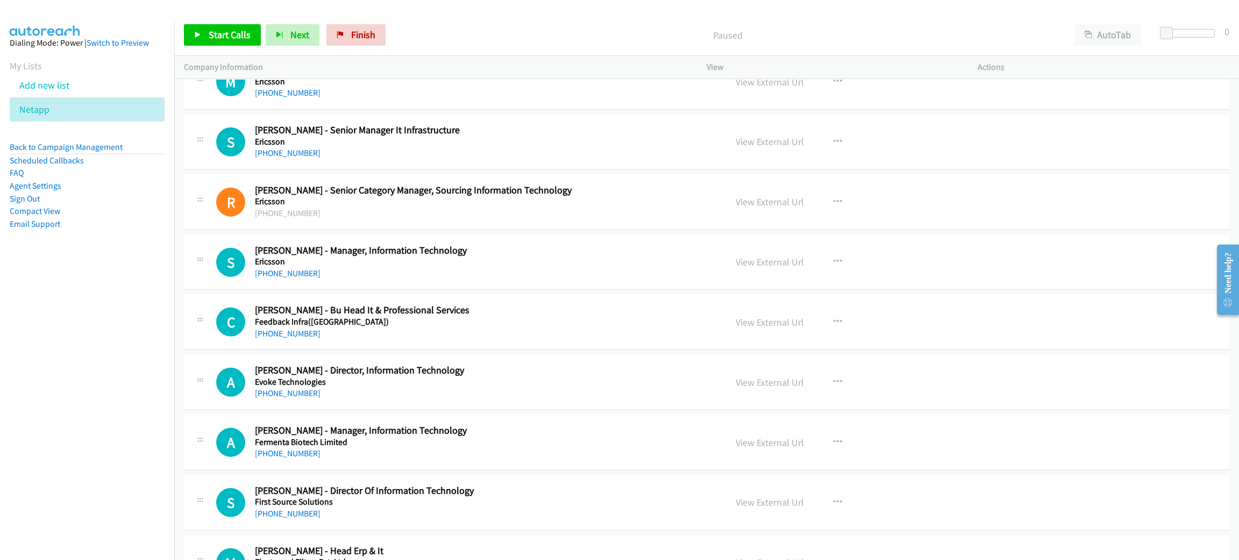
scroll to position [5244, 0]
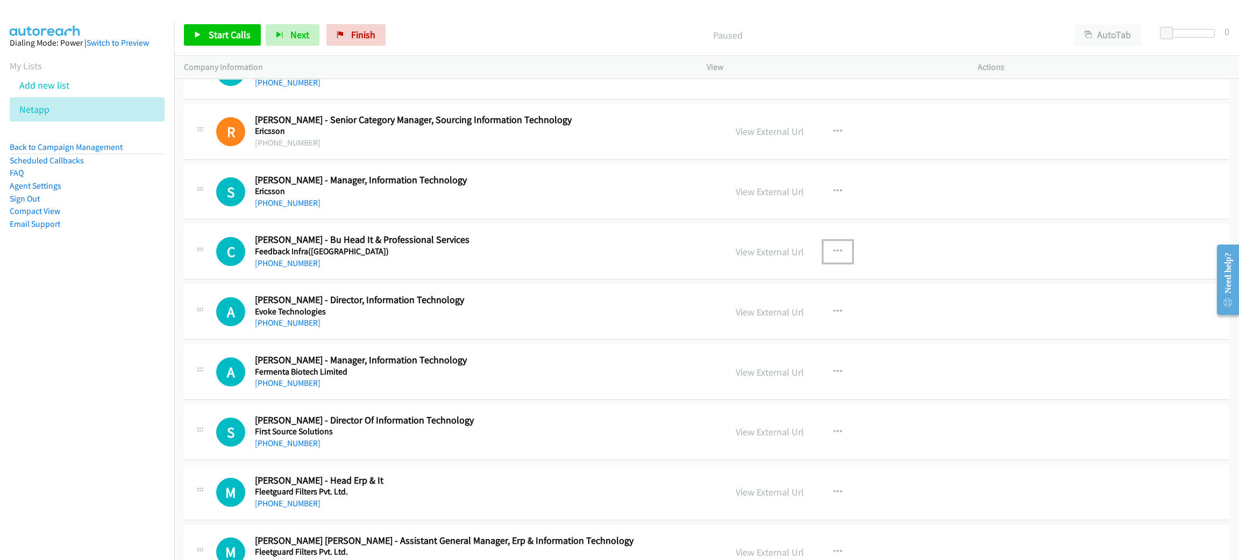
click at [834, 256] on icon "button" at bounding box center [838, 251] width 9 height 9
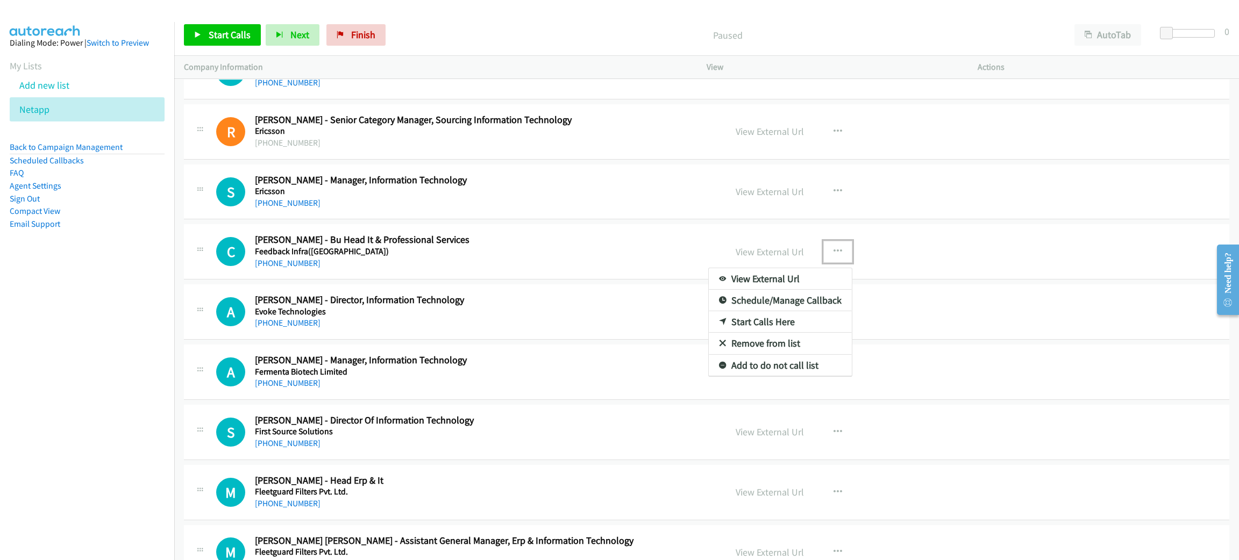
click at [779, 329] on link "Start Calls Here" at bounding box center [780, 322] width 143 height 22
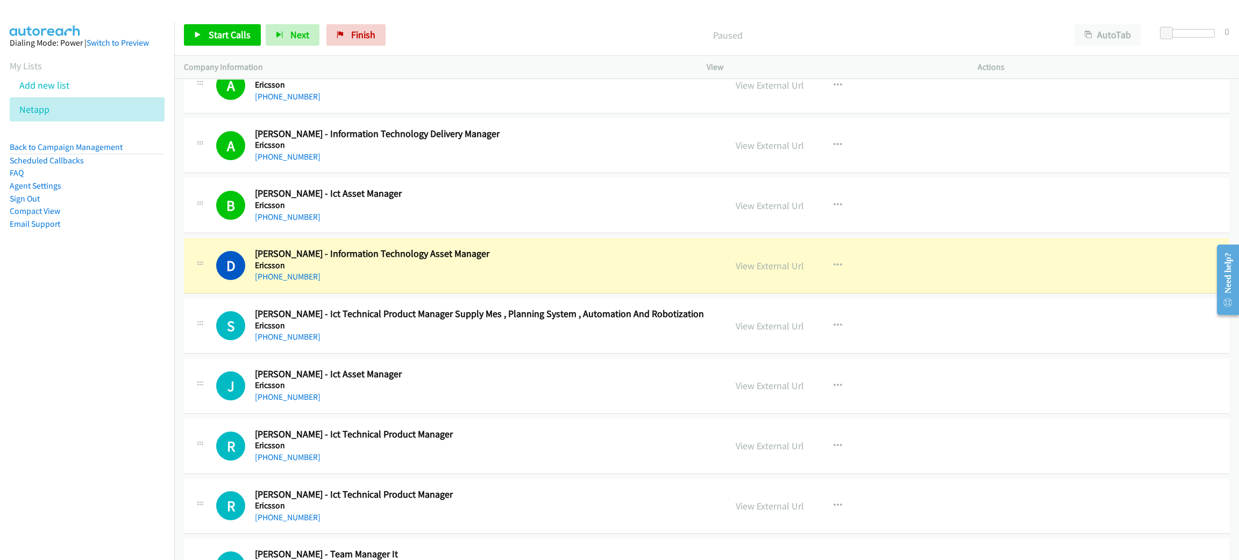
scroll to position [4356, 0]
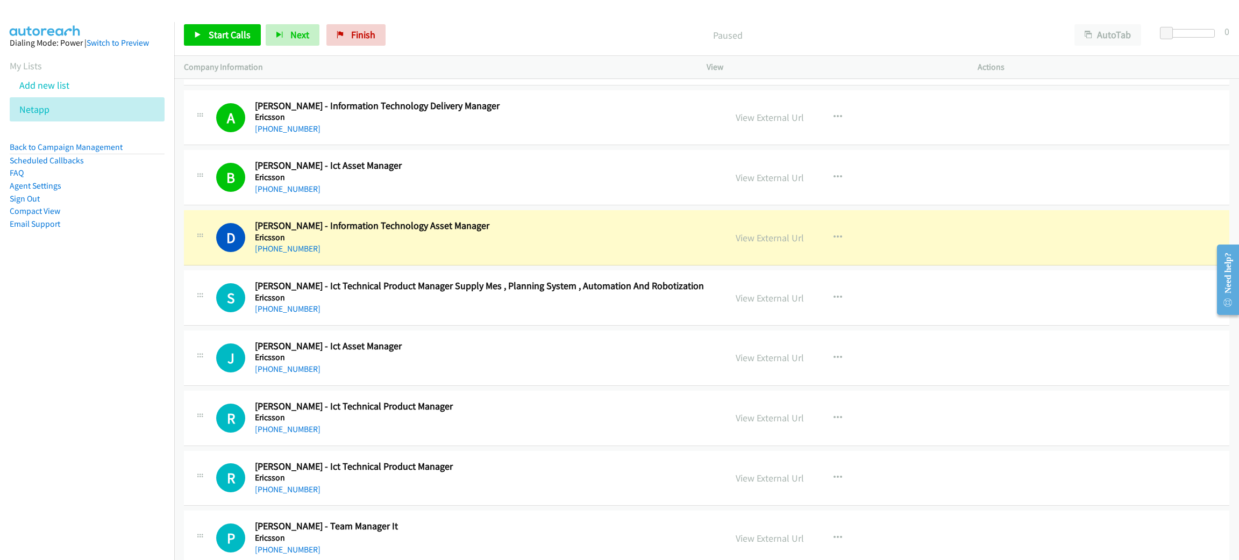
drag, startPoint x: 460, startPoint y: 250, endPoint x: 568, endPoint y: 259, distance: 108.5
click at [773, 244] on link "View External Url" at bounding box center [770, 238] width 68 height 12
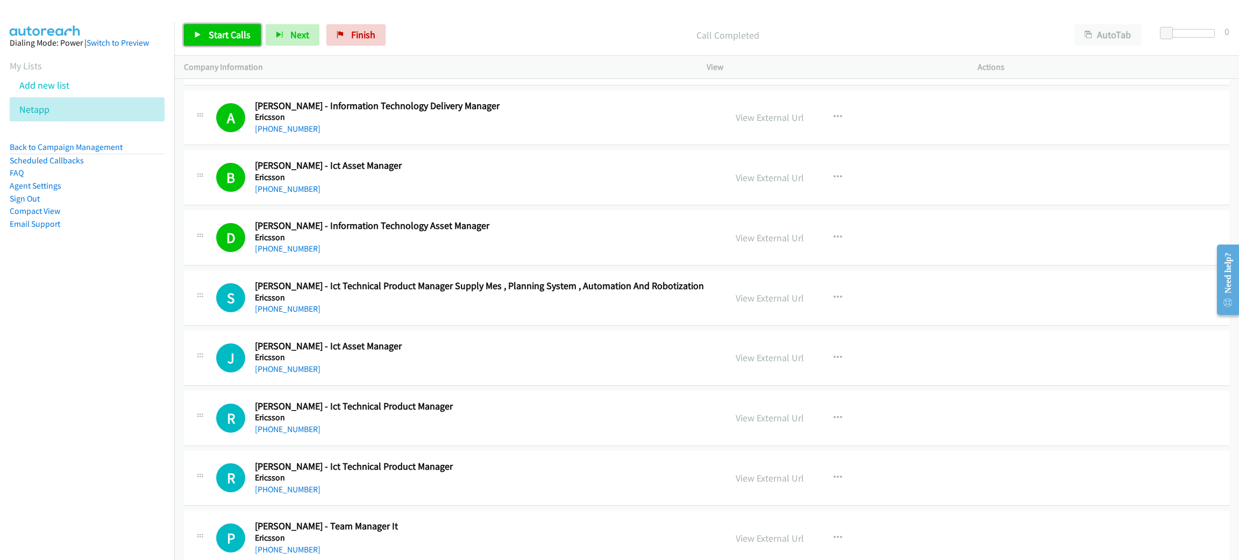
click at [222, 35] on span "Start Calls" at bounding box center [230, 35] width 42 height 12
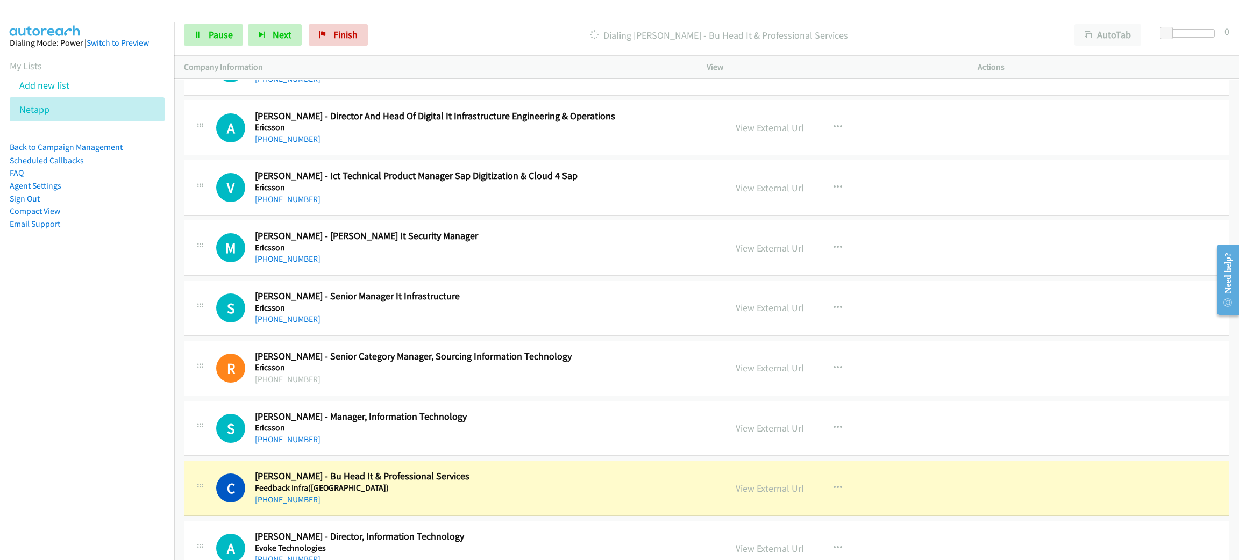
scroll to position [5244, 0]
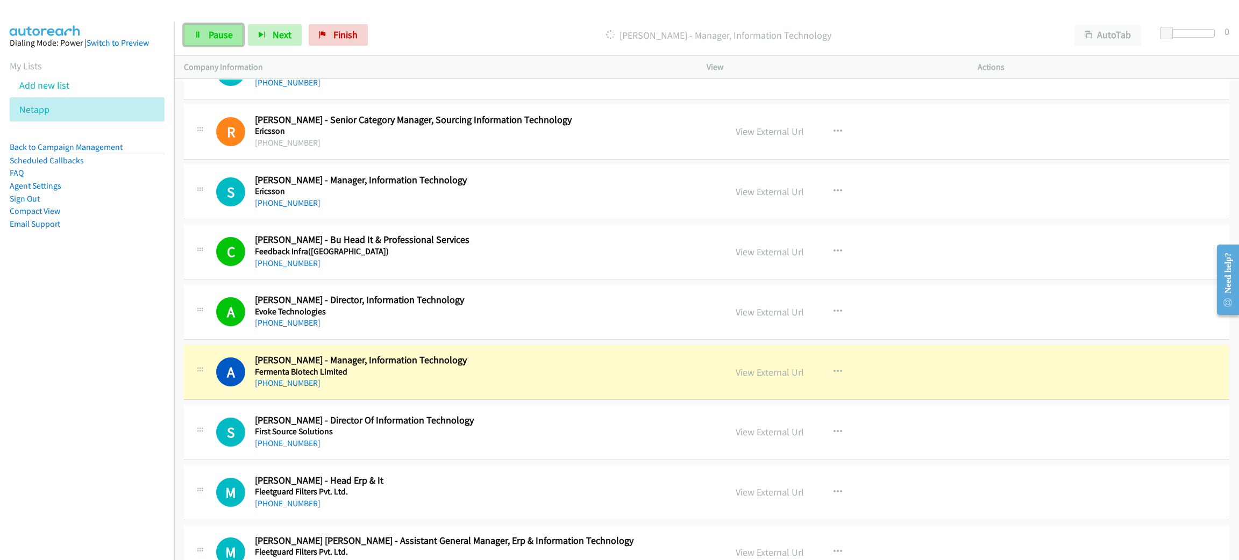
click at [224, 30] on span "Pause" at bounding box center [221, 35] width 24 height 12
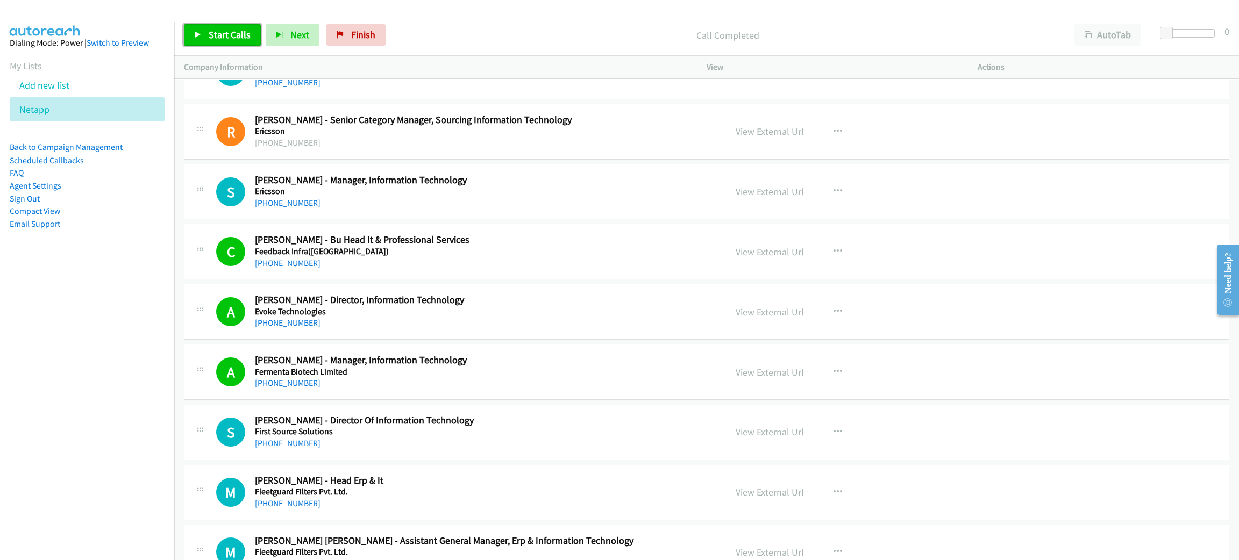
click at [192, 25] on link "Start Calls" at bounding box center [222, 35] width 77 height 22
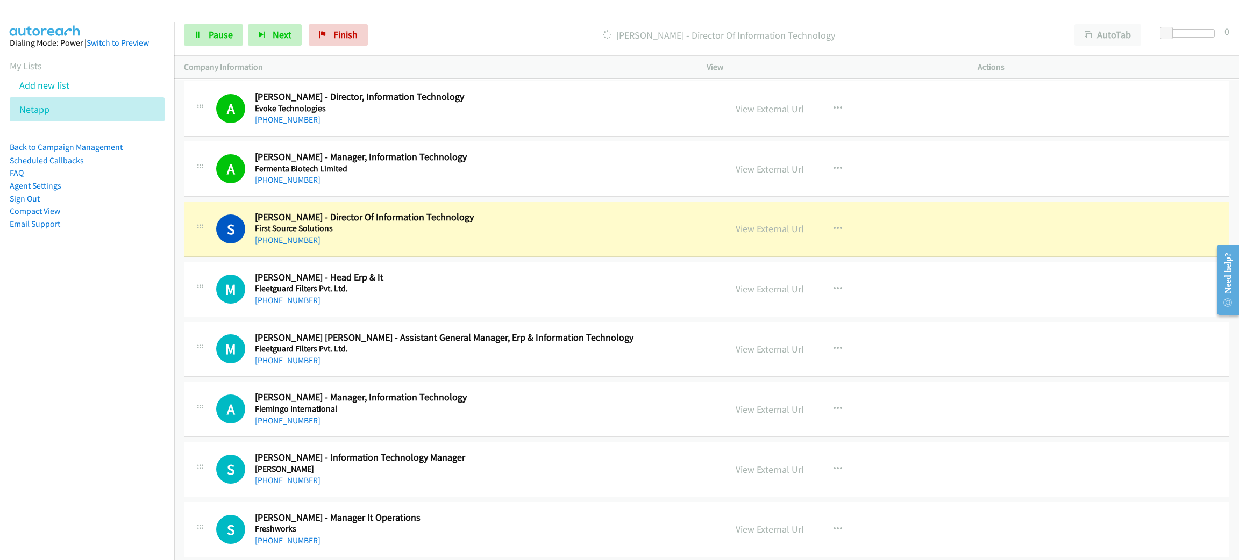
scroll to position [5486, 0]
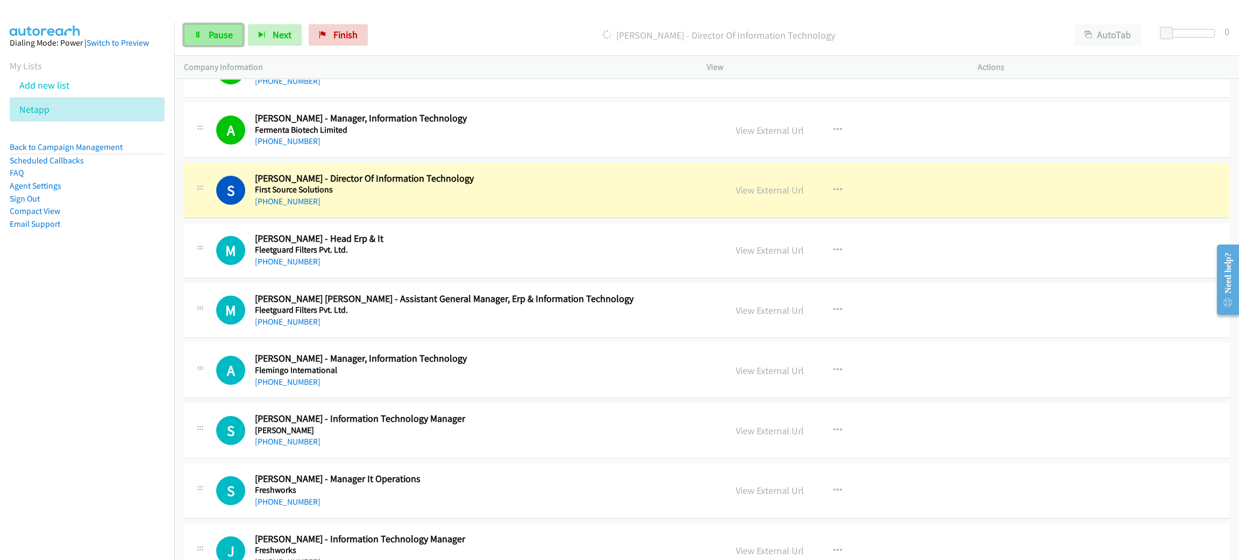
click at [230, 40] on link "Pause" at bounding box center [213, 35] width 59 height 22
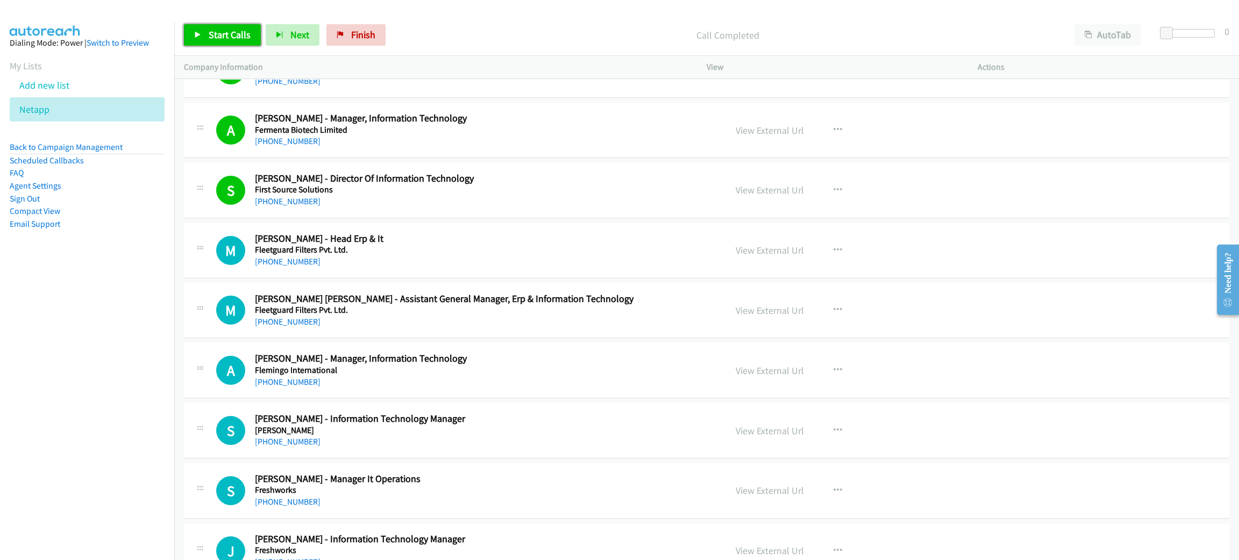
click at [257, 41] on link "Start Calls" at bounding box center [222, 35] width 77 height 22
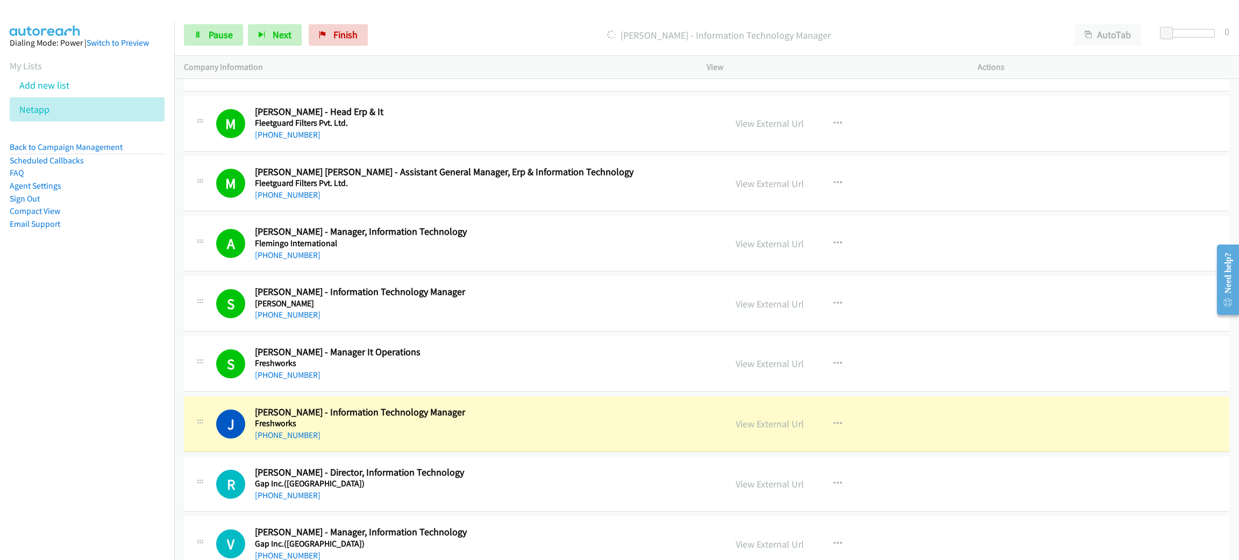
scroll to position [5647, 0]
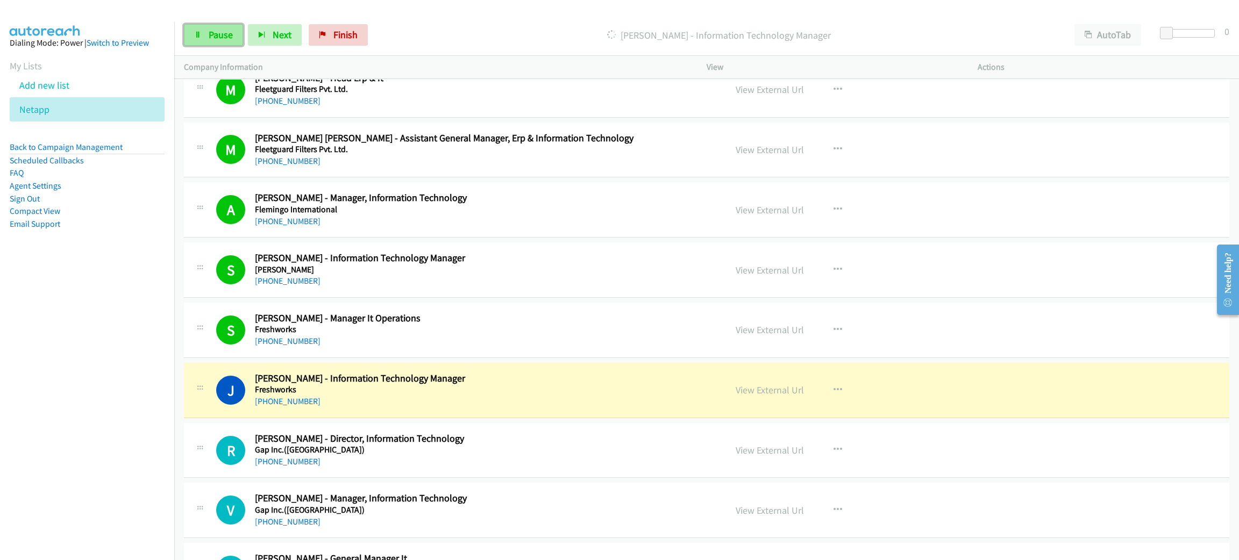
click at [228, 33] on span "Pause" at bounding box center [221, 35] width 24 height 12
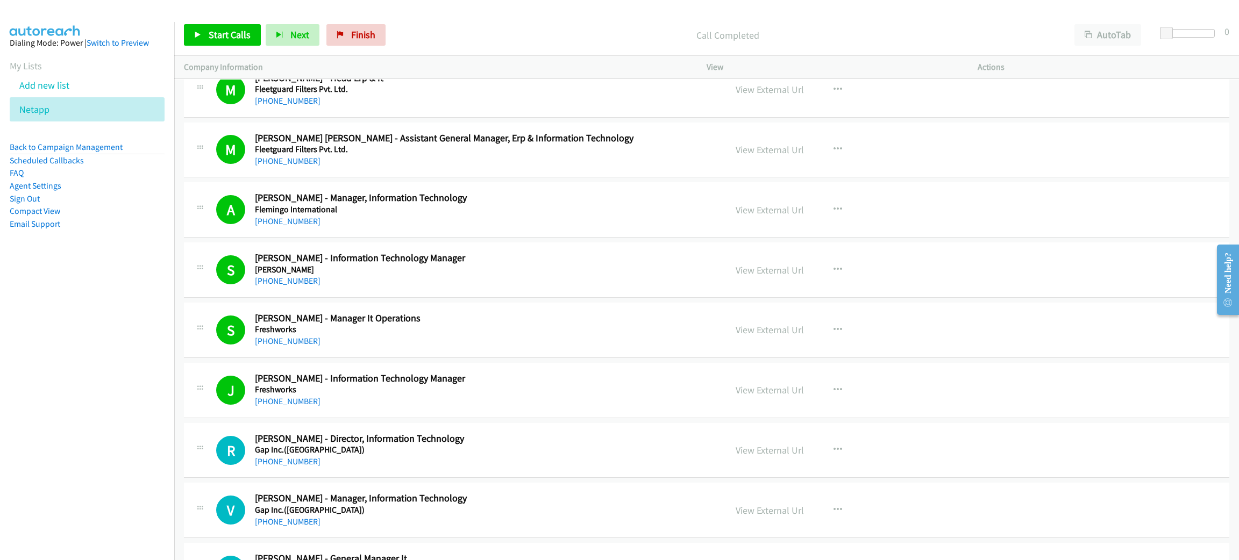
click at [233, 20] on div "Start Calls Pause Next Finish Call Completed AutoTab AutoTab 0" at bounding box center [706, 35] width 1065 height 41
click at [233, 29] on span "Start Calls" at bounding box center [230, 35] width 42 height 12
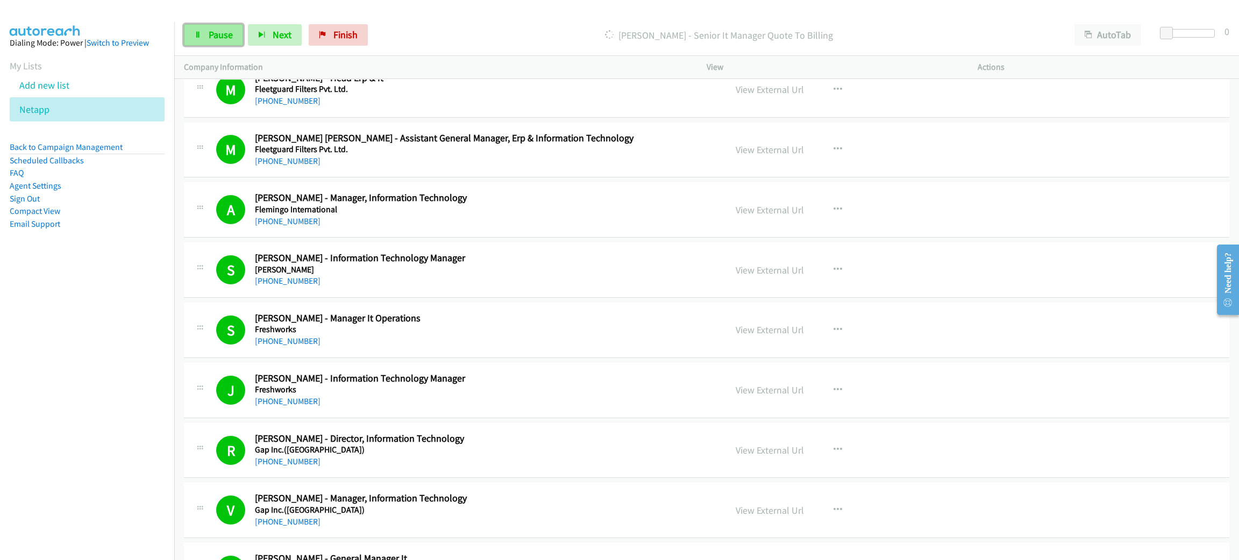
click at [211, 38] on span "Pause" at bounding box center [221, 35] width 24 height 12
click at [240, 37] on span "Start Calls" at bounding box center [230, 35] width 42 height 12
click at [205, 34] on link "Pause" at bounding box center [213, 35] width 59 height 22
click at [212, 47] on div "Start Calls Pause Next Finish Call Completed AutoTab AutoTab 0" at bounding box center [706, 35] width 1065 height 41
click at [214, 35] on span "Start Calls" at bounding box center [230, 35] width 42 height 12
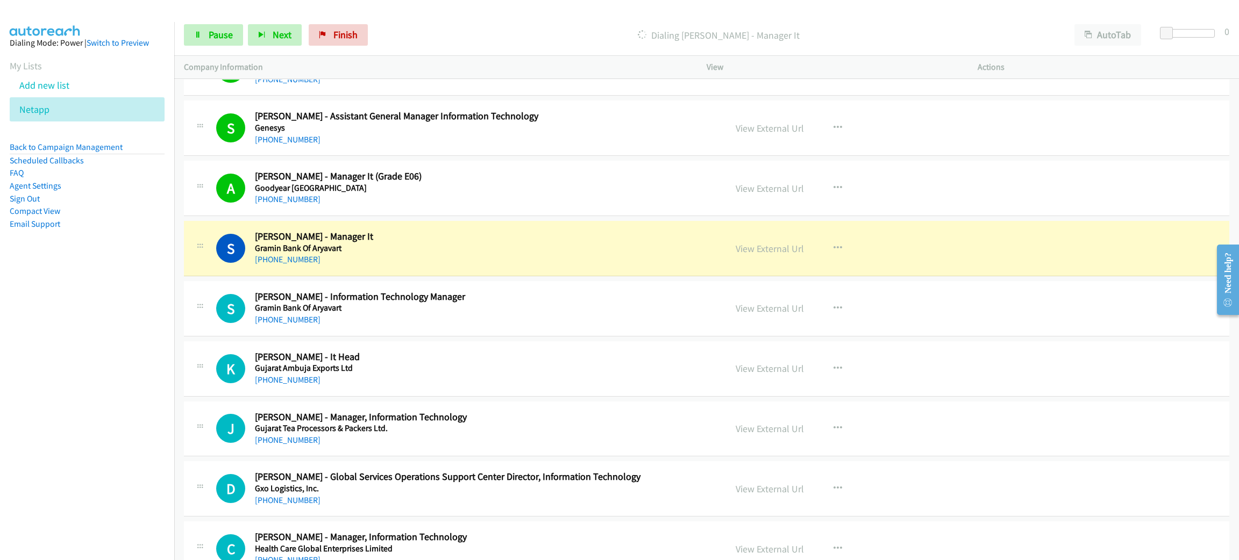
scroll to position [6373, 0]
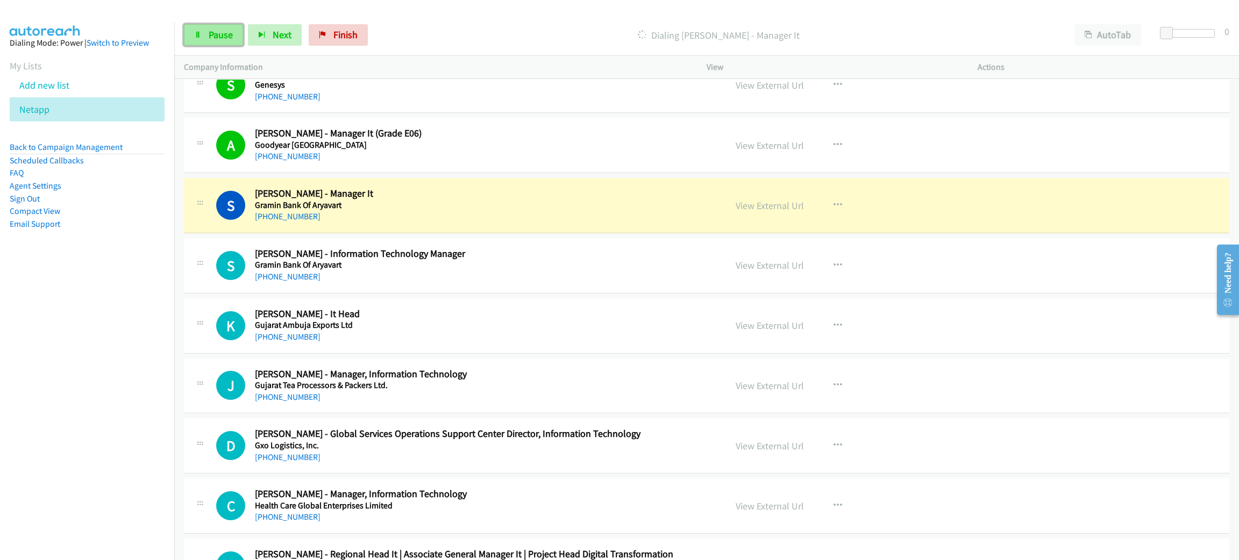
click at [227, 34] on span "Pause" at bounding box center [221, 35] width 24 height 12
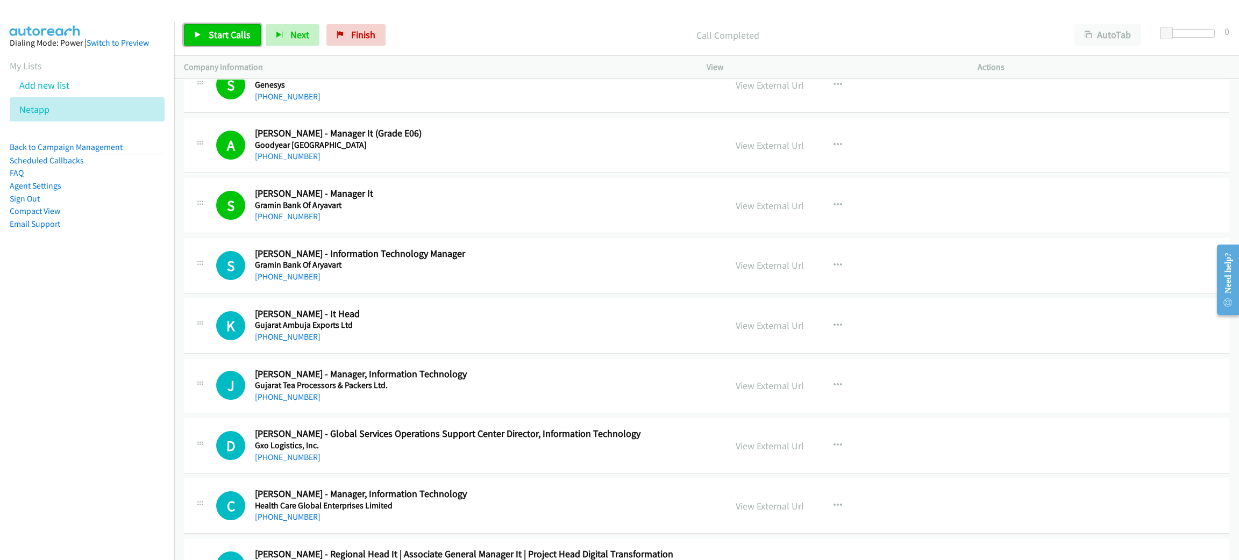
click at [211, 37] on span "Start Calls" at bounding box center [230, 35] width 42 height 12
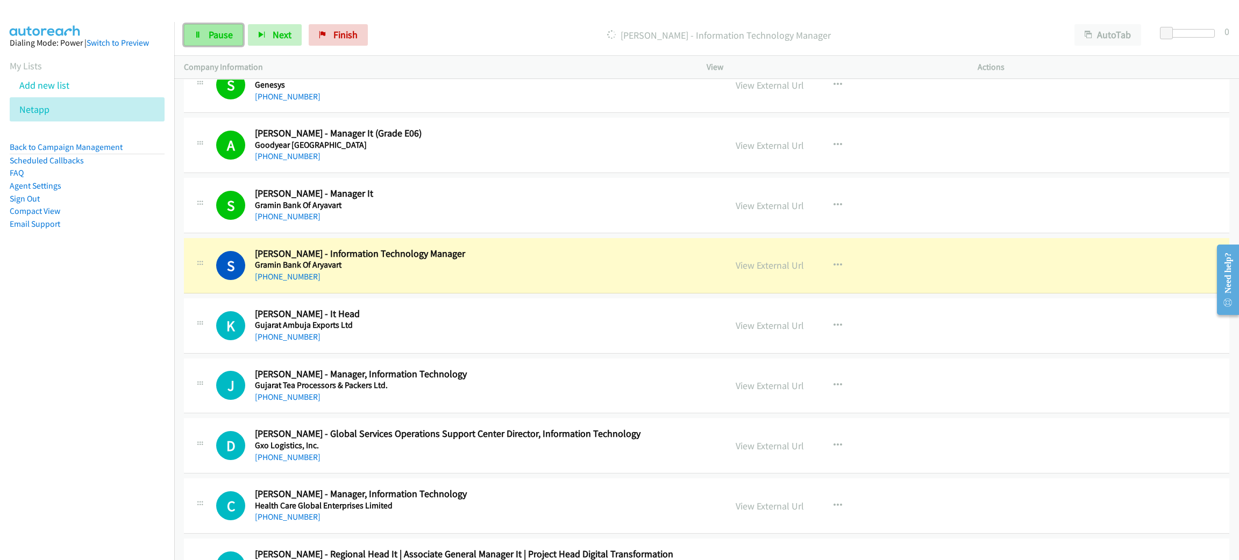
click at [229, 41] on link "Pause" at bounding box center [213, 35] width 59 height 22
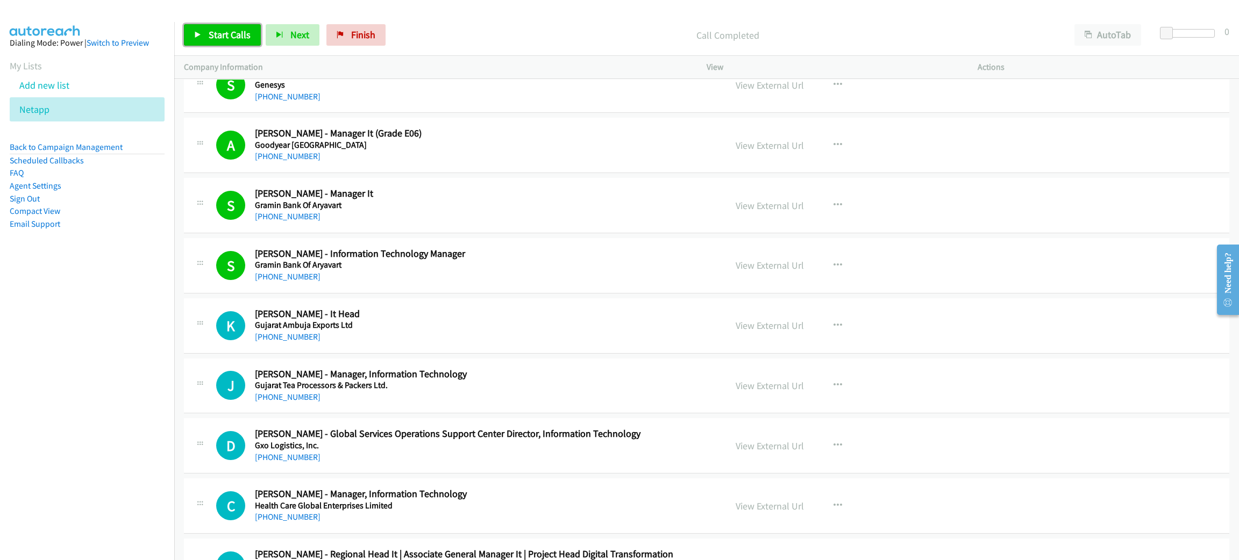
click at [244, 29] on span "Start Calls" at bounding box center [230, 35] width 42 height 12
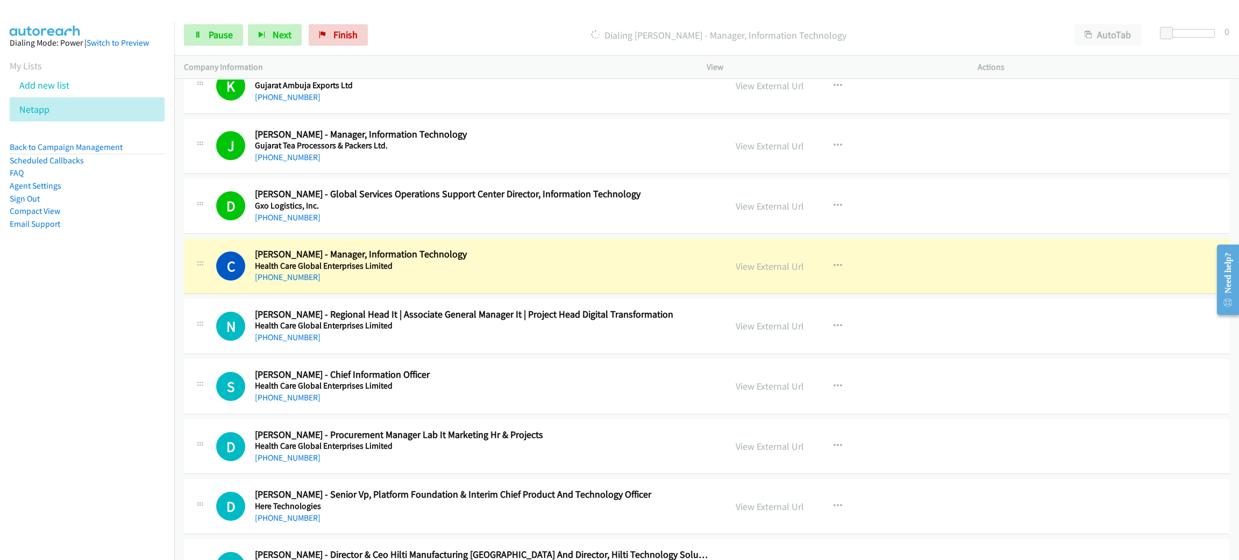
scroll to position [6615, 0]
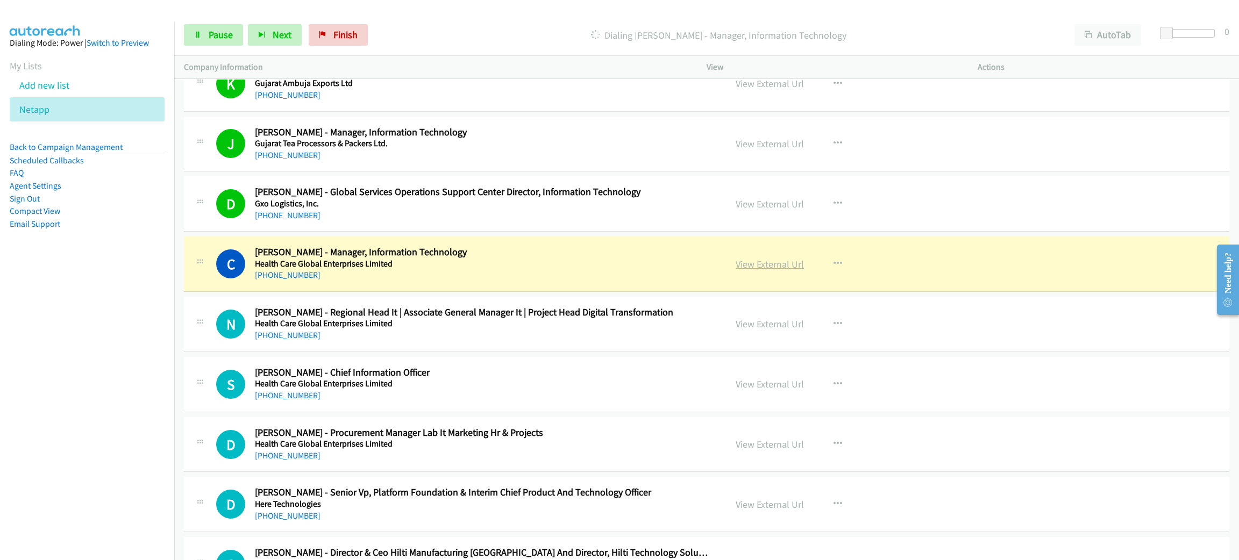
click at [779, 271] on link "View External Url" at bounding box center [770, 264] width 68 height 12
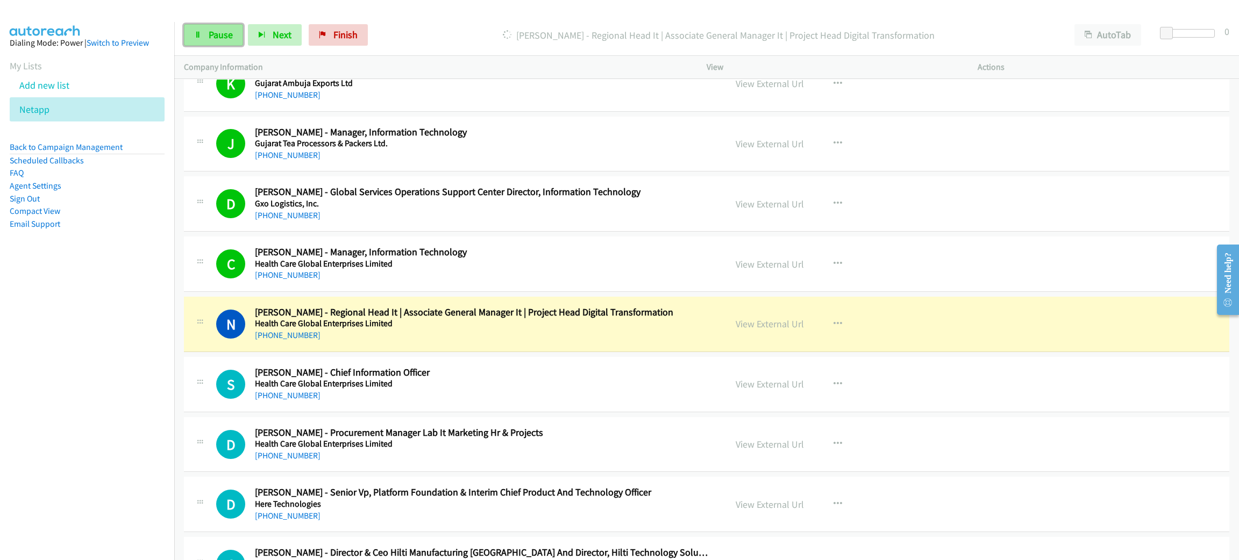
click at [234, 29] on link "Pause" at bounding box center [213, 35] width 59 height 22
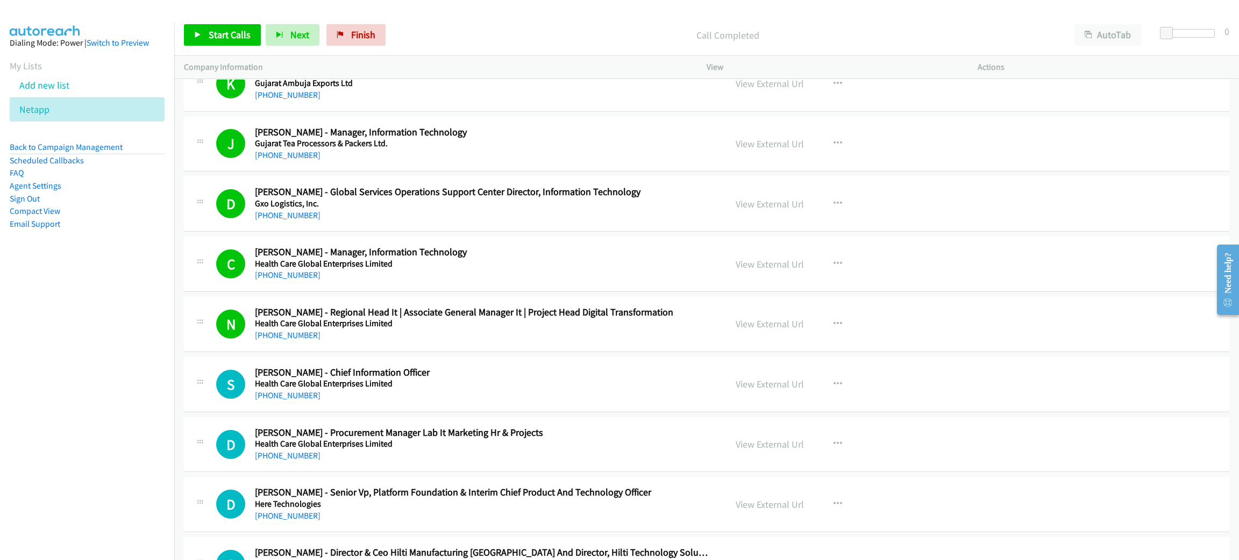
click at [234, 22] on div "Start Calls Pause Next Finish Call Completed AutoTab AutoTab 0" at bounding box center [706, 35] width 1065 height 41
click at [249, 32] on span "Start Calls" at bounding box center [230, 35] width 42 height 12
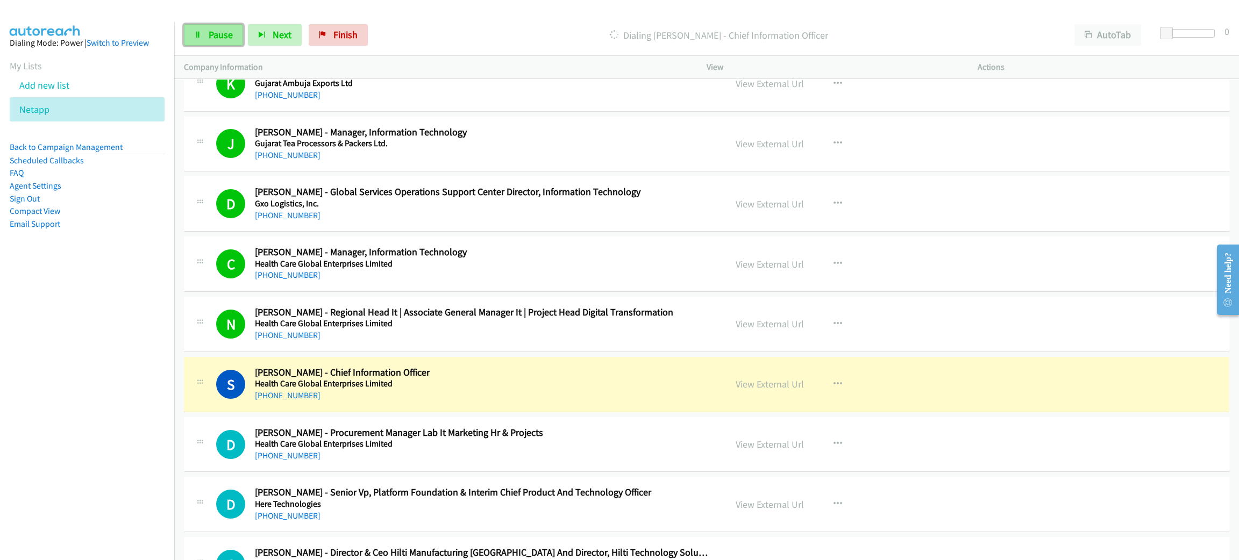
click at [212, 38] on span "Pause" at bounding box center [221, 35] width 24 height 12
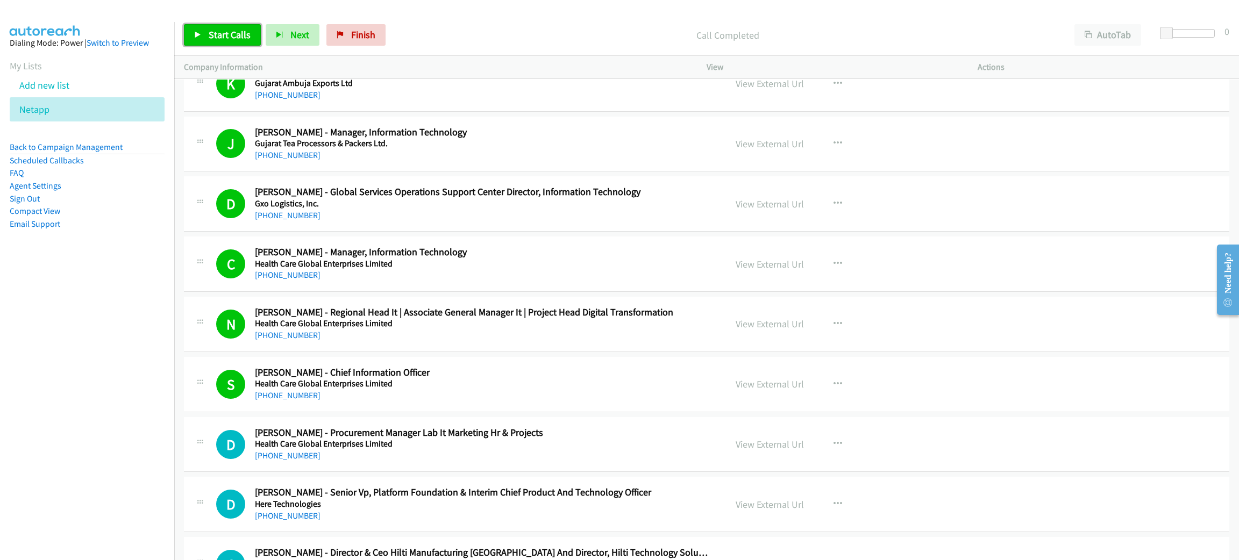
click at [238, 33] on span "Start Calls" at bounding box center [230, 35] width 42 height 12
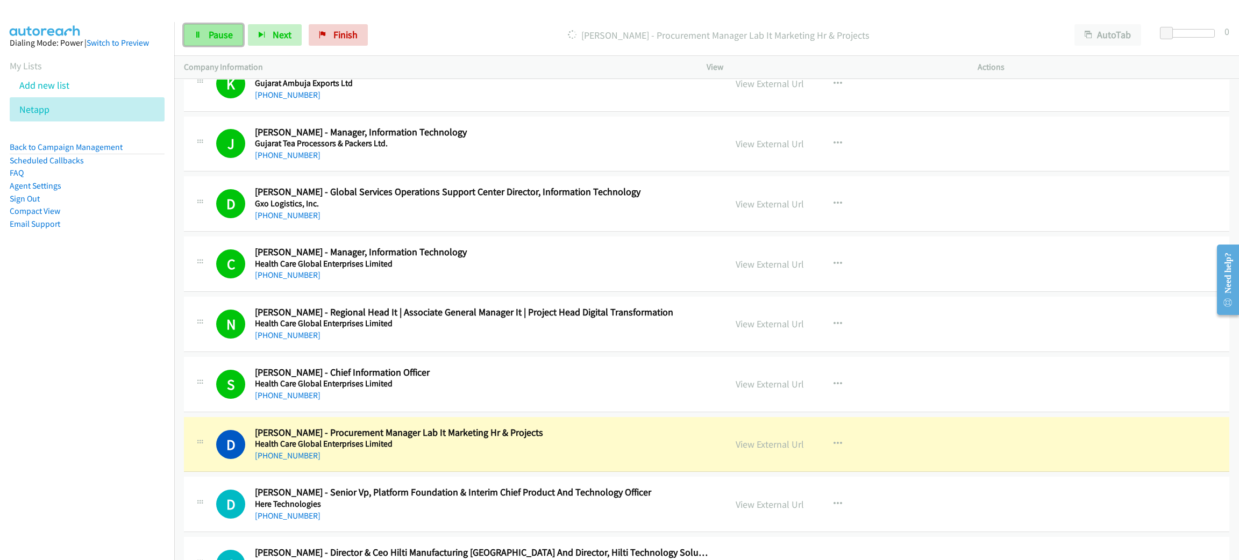
click at [219, 40] on link "Pause" at bounding box center [213, 35] width 59 height 22
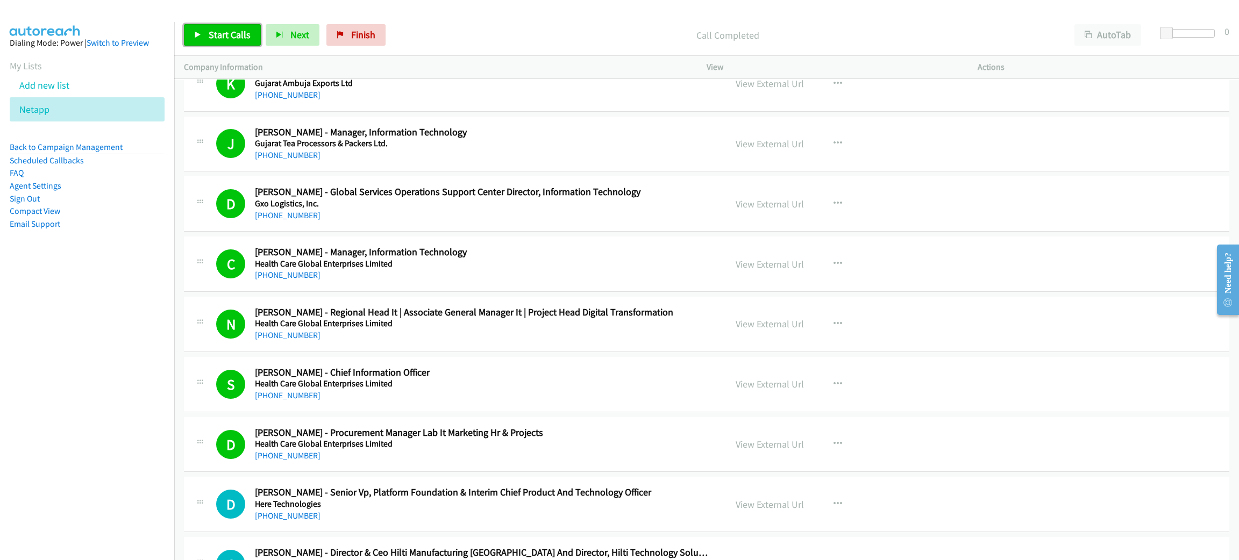
click at [214, 31] on span "Start Calls" at bounding box center [230, 35] width 42 height 12
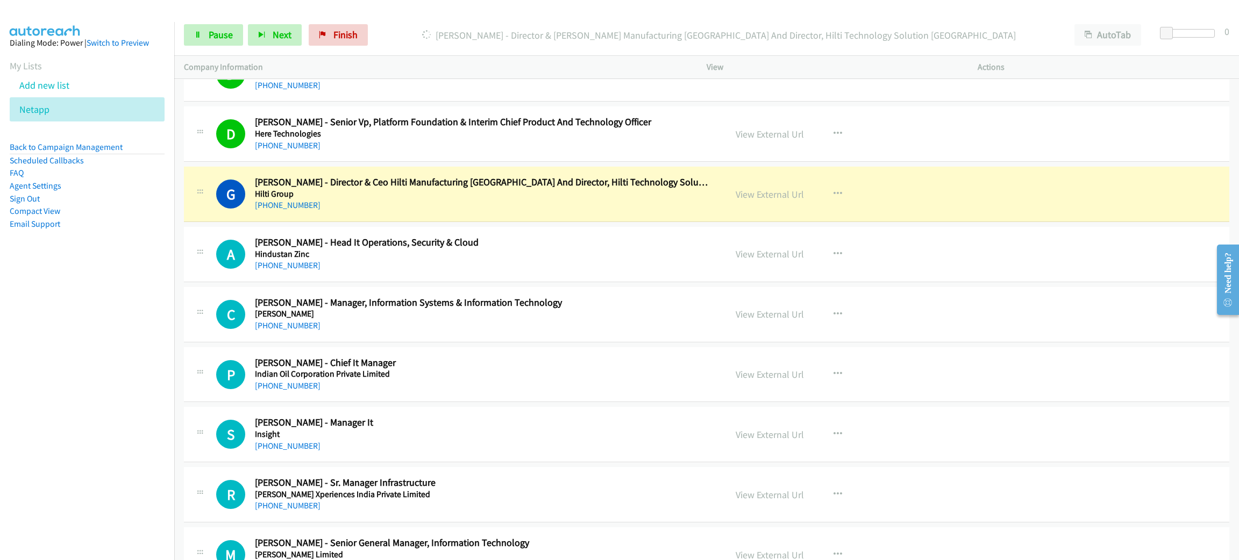
scroll to position [7018, 0]
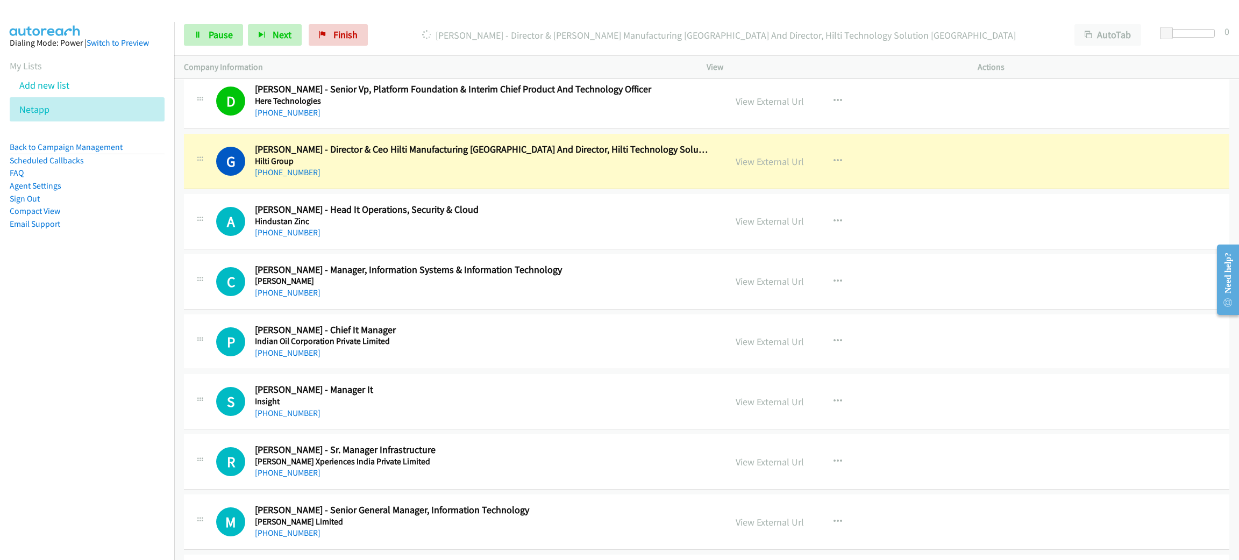
click at [396, 19] on div "Start Calls Pause Next Finish [PERSON_NAME] - Director & Ceo Hilti Manufacturin…" at bounding box center [706, 35] width 1065 height 41
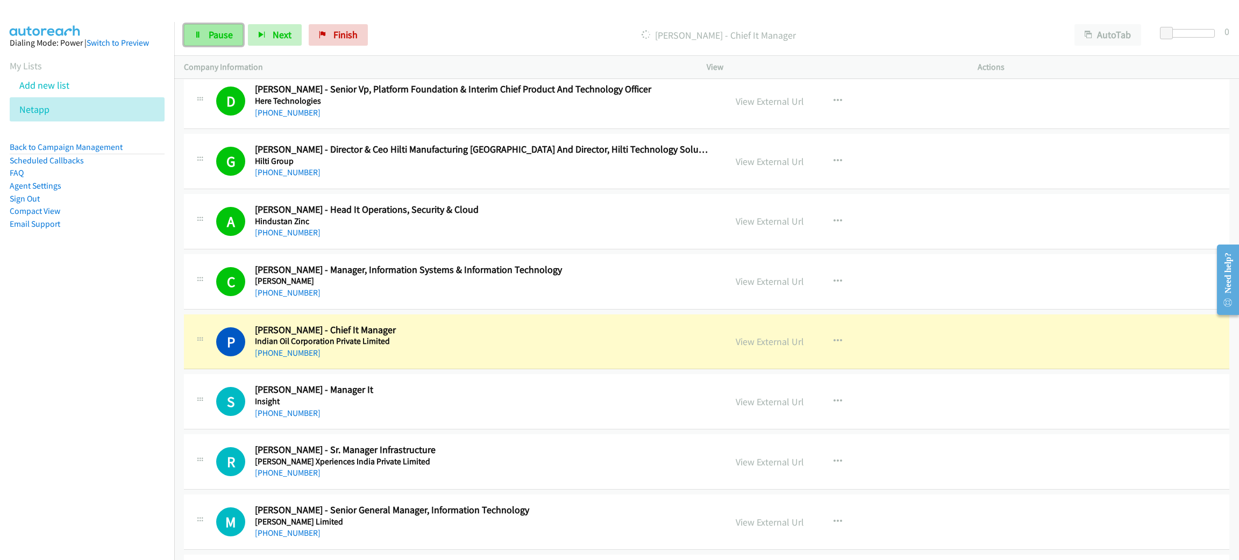
click at [199, 27] on link "Pause" at bounding box center [213, 35] width 59 height 22
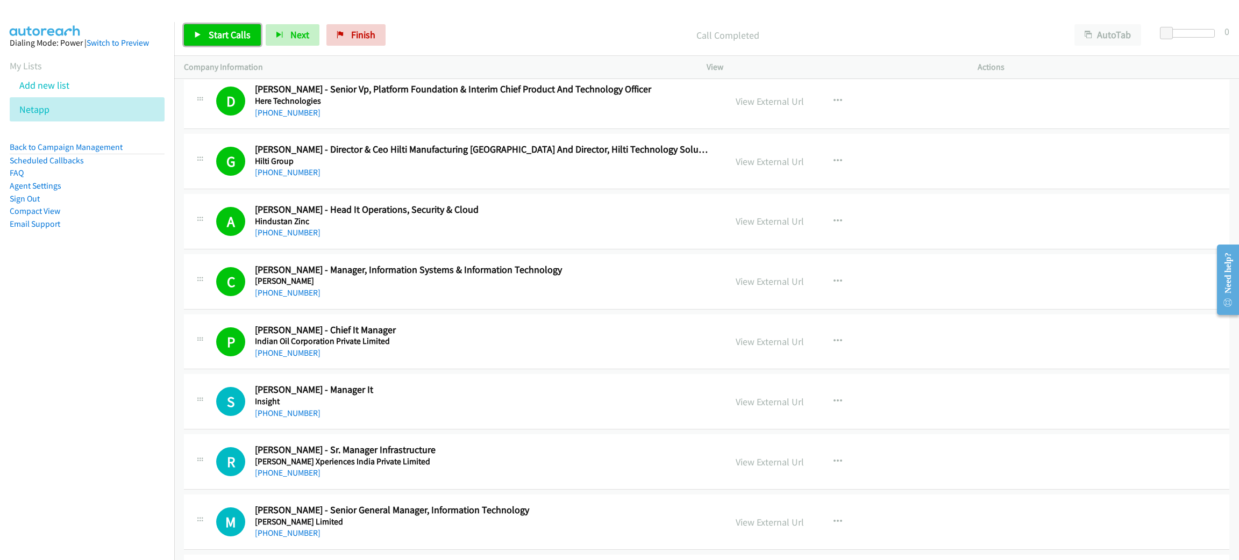
click at [238, 31] on span "Start Calls" at bounding box center [230, 35] width 42 height 12
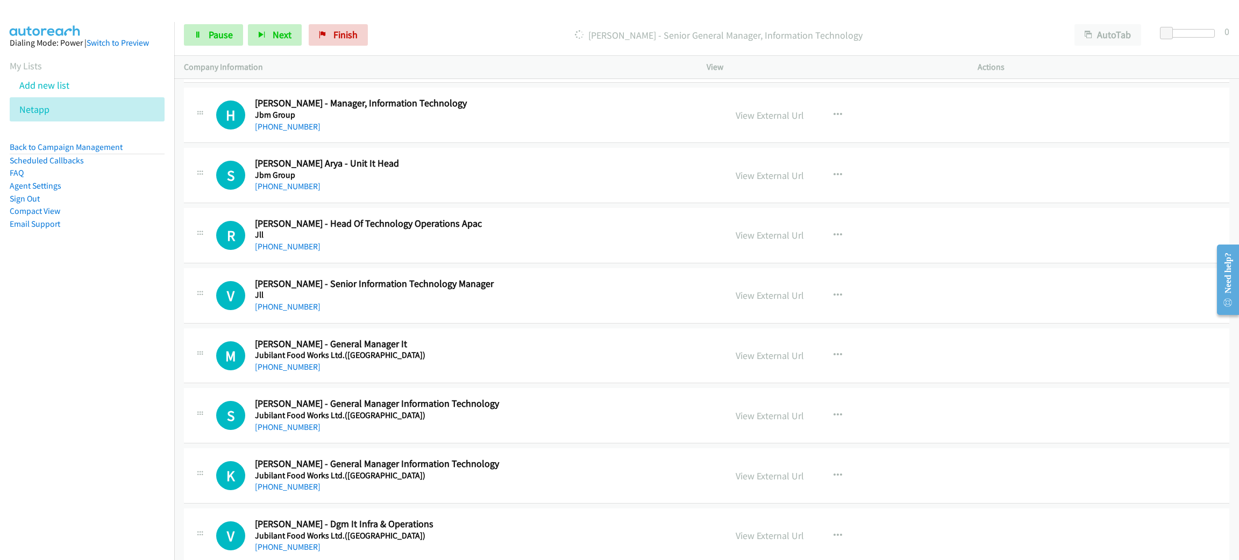
scroll to position [7744, 0]
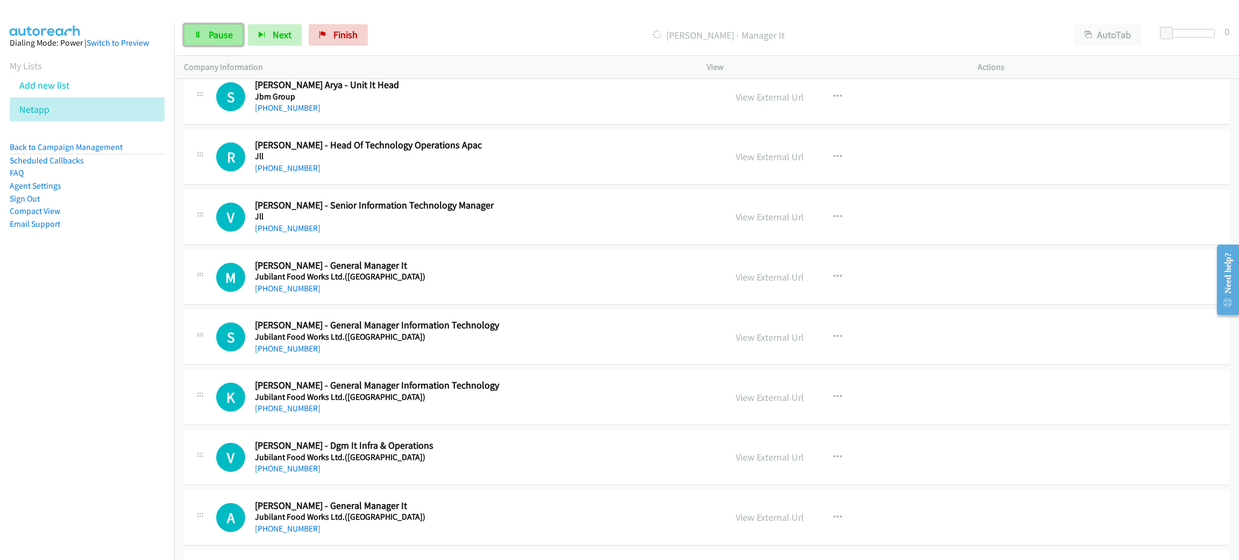
click at [192, 35] on link "Pause" at bounding box center [213, 35] width 59 height 22
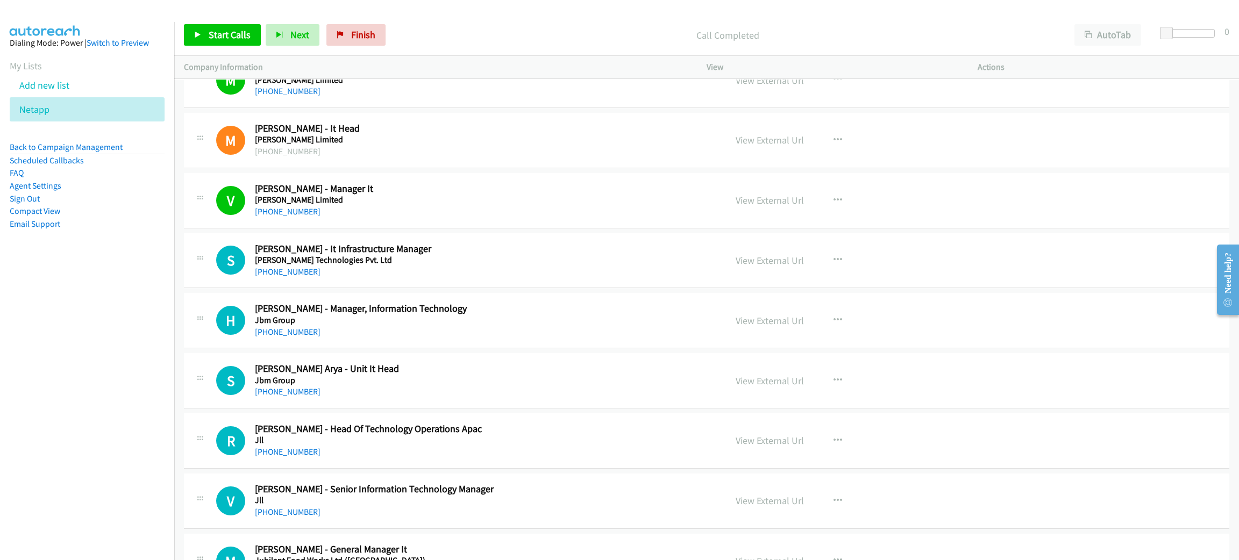
scroll to position [7502, 0]
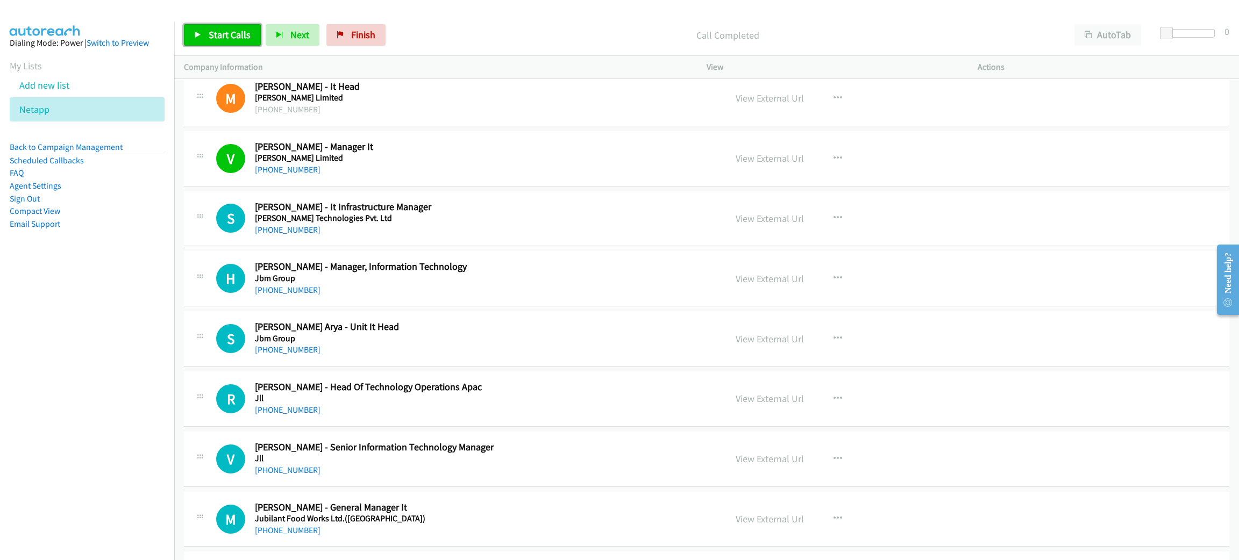
click at [230, 35] on span "Start Calls" at bounding box center [230, 35] width 42 height 12
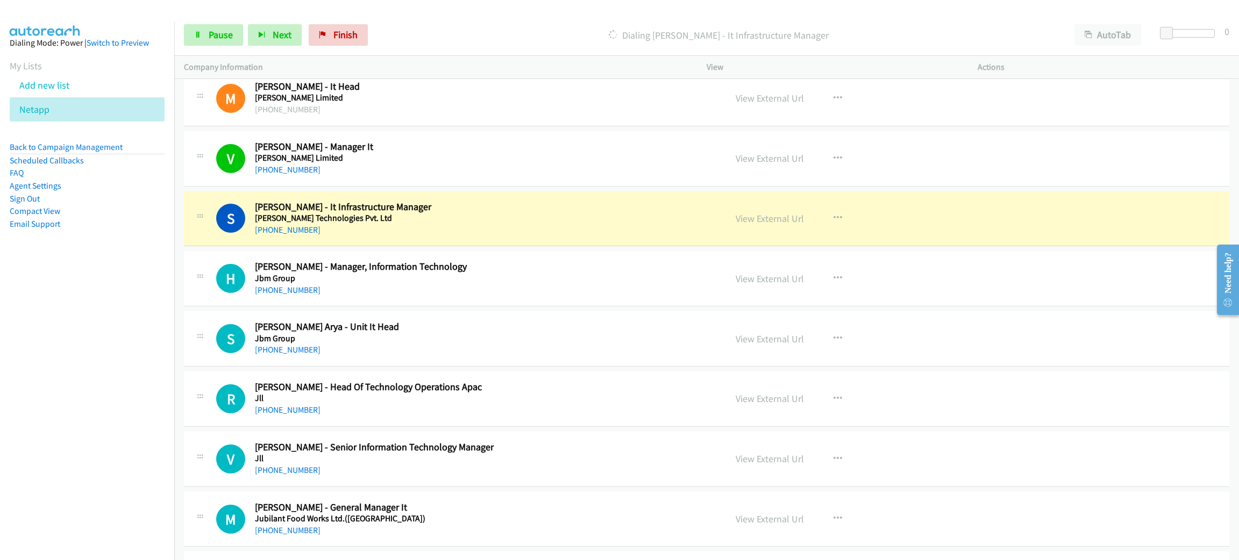
click at [472, 224] on h5 "[PERSON_NAME] Technologies Pvt. Ltd" at bounding box center [483, 218] width 456 height 11
click at [224, 35] on span "Pause" at bounding box center [221, 35] width 24 height 12
click at [772, 225] on link "View External Url" at bounding box center [770, 218] width 68 height 12
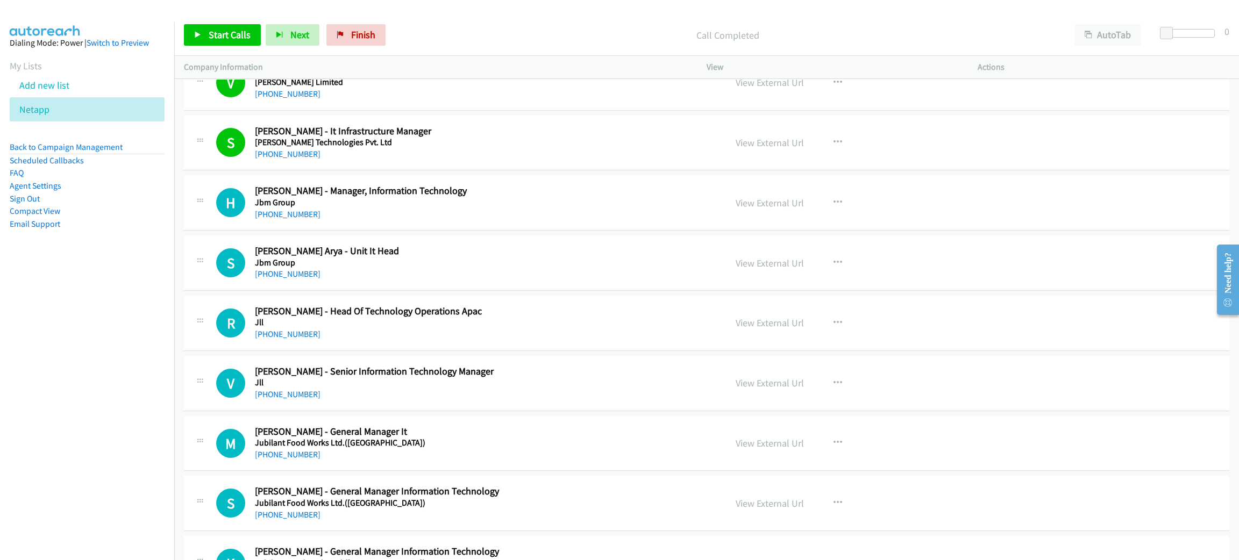
scroll to position [7583, 0]
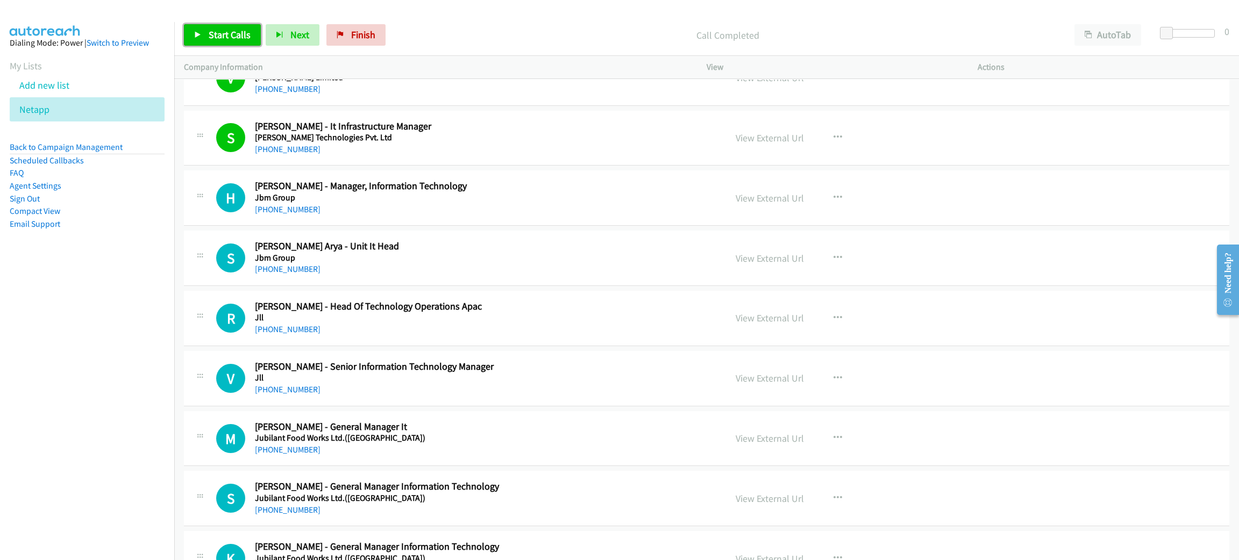
click at [209, 34] on span "Start Calls" at bounding box center [230, 35] width 42 height 12
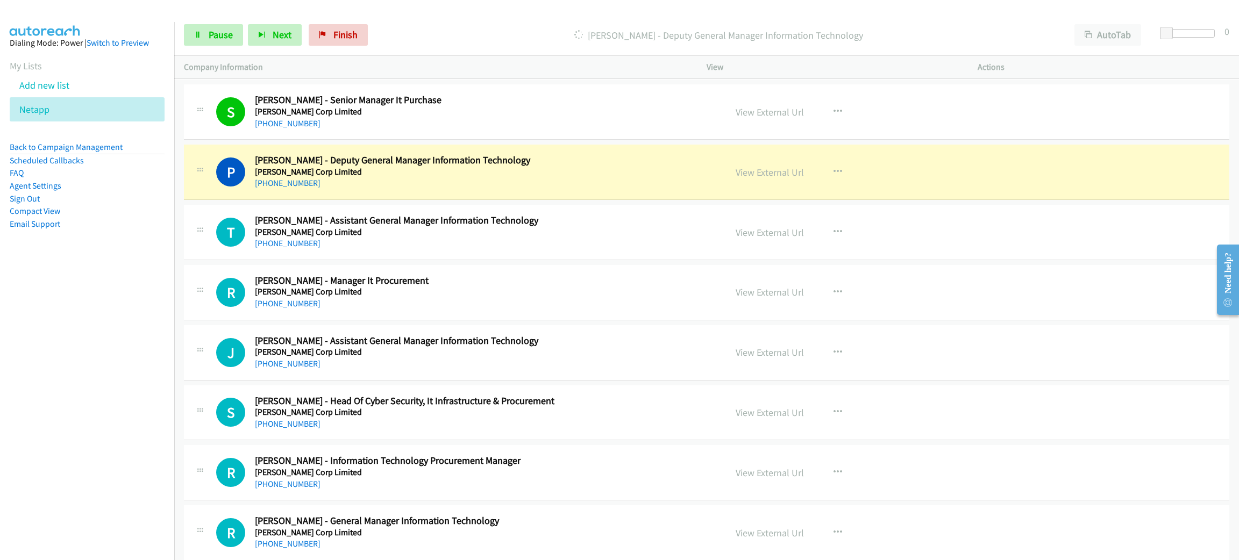
scroll to position [8228, 0]
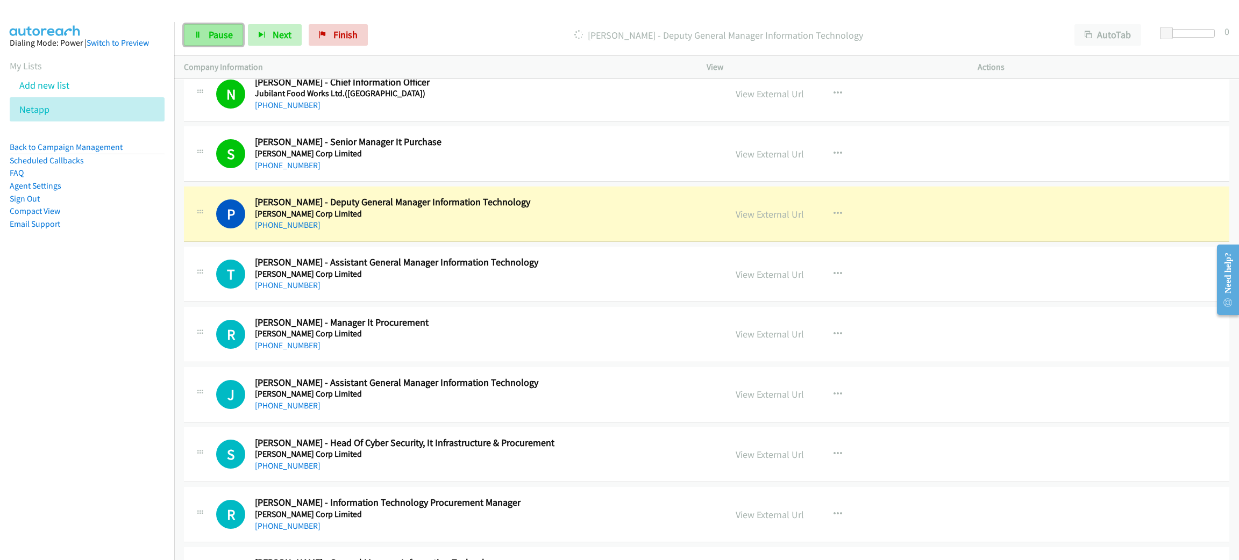
click at [218, 41] on link "Pause" at bounding box center [213, 35] width 59 height 22
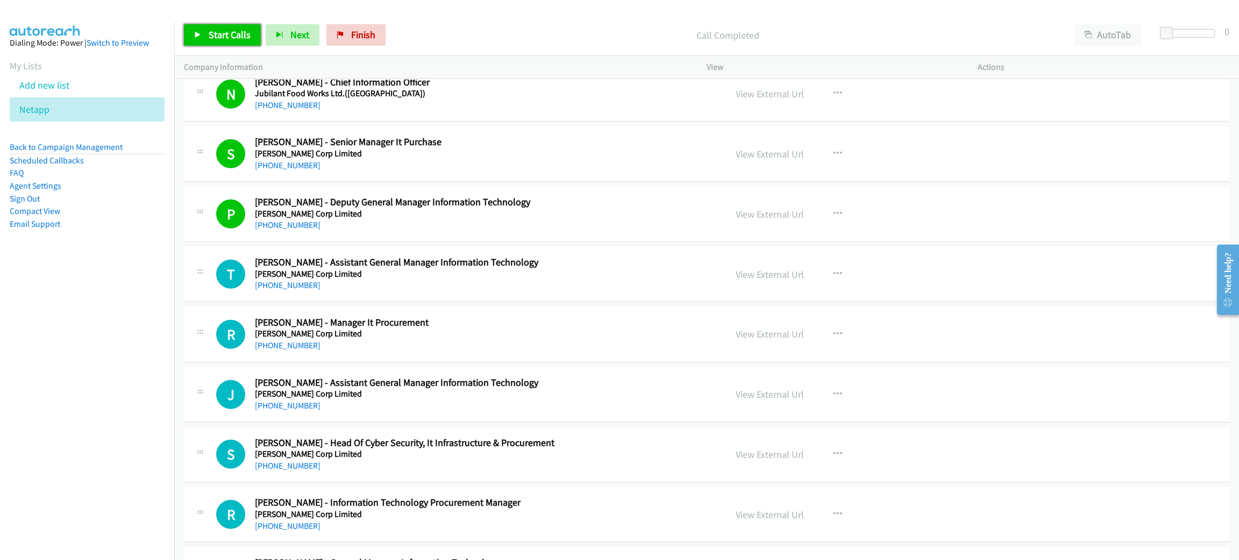
click at [244, 32] on span "Start Calls" at bounding box center [230, 35] width 42 height 12
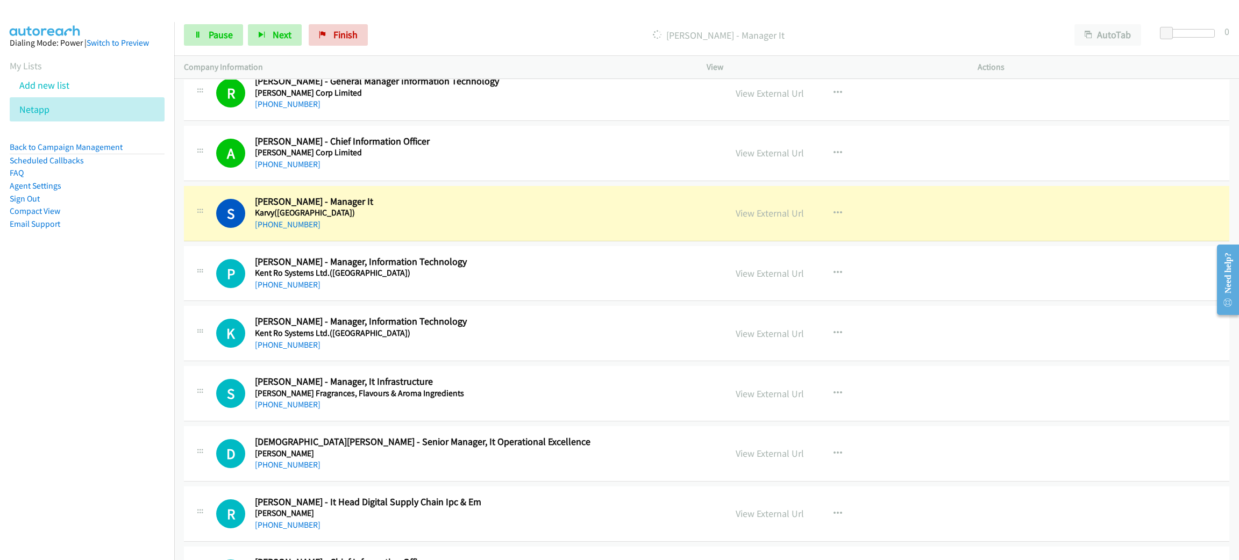
scroll to position [8712, 0]
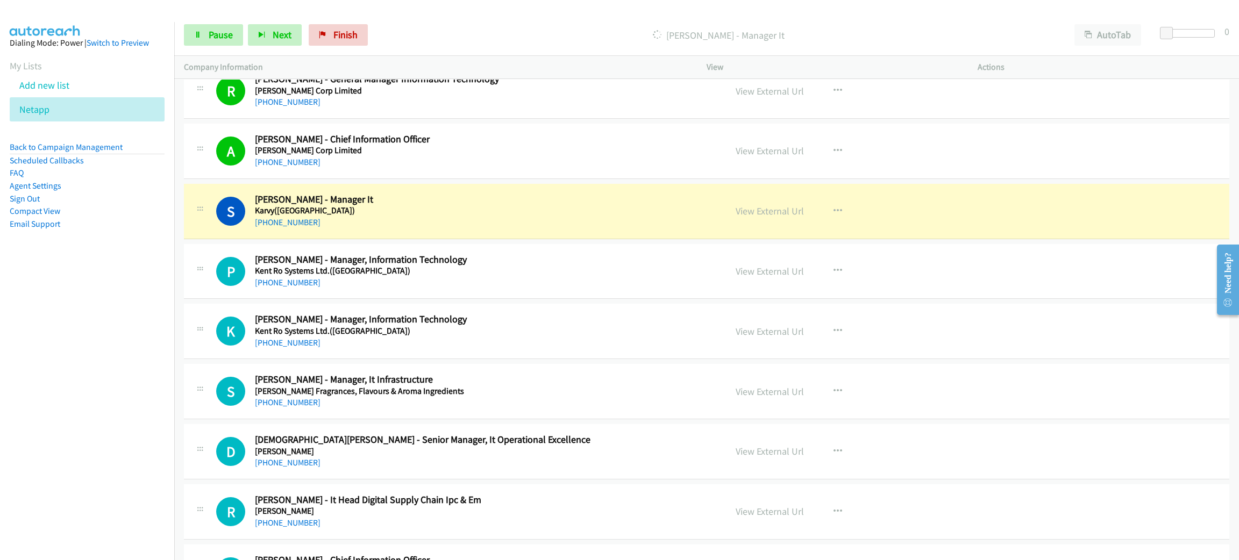
click at [215, 22] on div "Start Calls Pause Next Finish [PERSON_NAME] - Manager It AutoTab AutoTab 0" at bounding box center [706, 35] width 1065 height 41
click at [215, 27] on link "Pause" at bounding box center [213, 35] width 59 height 22
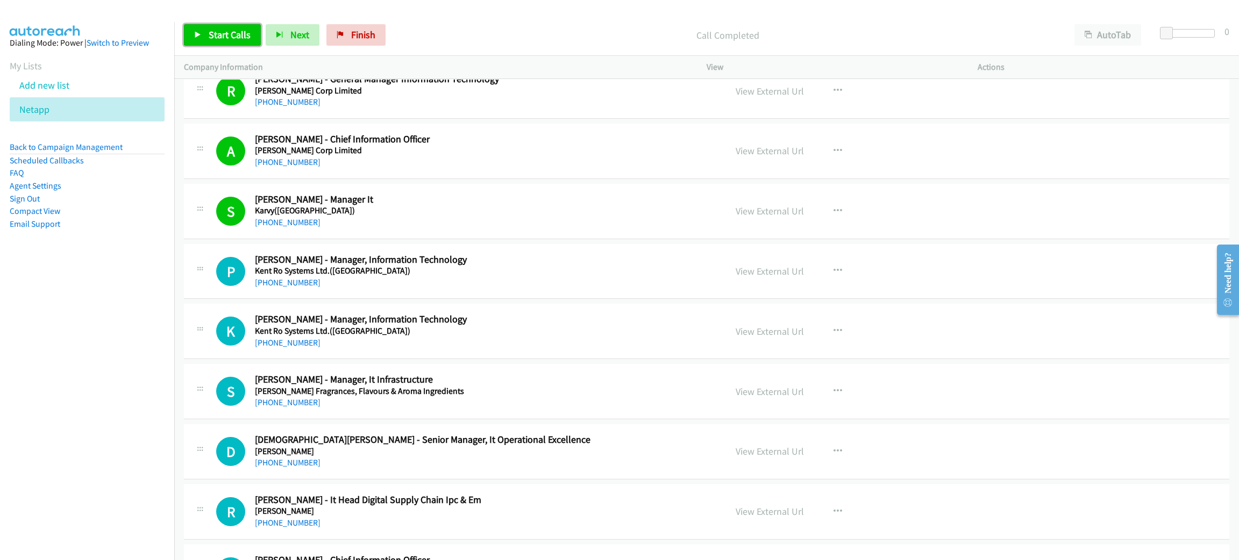
click at [233, 27] on link "Start Calls" at bounding box center [222, 35] width 77 height 22
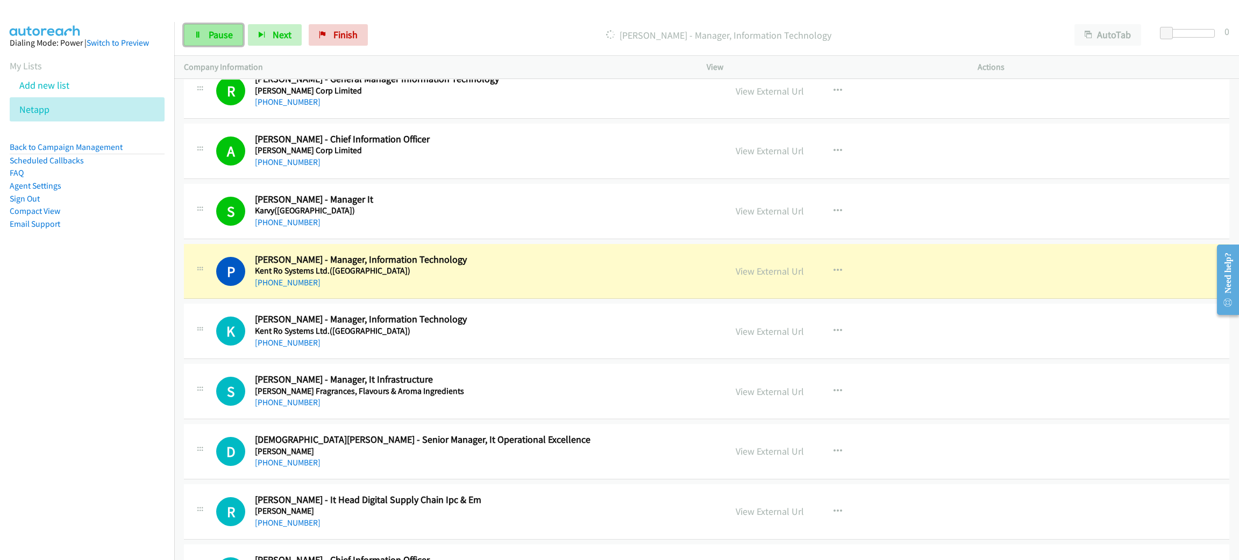
click at [216, 29] on span "Pause" at bounding box center [221, 35] width 24 height 12
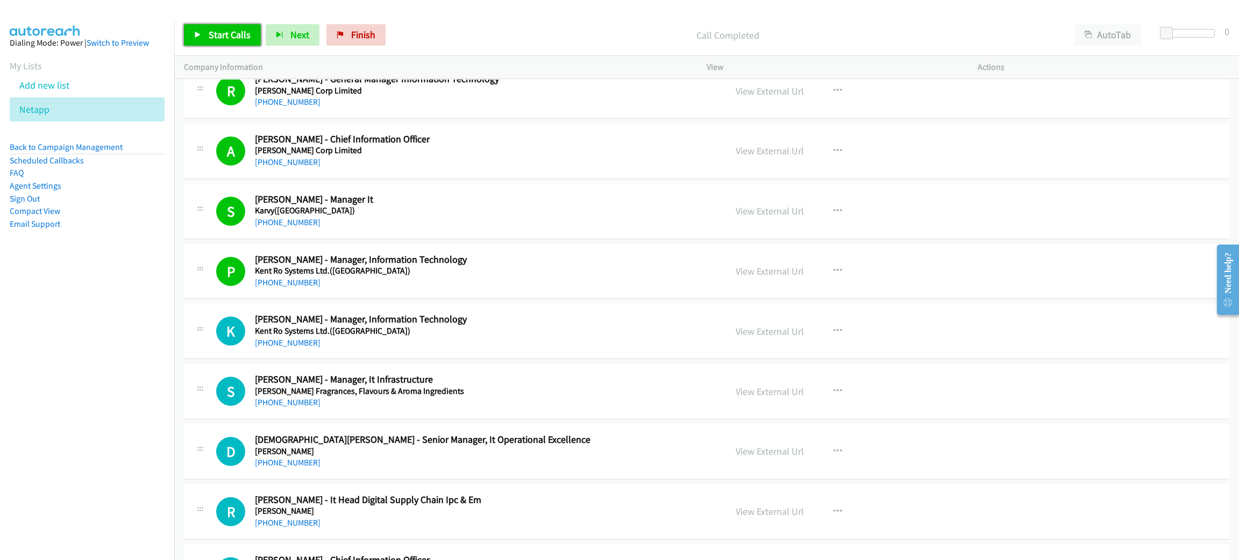
click at [240, 35] on span "Start Calls" at bounding box center [230, 35] width 42 height 12
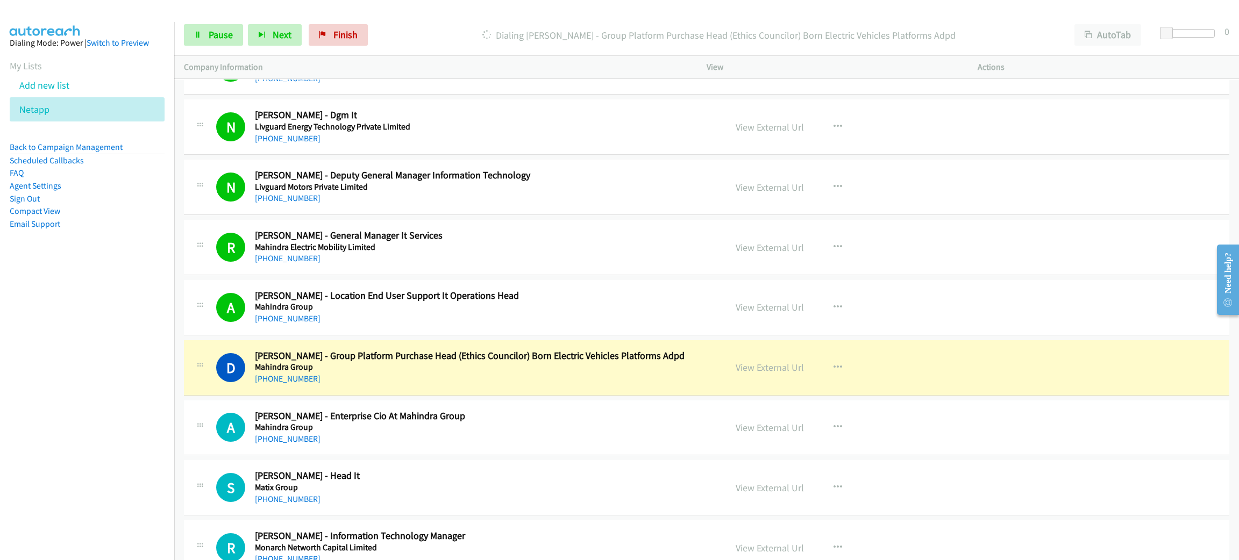
scroll to position [9358, 0]
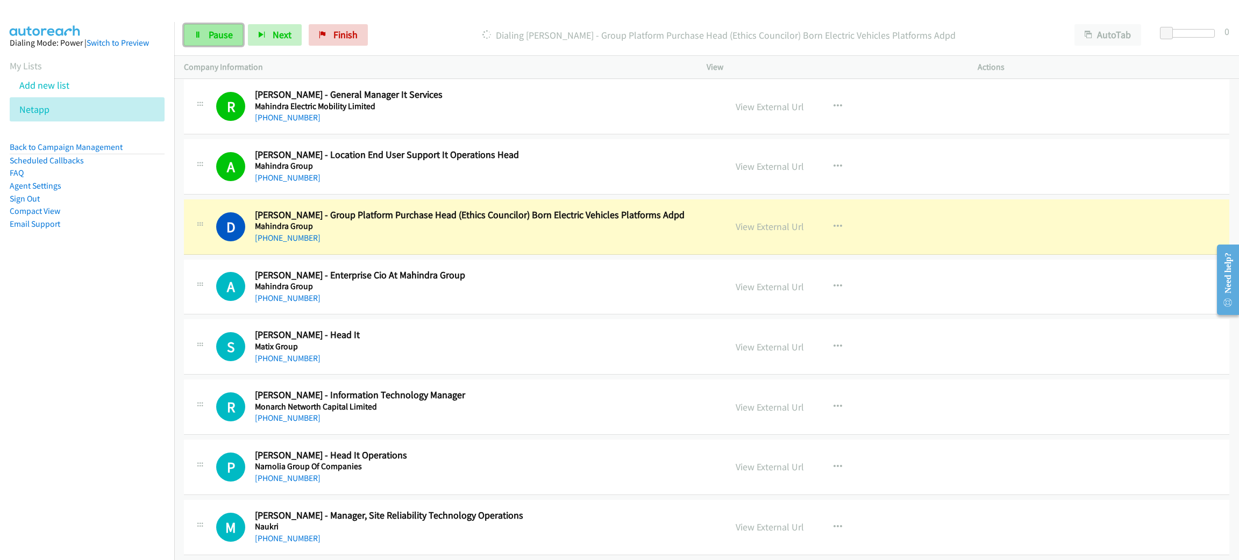
click at [214, 37] on span "Pause" at bounding box center [221, 35] width 24 height 12
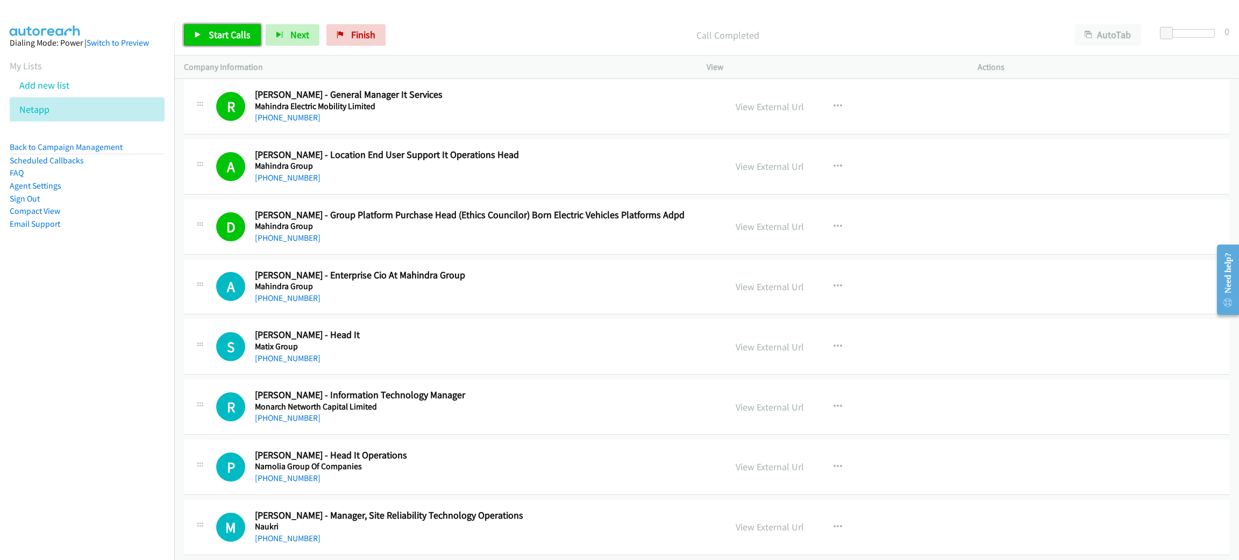
click at [246, 31] on span "Start Calls" at bounding box center [230, 35] width 42 height 12
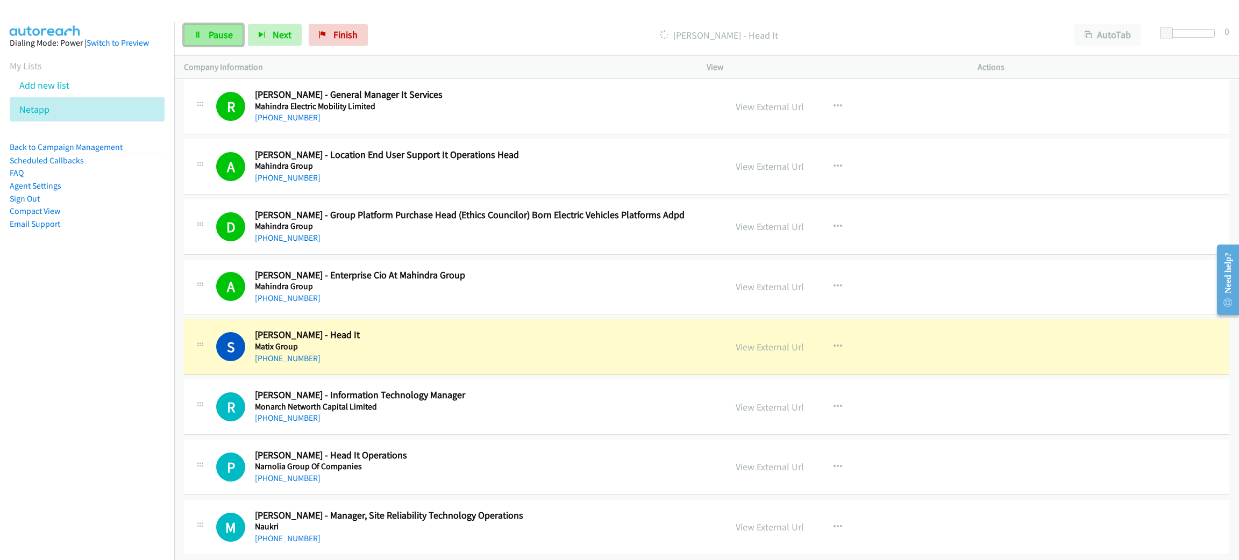
click at [204, 28] on link "Pause" at bounding box center [213, 35] width 59 height 22
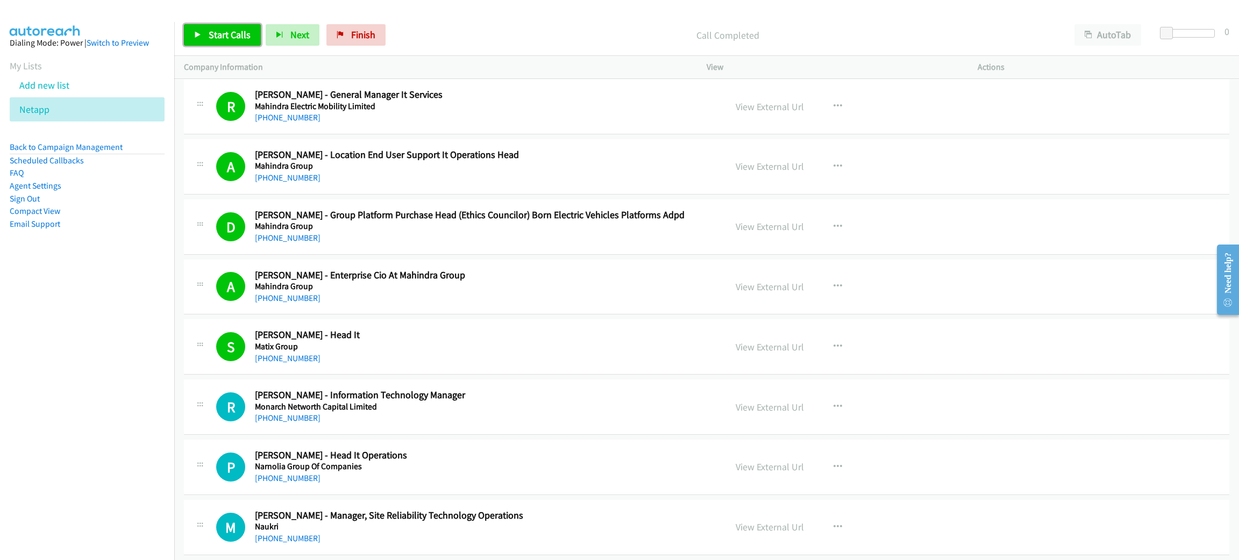
click at [240, 41] on link "Start Calls" at bounding box center [222, 35] width 77 height 22
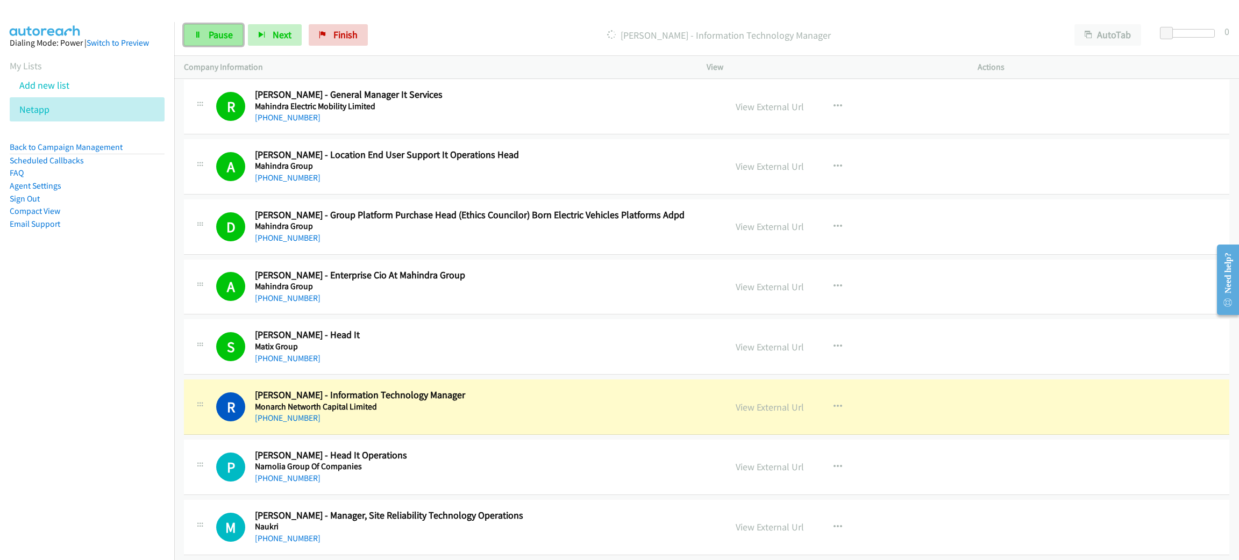
click at [238, 44] on link "Pause" at bounding box center [213, 35] width 59 height 22
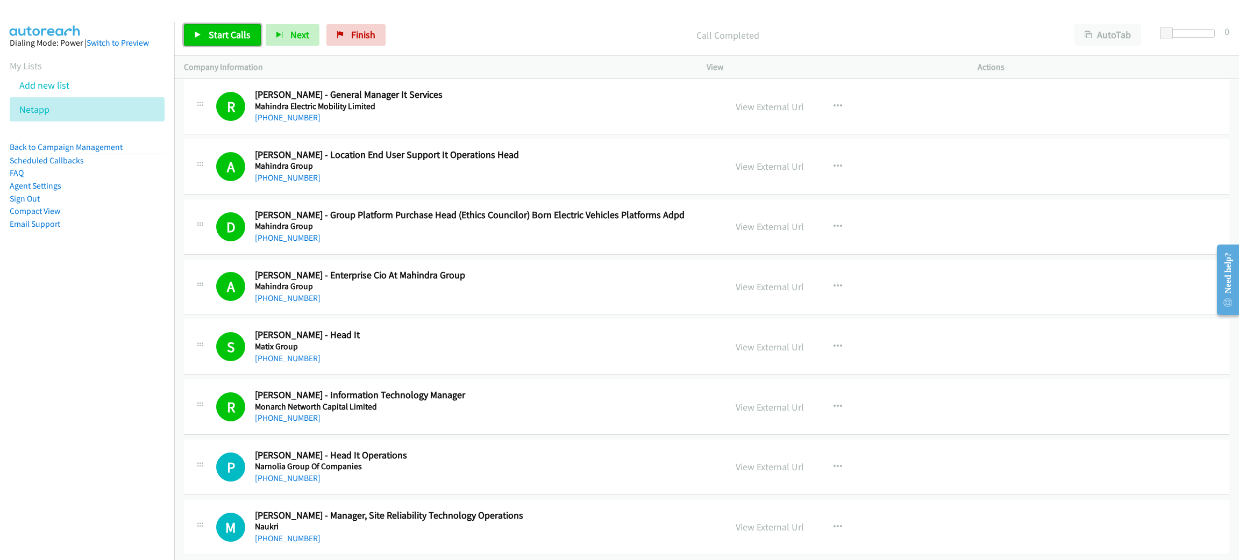
click at [212, 35] on span "Start Calls" at bounding box center [230, 35] width 42 height 12
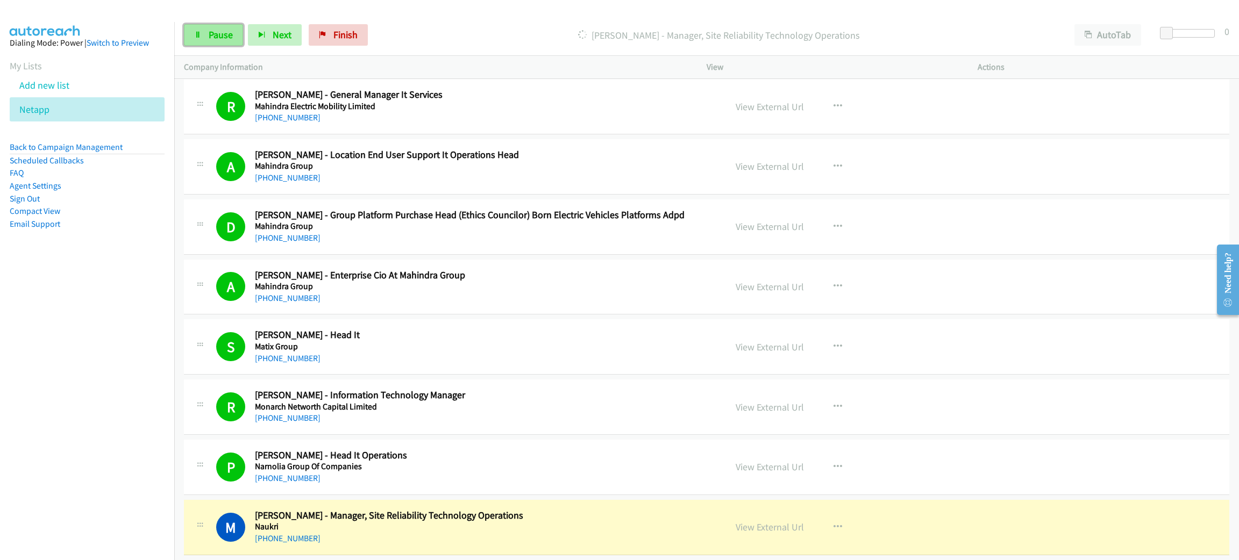
click at [205, 34] on link "Pause" at bounding box center [213, 35] width 59 height 22
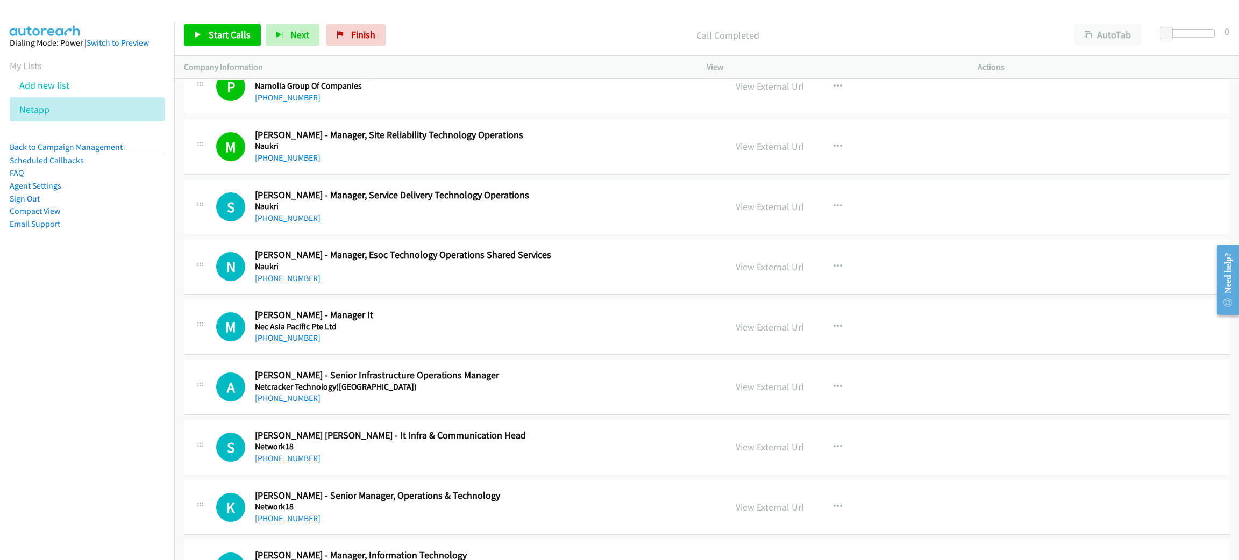
scroll to position [9762, 0]
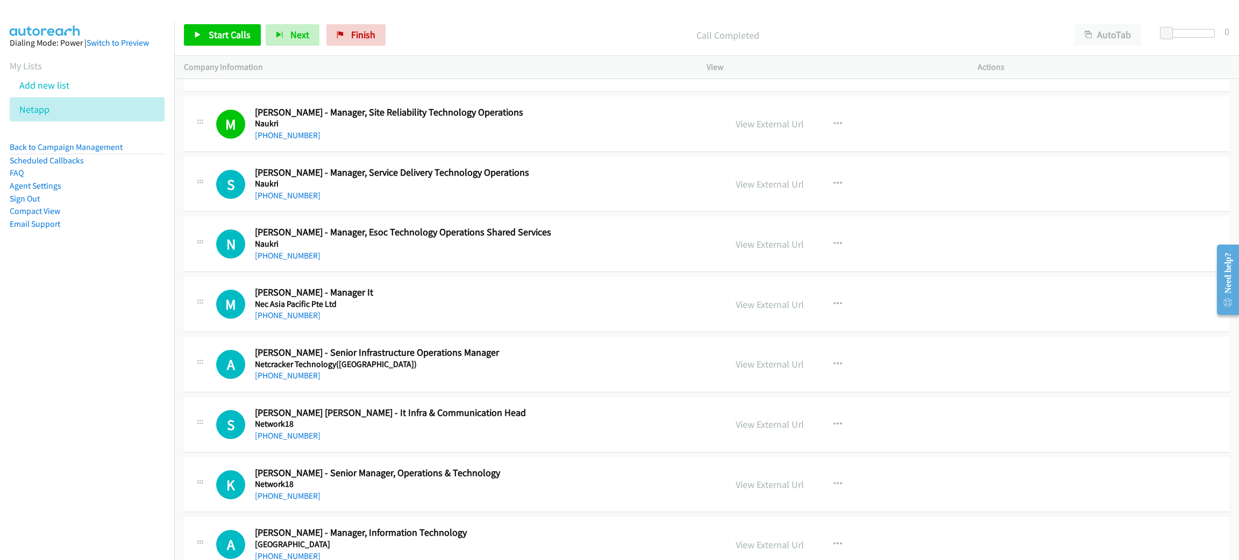
click at [503, 189] on h5 "Naukri" at bounding box center [483, 184] width 456 height 11
click at [207, 37] on link "Start Calls" at bounding box center [222, 35] width 77 height 22
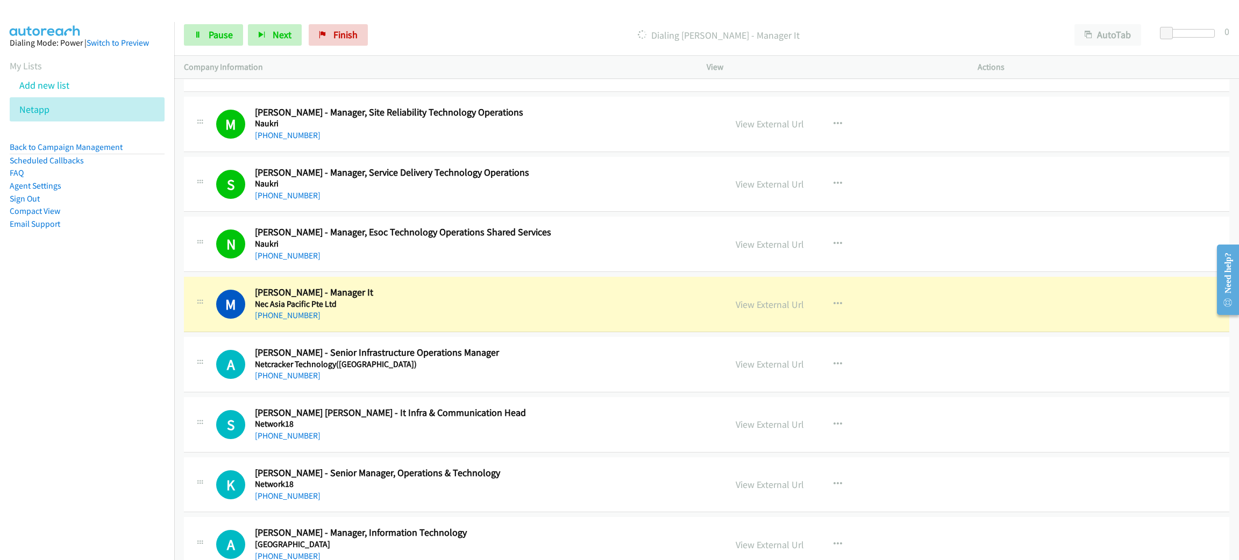
click at [485, 299] on h2 "[PERSON_NAME] - Manager It" at bounding box center [483, 293] width 456 height 12
click at [219, 29] on span "Pause" at bounding box center [221, 35] width 24 height 12
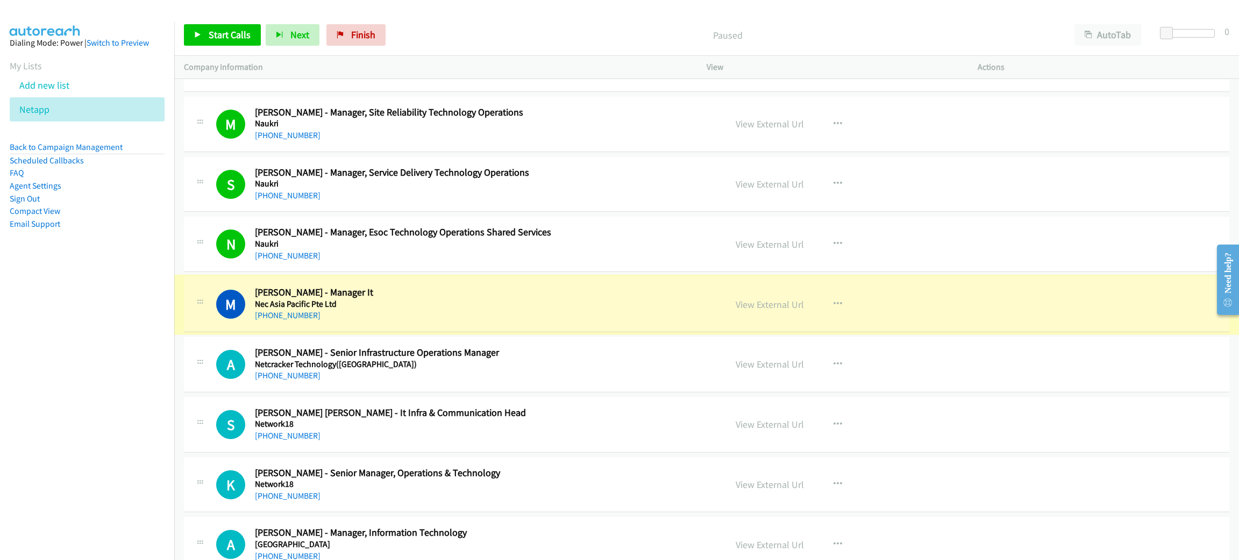
click at [764, 311] on link "View External Url" at bounding box center [770, 304] width 68 height 12
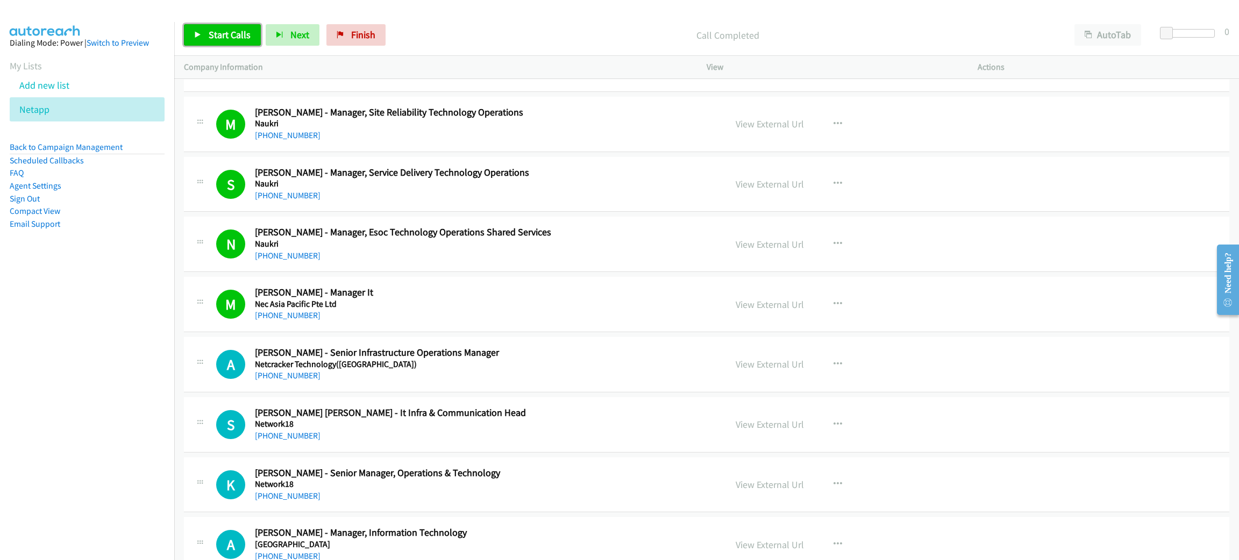
click at [211, 32] on span "Start Calls" at bounding box center [230, 35] width 42 height 12
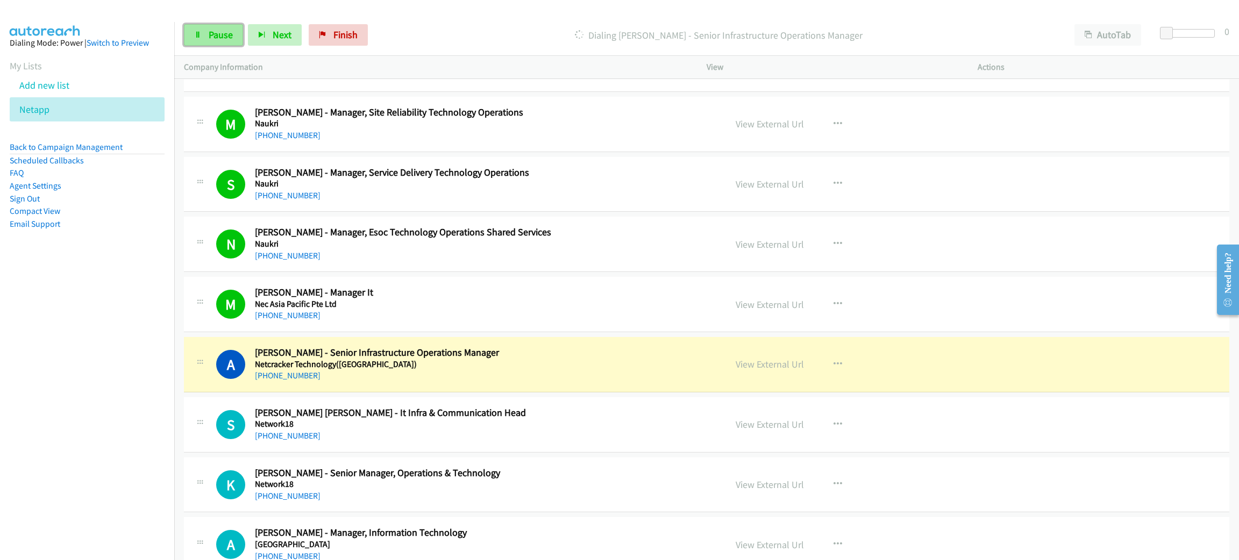
click at [209, 27] on link "Pause" at bounding box center [213, 35] width 59 height 22
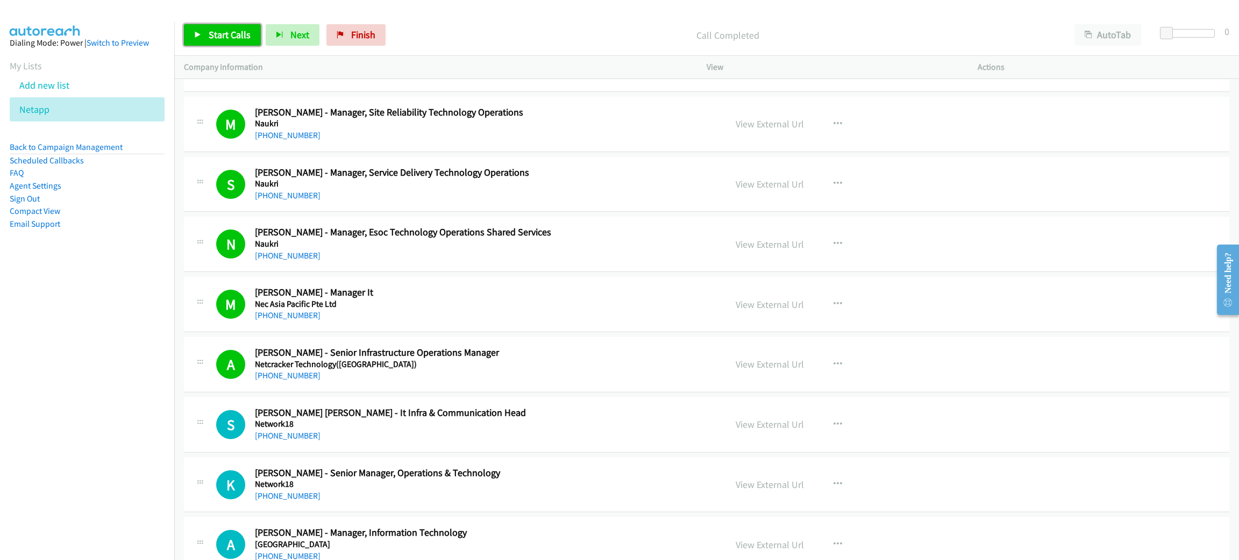
click at [257, 26] on link "Start Calls" at bounding box center [222, 35] width 77 height 22
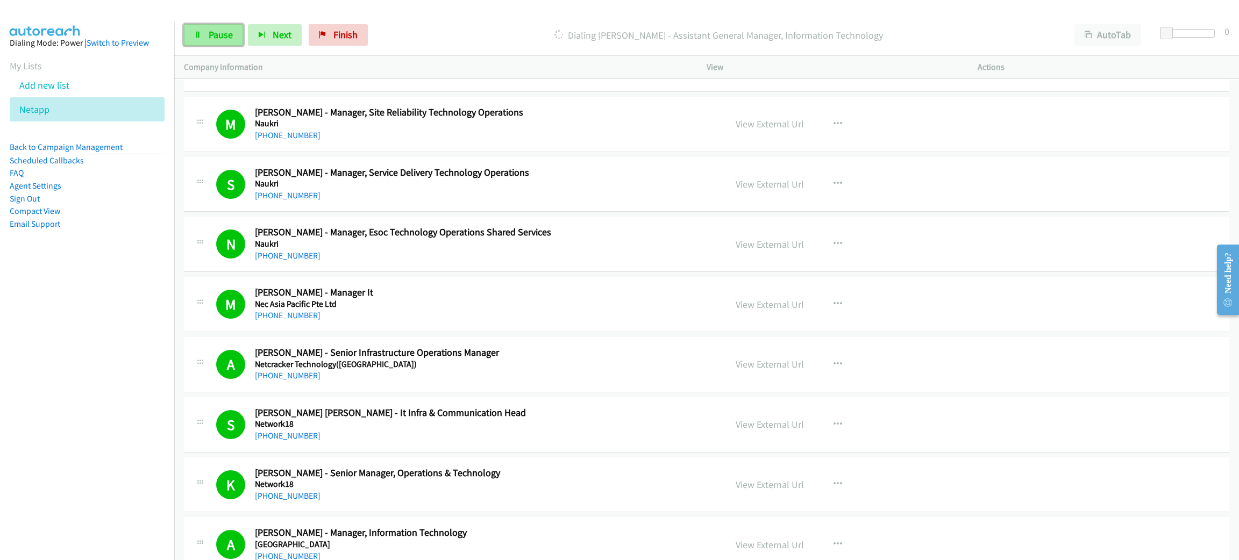
click at [206, 27] on link "Pause" at bounding box center [213, 35] width 59 height 22
click at [238, 29] on span "Start Calls" at bounding box center [230, 35] width 42 height 12
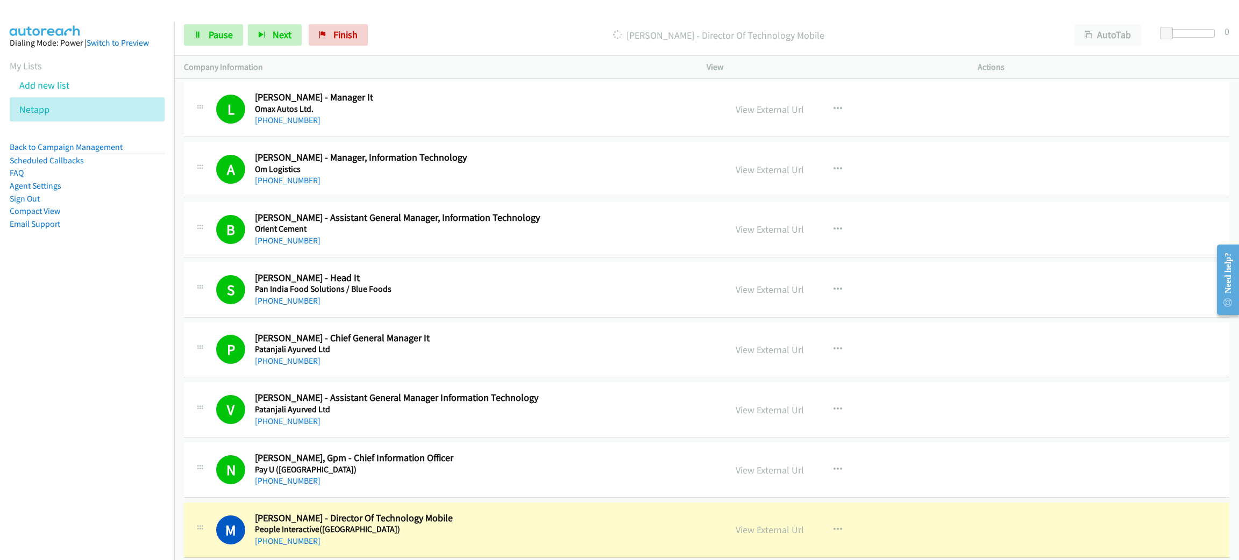
scroll to position [10488, 0]
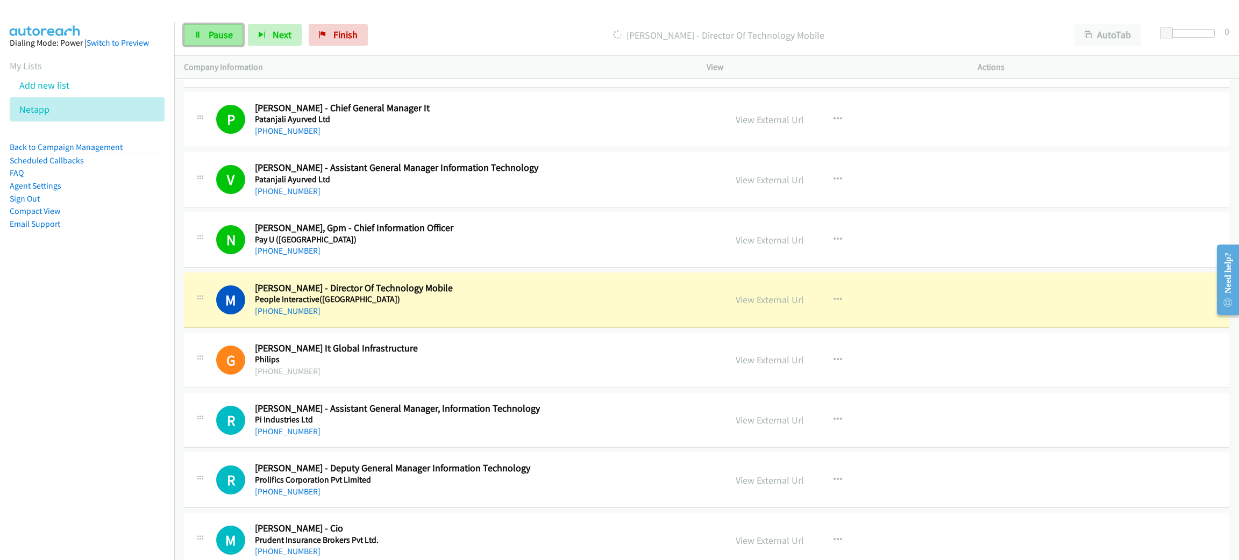
click at [210, 38] on span "Pause" at bounding box center [221, 35] width 24 height 12
click at [588, 43] on div "Paused" at bounding box center [727, 35] width 674 height 22
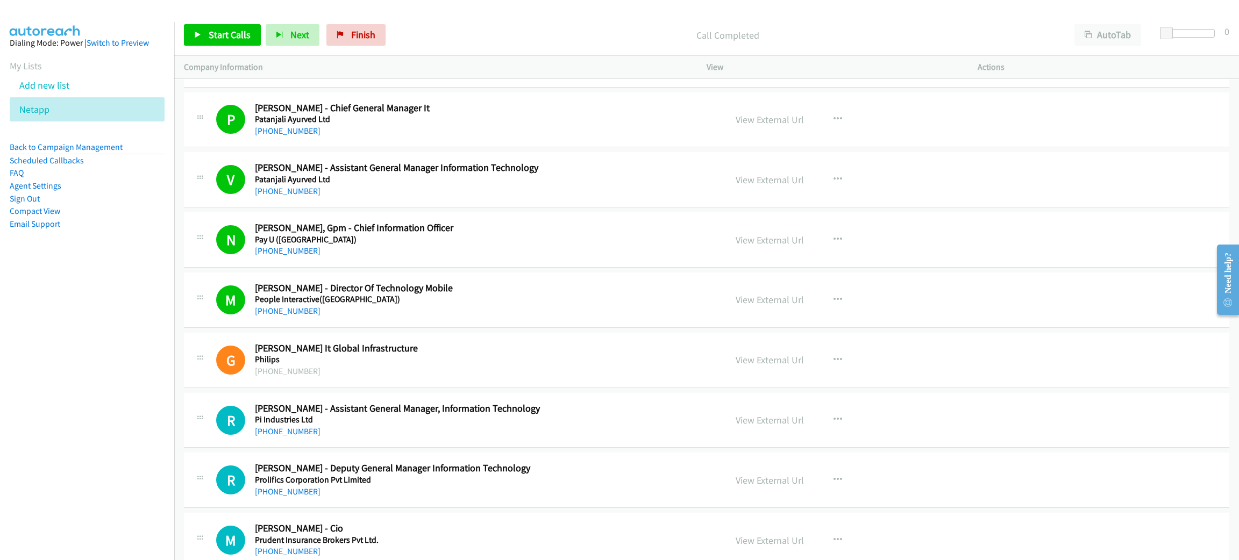
click at [1, 284] on nav "Dialing Mode: Power | Switch to Preview My Lists Add new list Netapp Back to Ca…" at bounding box center [87, 302] width 175 height 560
drag, startPoint x: 1, startPoint y: 284, endPoint x: 465, endPoint y: 198, distance: 472.6
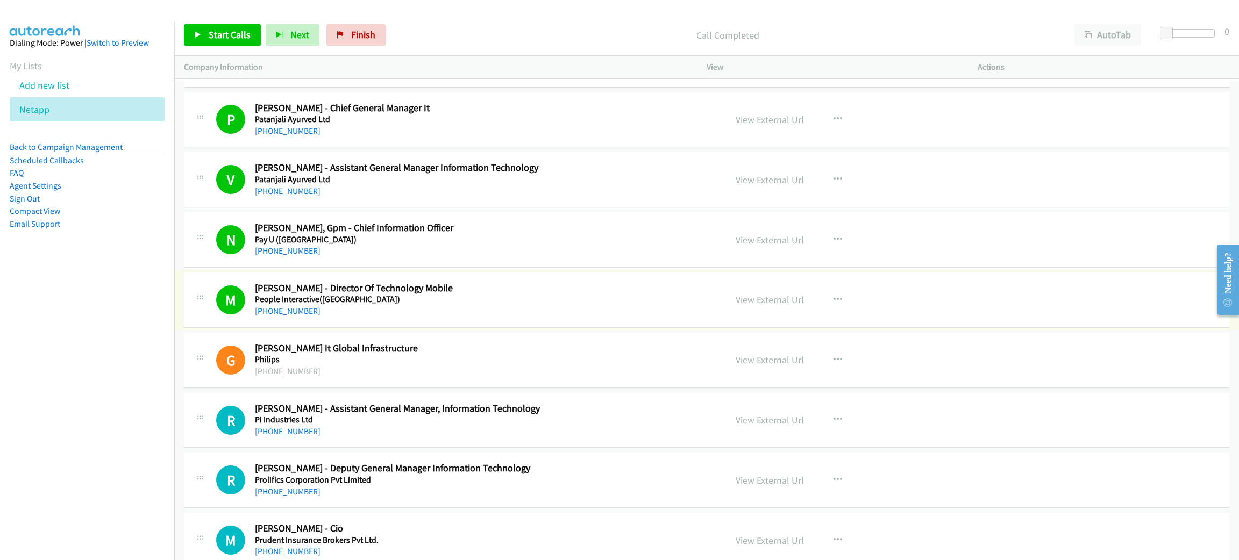
click at [777, 318] on div "View External Url View External Url Schedule/Manage Callback Start Calls Here R…" at bounding box center [866, 299] width 281 height 35
click at [776, 306] on link "View External Url" at bounding box center [770, 300] width 68 height 12
click at [196, 32] on icon at bounding box center [198, 36] width 8 height 8
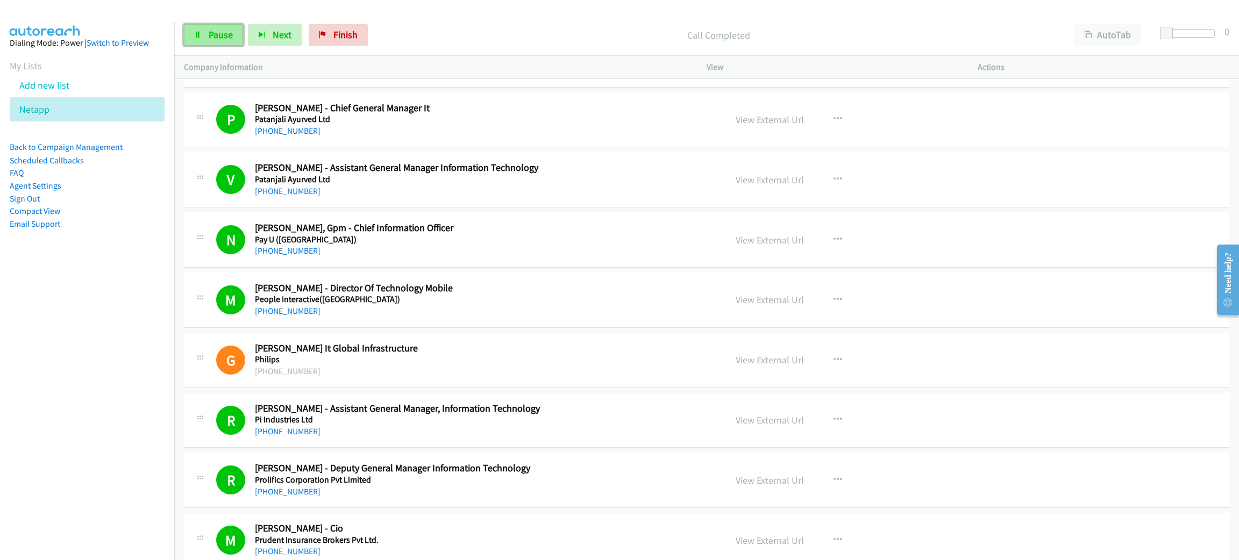
click at [230, 34] on span "Pause" at bounding box center [221, 35] width 24 height 12
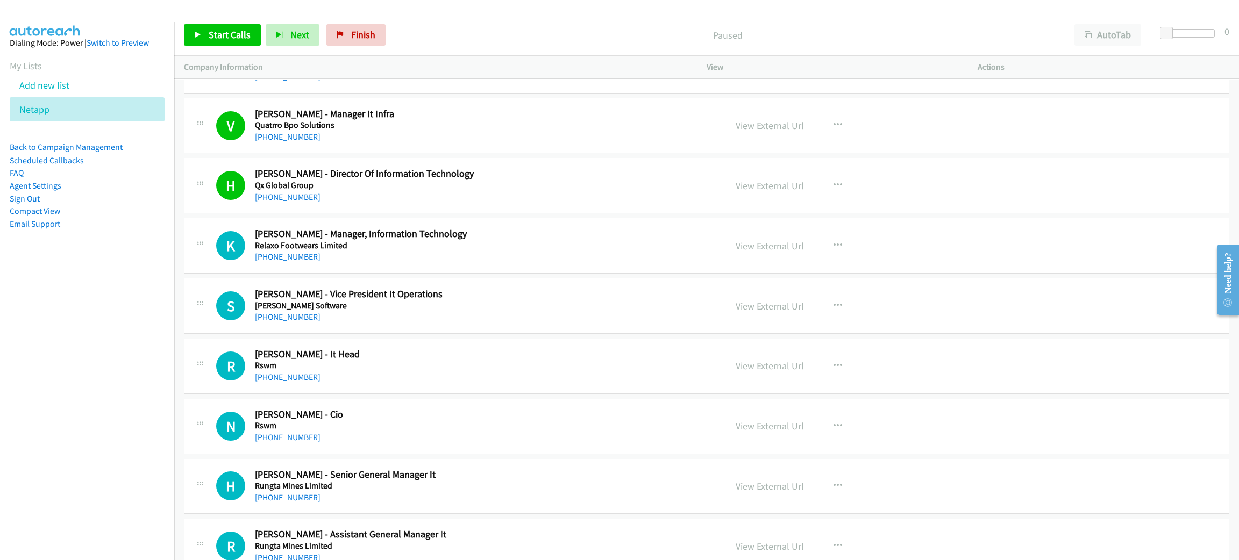
scroll to position [11213, 0]
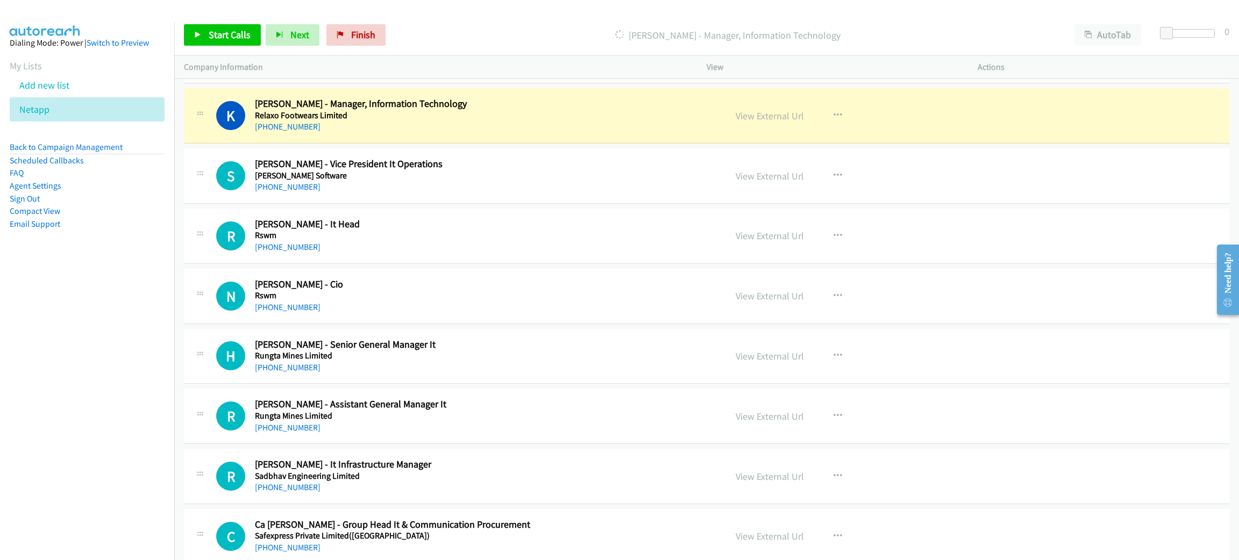
click at [356, 133] on div "[PHONE_NUMBER]" at bounding box center [483, 126] width 456 height 13
click at [762, 122] on link "View External Url" at bounding box center [770, 116] width 68 height 12
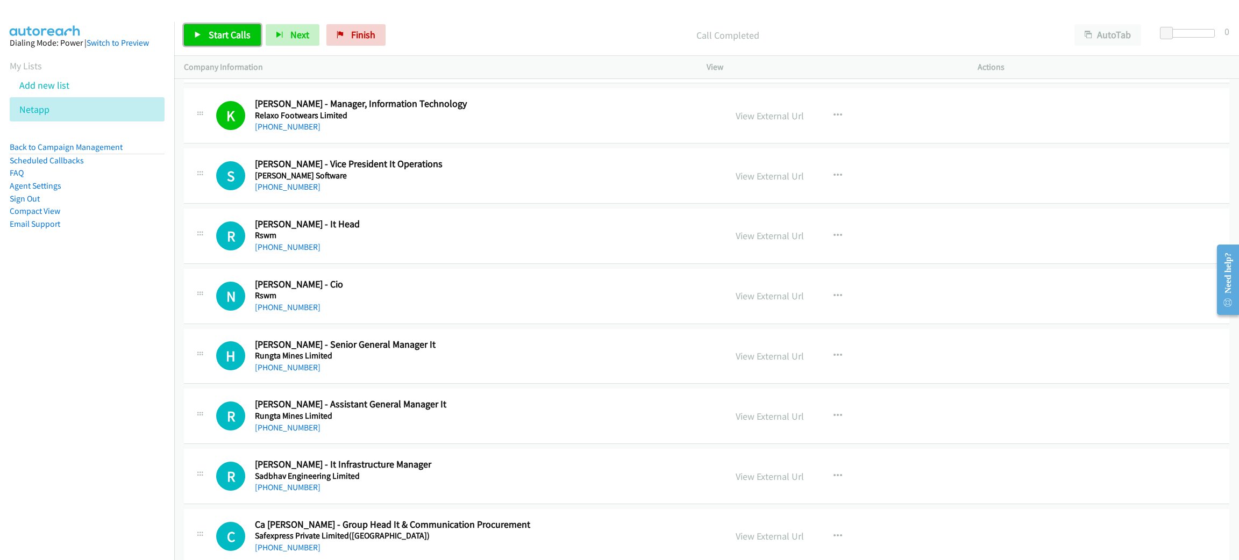
click at [214, 32] on span "Start Calls" at bounding box center [230, 35] width 42 height 12
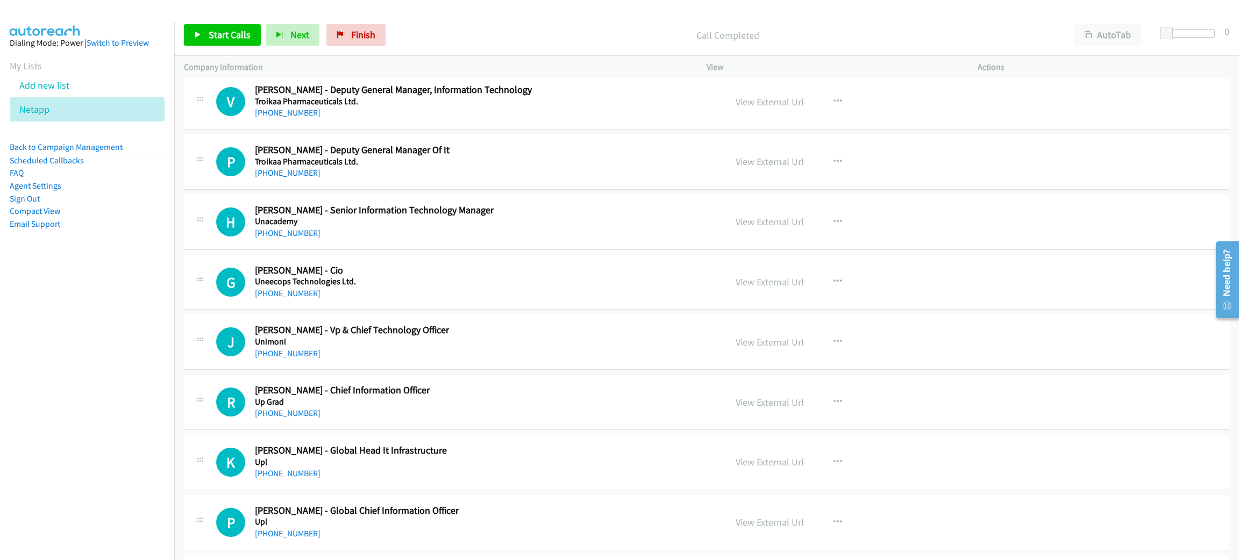
scroll to position [15353, 0]
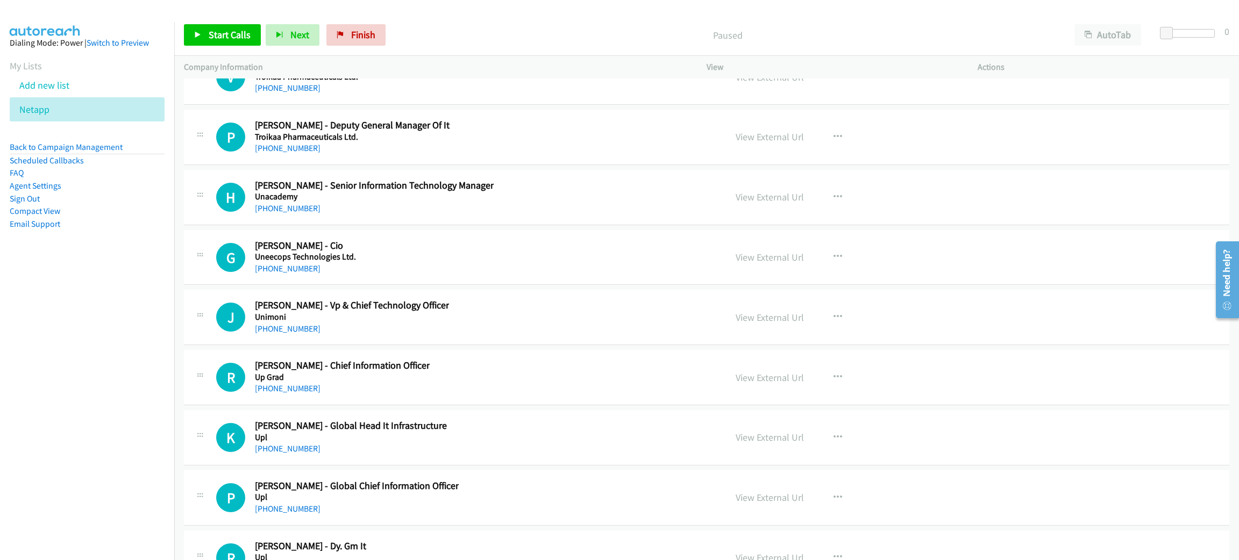
scroll to position [14911, 0]
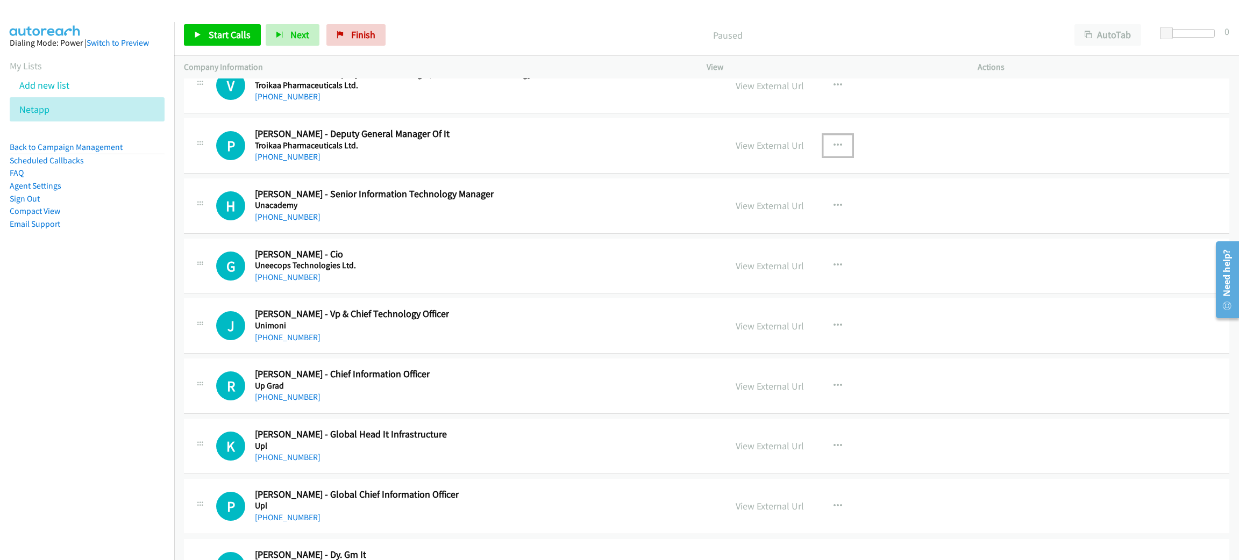
click at [827, 157] on button "button" at bounding box center [837, 146] width 29 height 22
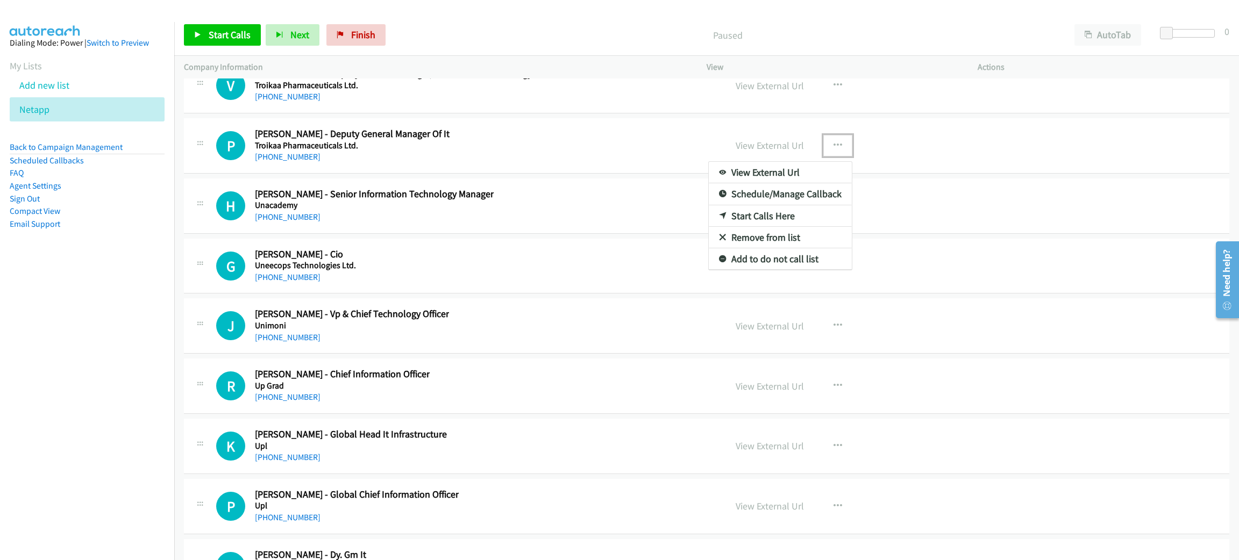
click at [811, 227] on link "Start Calls Here" at bounding box center [780, 216] width 143 height 22
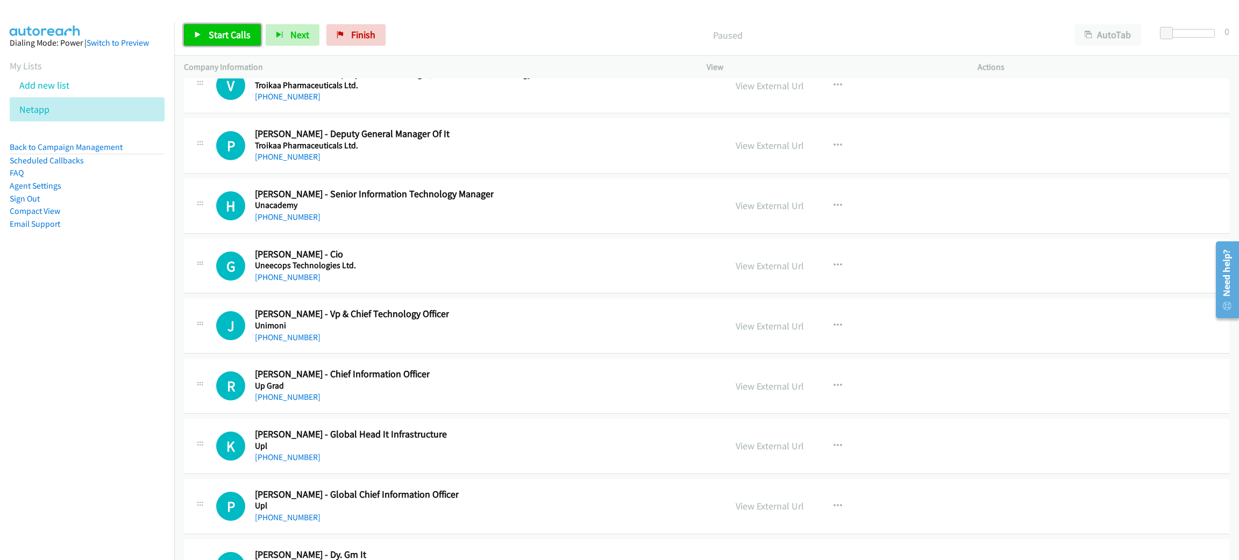
click at [212, 40] on span "Start Calls" at bounding box center [230, 35] width 42 height 12
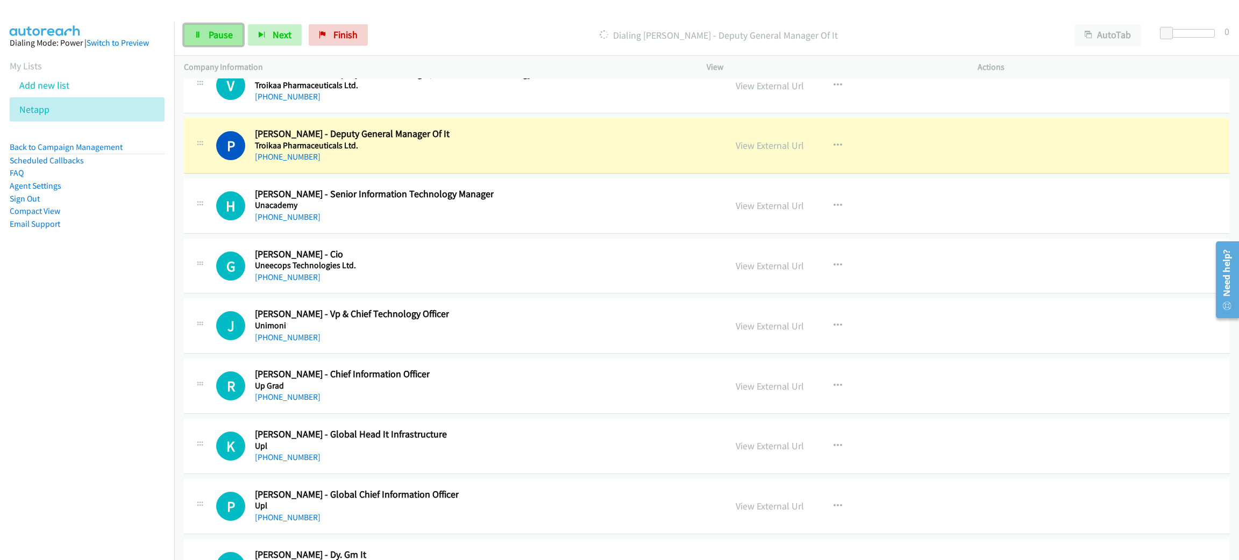
click at [220, 33] on span "Pause" at bounding box center [221, 35] width 24 height 12
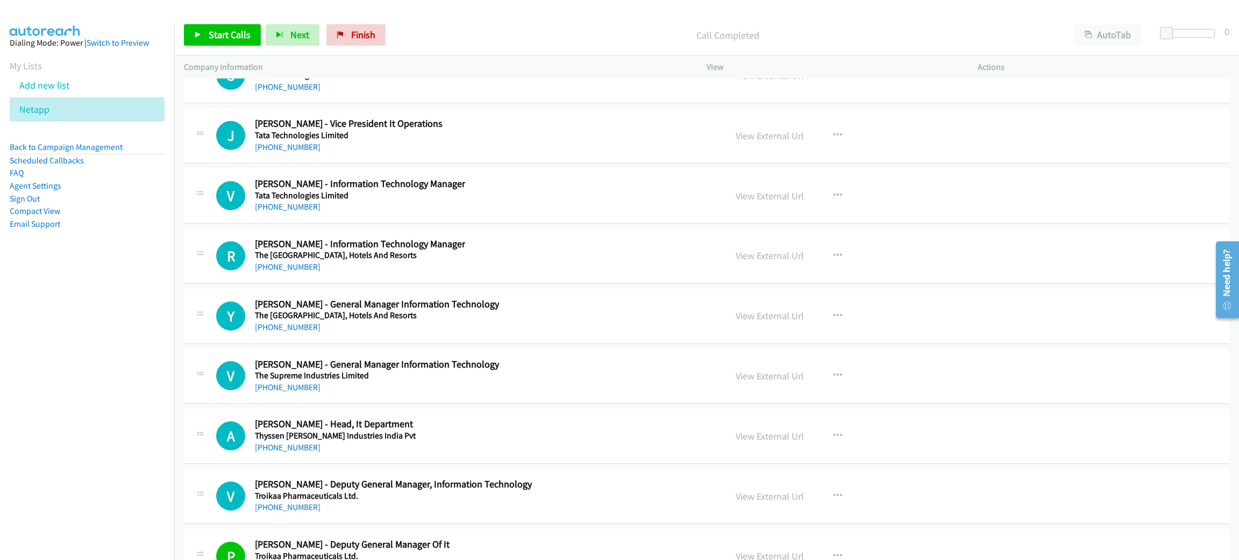
scroll to position [14042, 0]
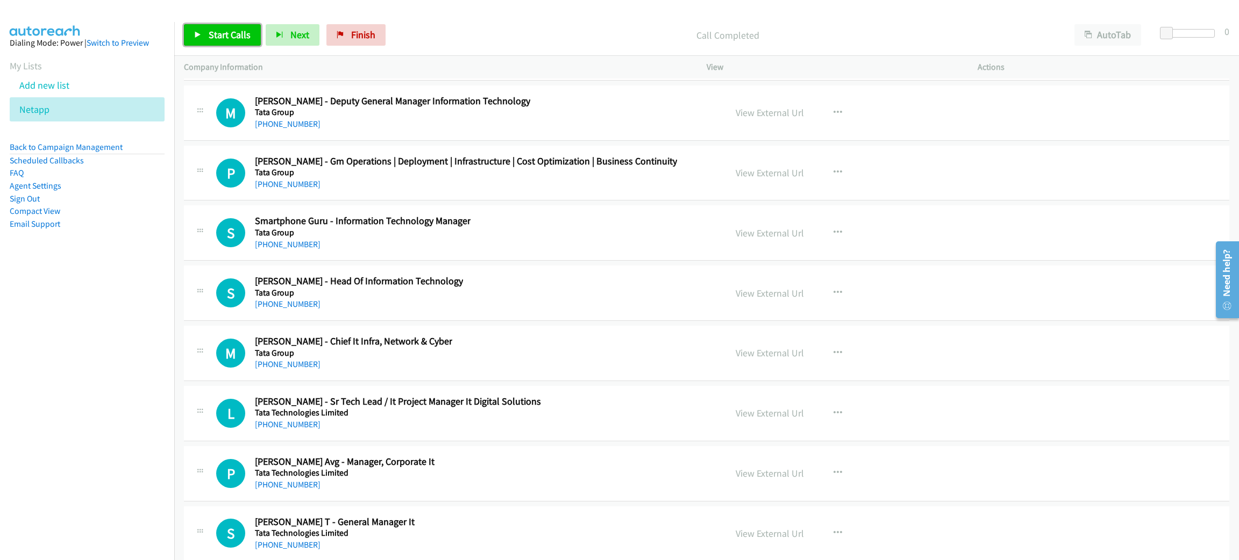
drag, startPoint x: 1238, startPoint y: 402, endPoint x: 223, endPoint y: 33, distance: 1079.9
click at [223, 33] on span "Start Calls" at bounding box center [230, 35] width 42 height 12
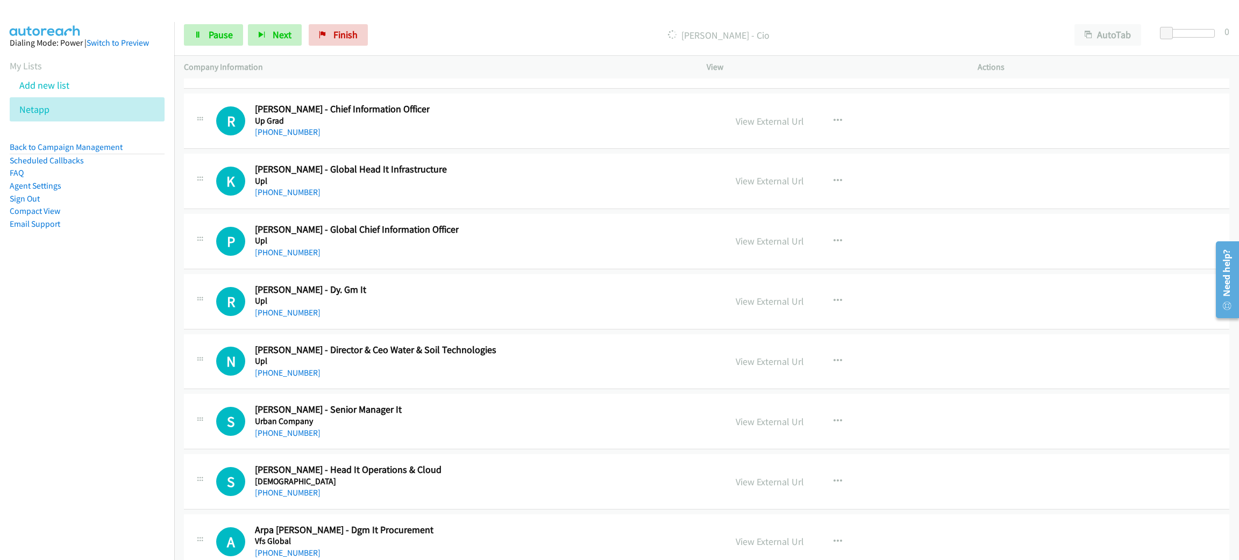
scroll to position [15252, 0]
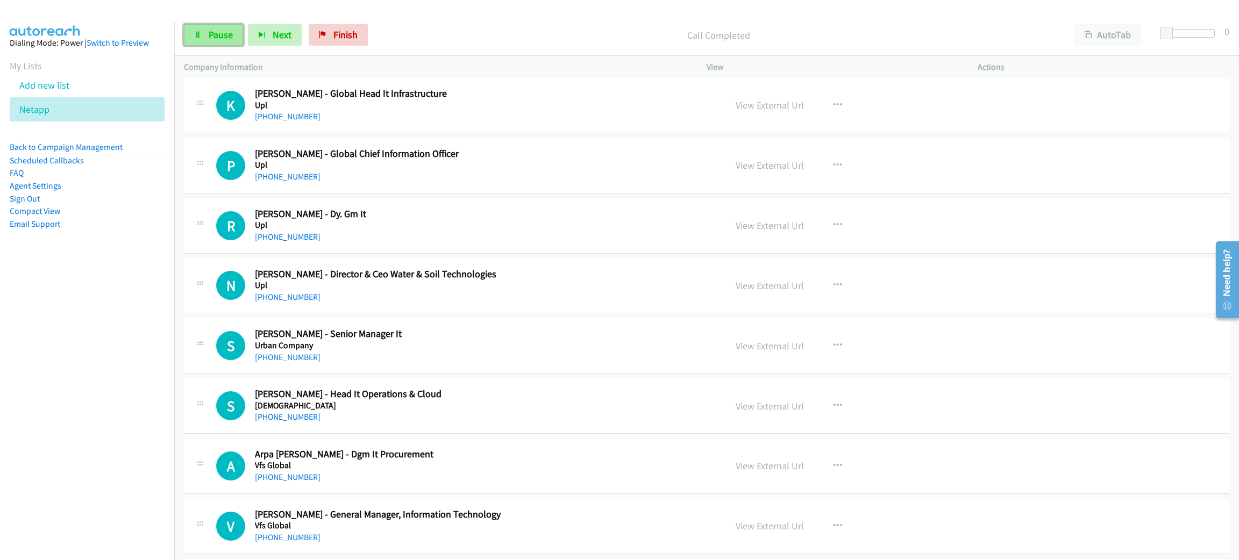
click at [225, 32] on span "Pause" at bounding box center [221, 35] width 24 height 12
